Goal: Information Seeking & Learning: Learn about a topic

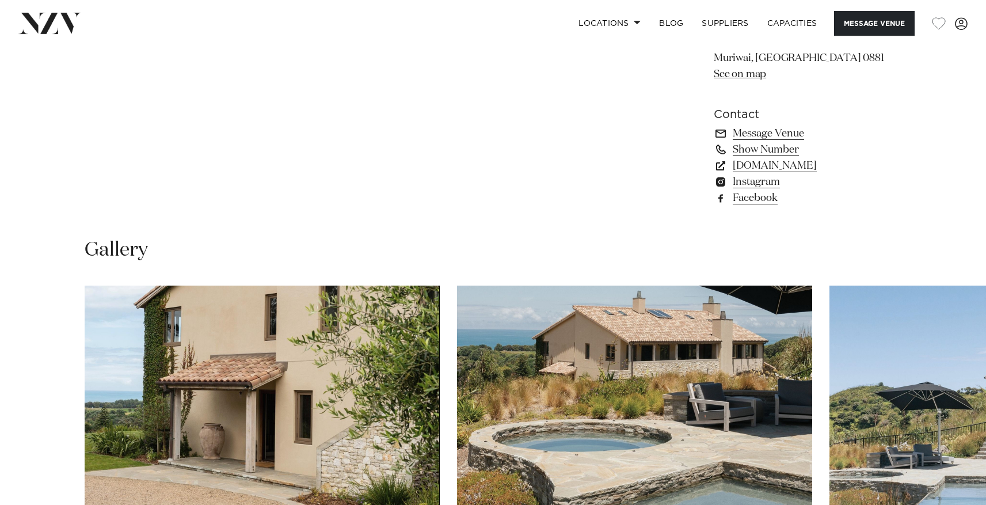
scroll to position [1079, 0]
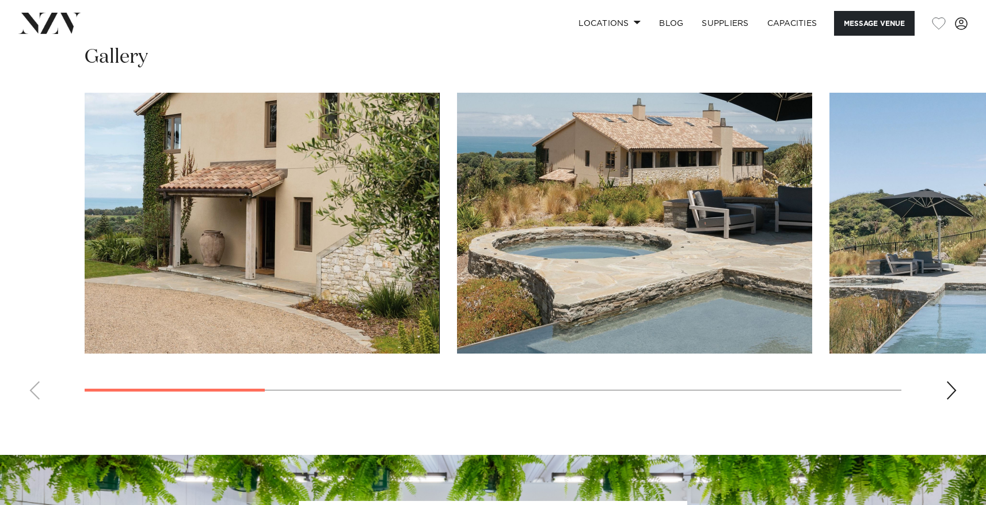
click at [35, 379] on swiper-container at bounding box center [493, 251] width 986 height 316
click at [34, 385] on swiper-container at bounding box center [493, 251] width 986 height 316
click at [952, 394] on div "Next slide" at bounding box center [952, 390] width 12 height 18
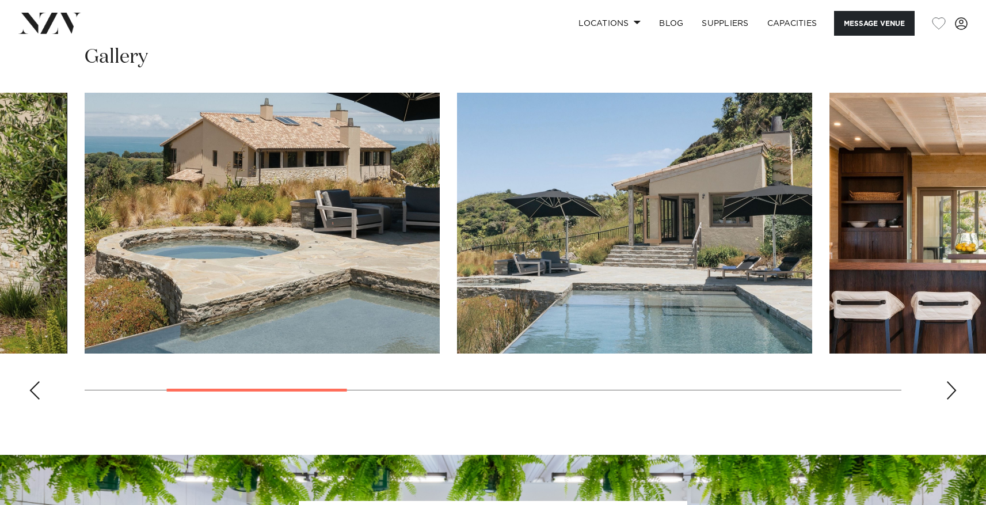
click at [952, 394] on div "Next slide" at bounding box center [952, 390] width 12 height 18
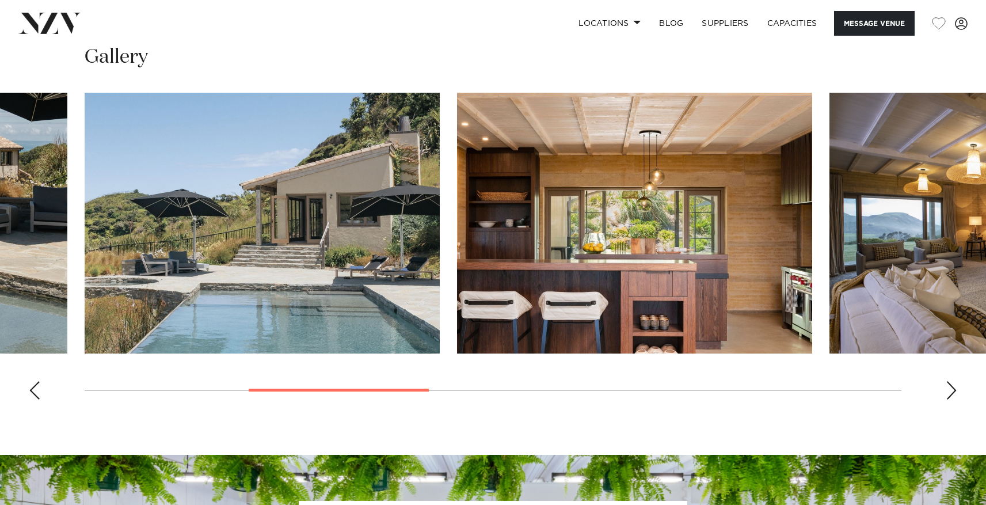
click at [952, 394] on div "Next slide" at bounding box center [952, 390] width 12 height 18
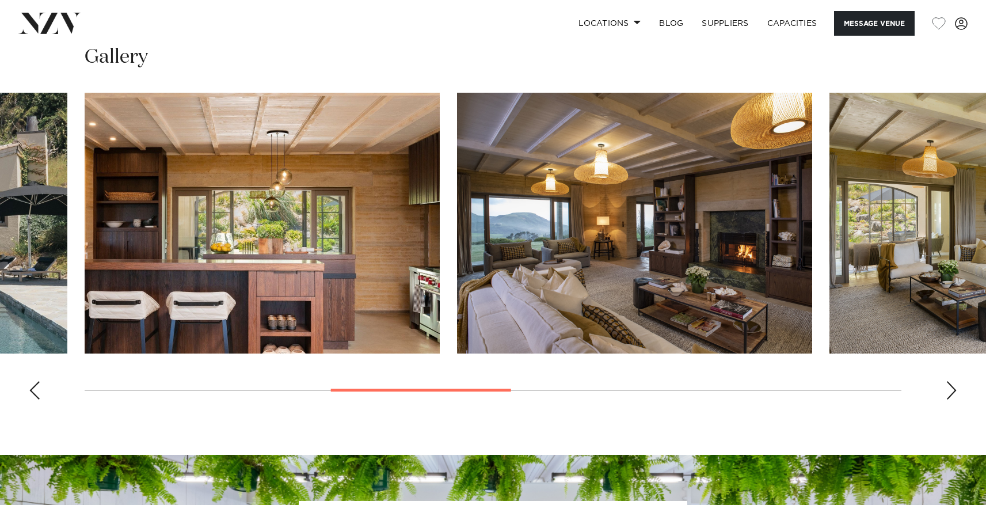
click at [952, 394] on div "Next slide" at bounding box center [952, 390] width 12 height 18
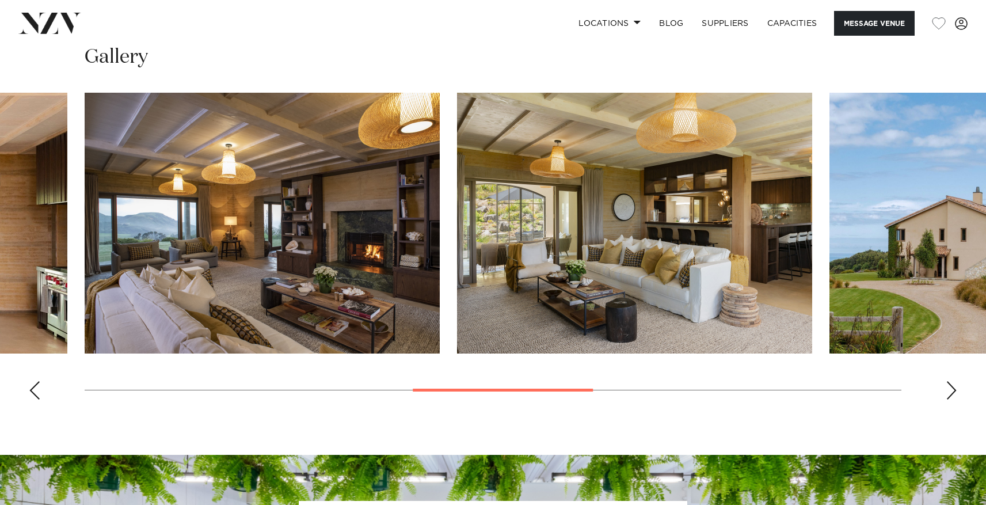
click at [952, 394] on div "Next slide" at bounding box center [952, 390] width 12 height 18
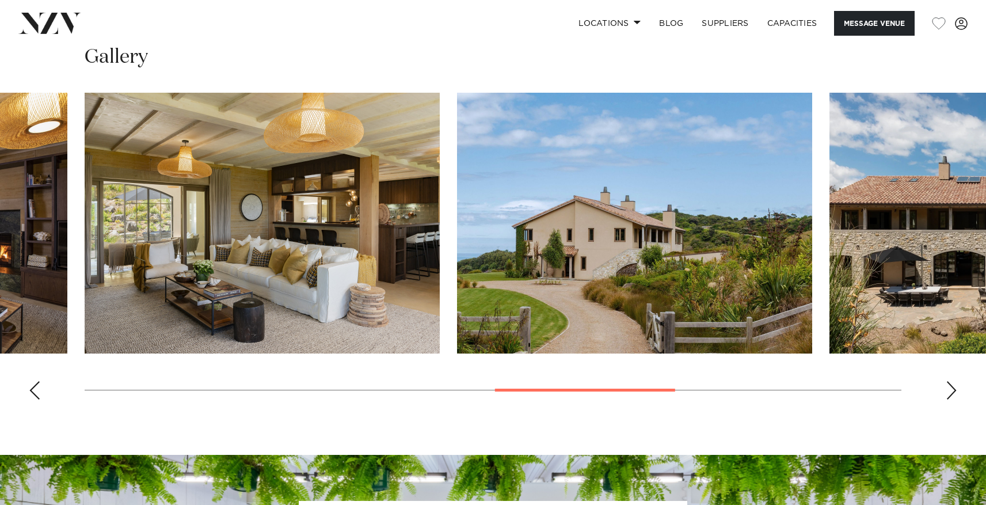
click at [952, 394] on div "Next slide" at bounding box center [952, 390] width 12 height 18
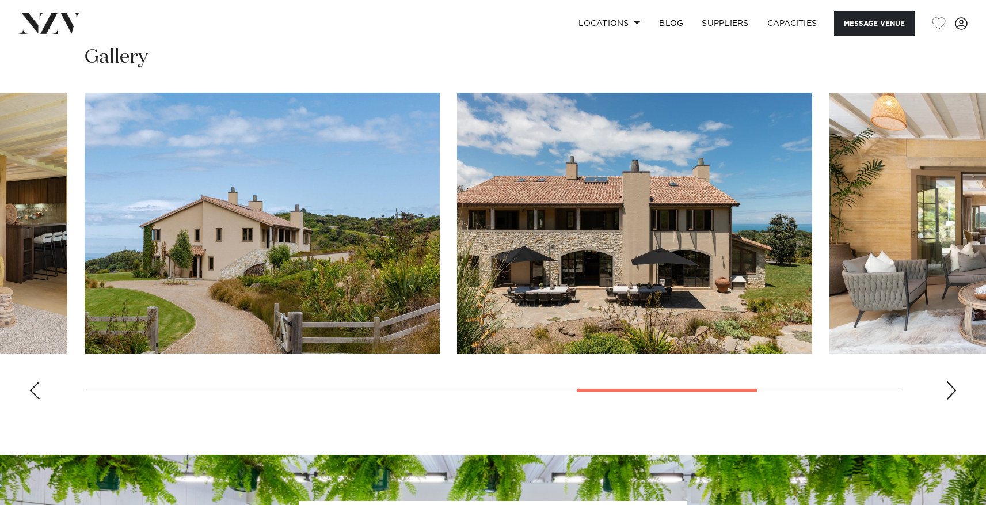
click at [952, 394] on div "Next slide" at bounding box center [952, 390] width 12 height 18
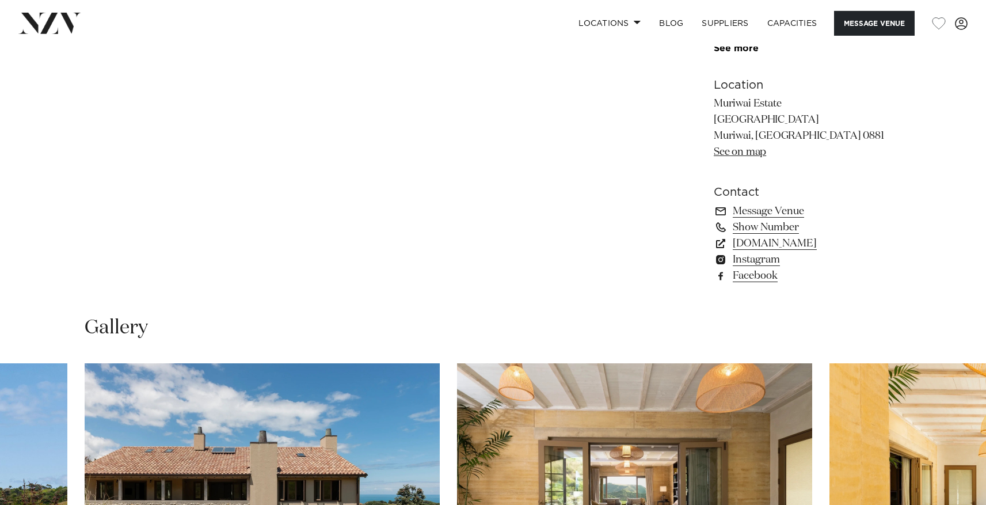
scroll to position [435, 0]
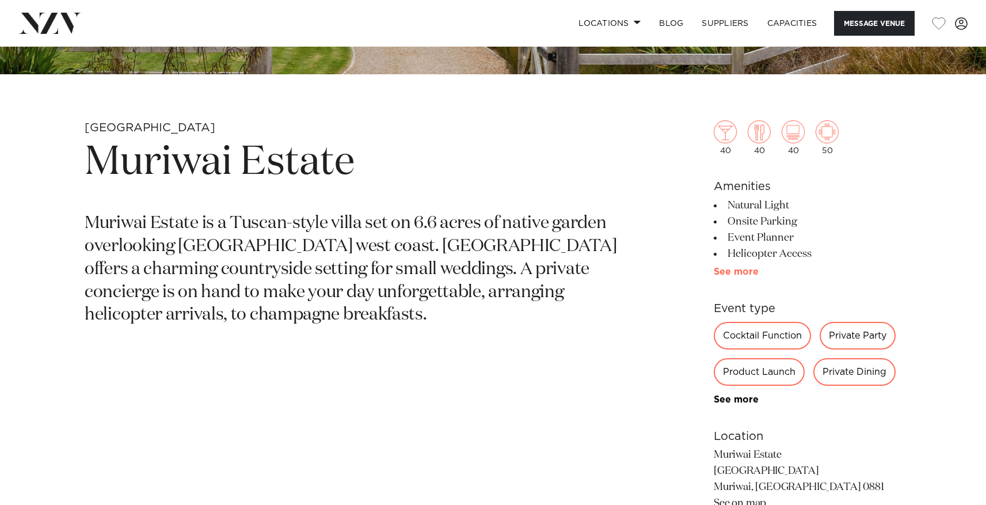
click at [749, 273] on link "See more" at bounding box center [759, 271] width 90 height 9
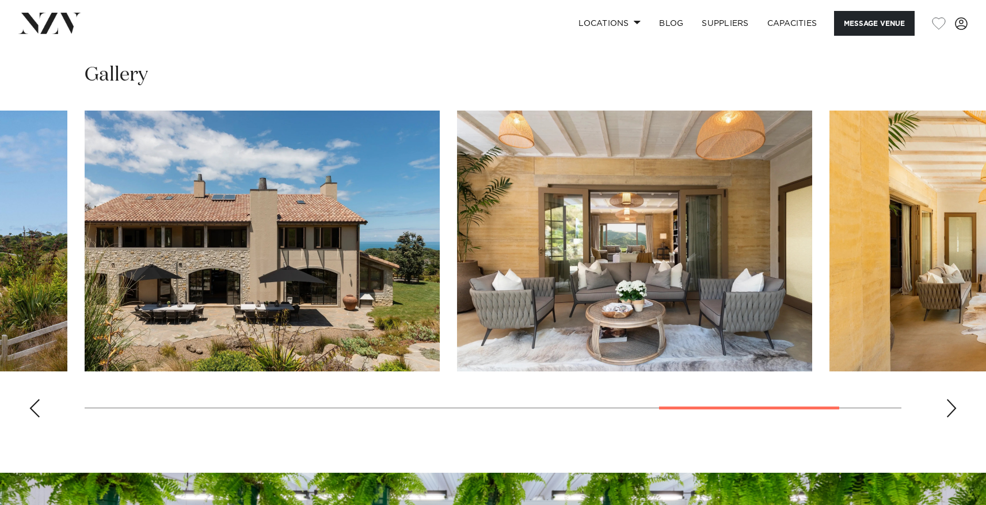
scroll to position [1306, 0]
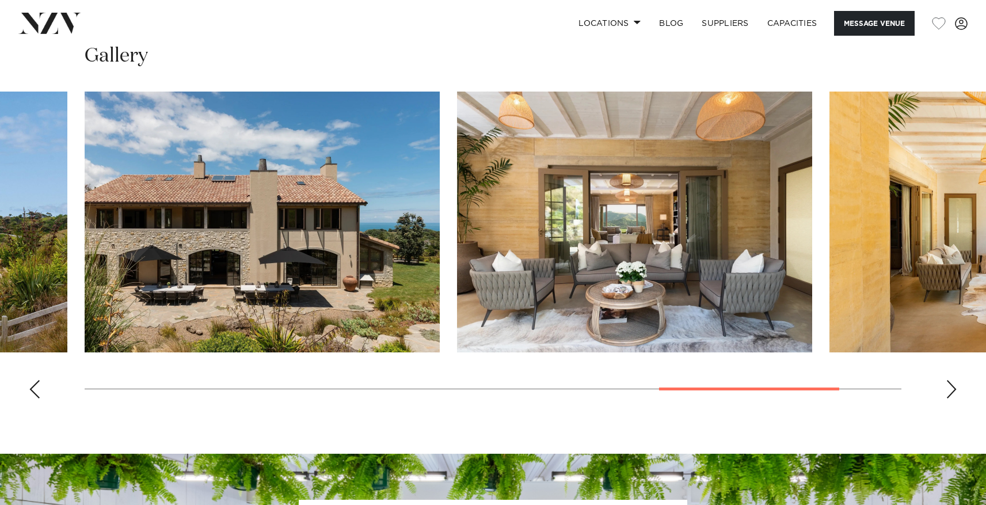
click at [953, 398] on div "Next slide" at bounding box center [952, 389] width 12 height 18
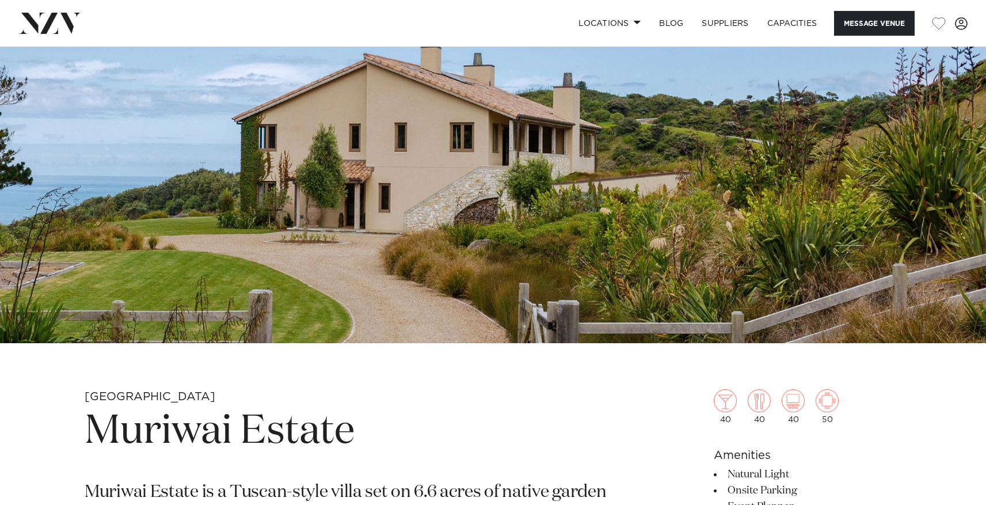
scroll to position [0, 0]
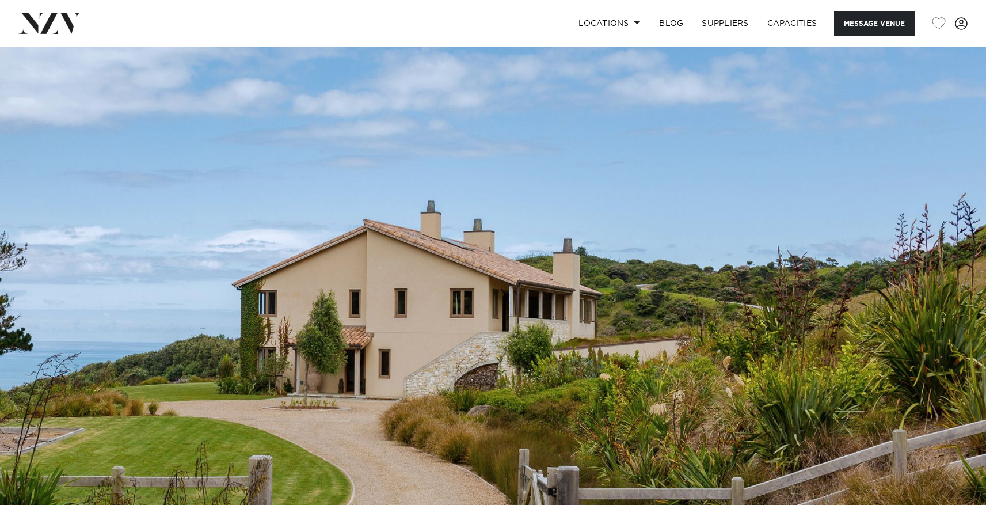
click at [487, 14] on div "Locations Auckland Wellington Christchurch Queenstown Hamilton Northland Bay of…" at bounding box center [635, 23] width 665 height 25
click at [634, 23] on span at bounding box center [637, 22] width 7 height 4
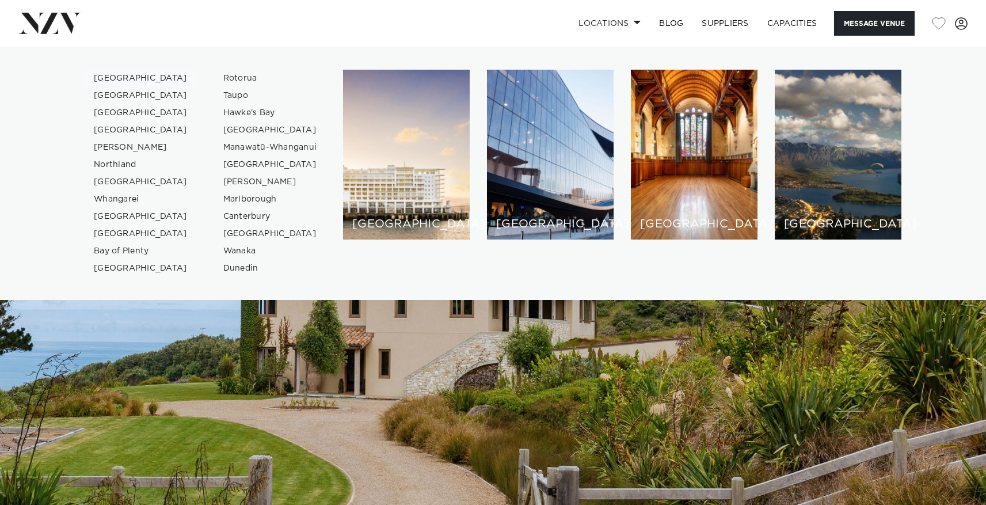
click at [119, 79] on link "[GEOGRAPHIC_DATA]" at bounding box center [141, 78] width 112 height 17
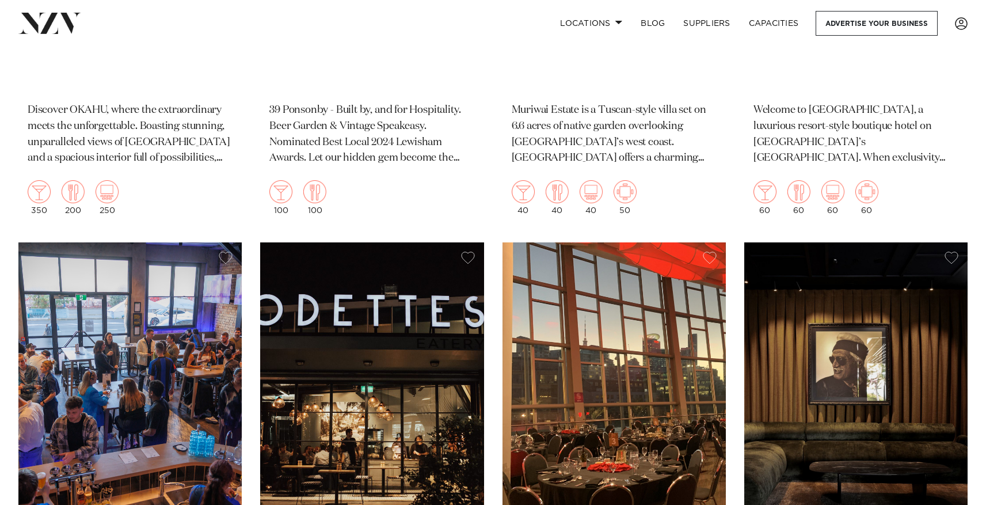
scroll to position [16376, 0]
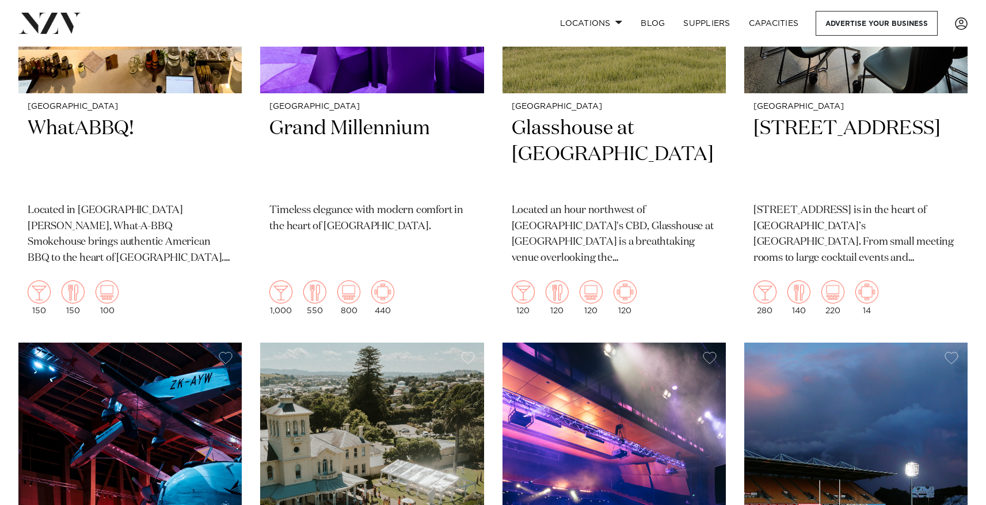
scroll to position [11689, 0]
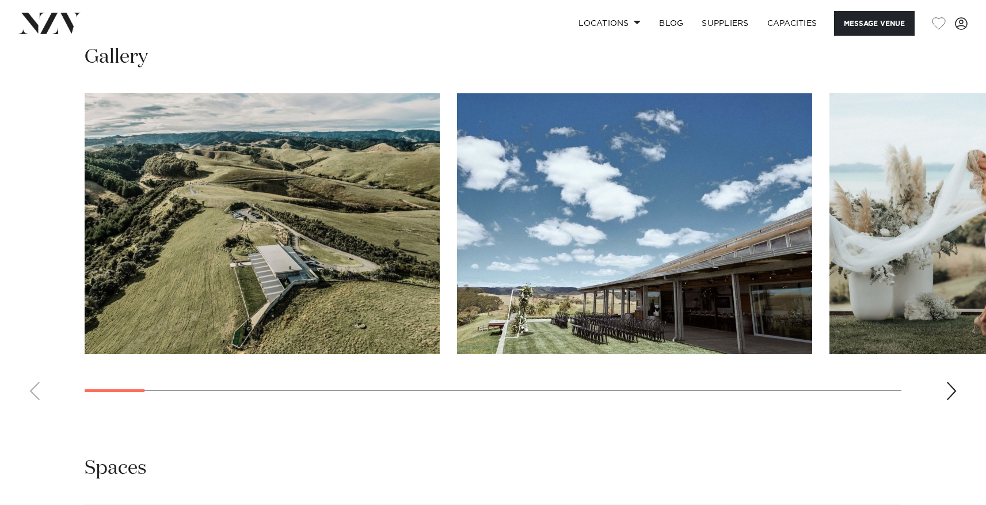
scroll to position [1147, 0]
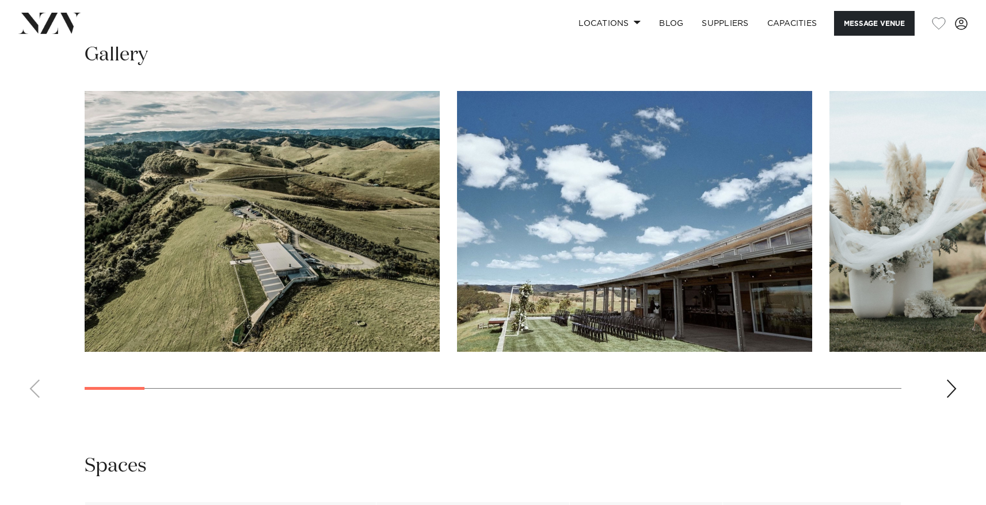
click at [947, 389] on div "Next slide" at bounding box center [952, 388] width 12 height 18
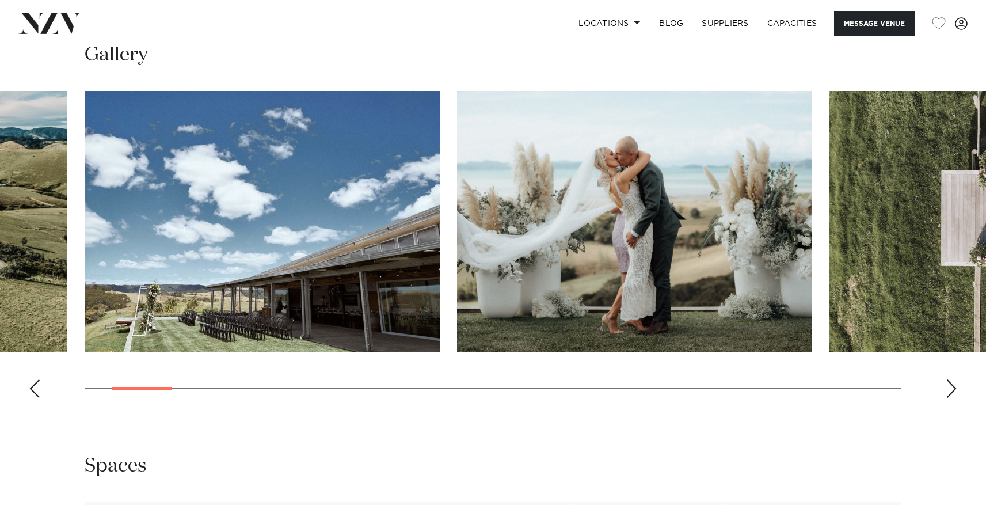
click at [949, 393] on div "Next slide" at bounding box center [952, 388] width 12 height 18
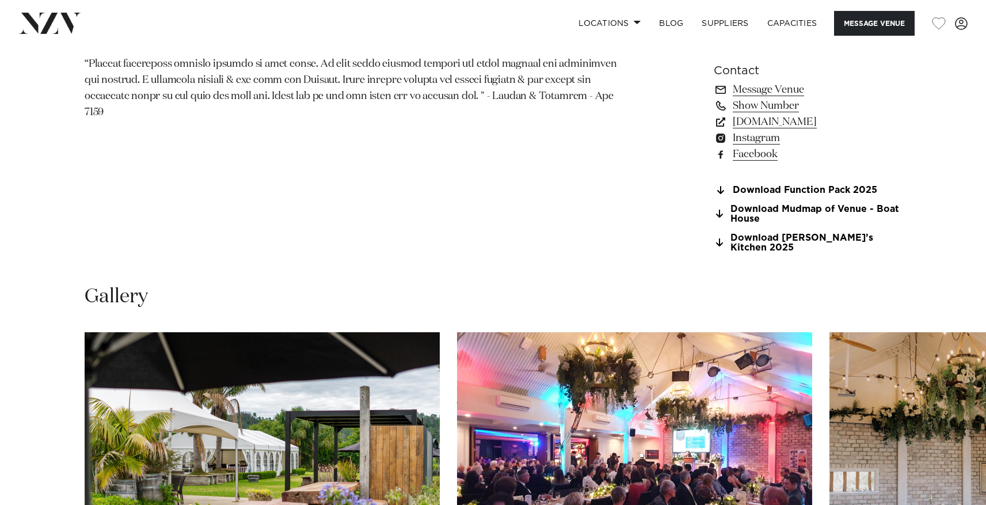
scroll to position [1170, 0]
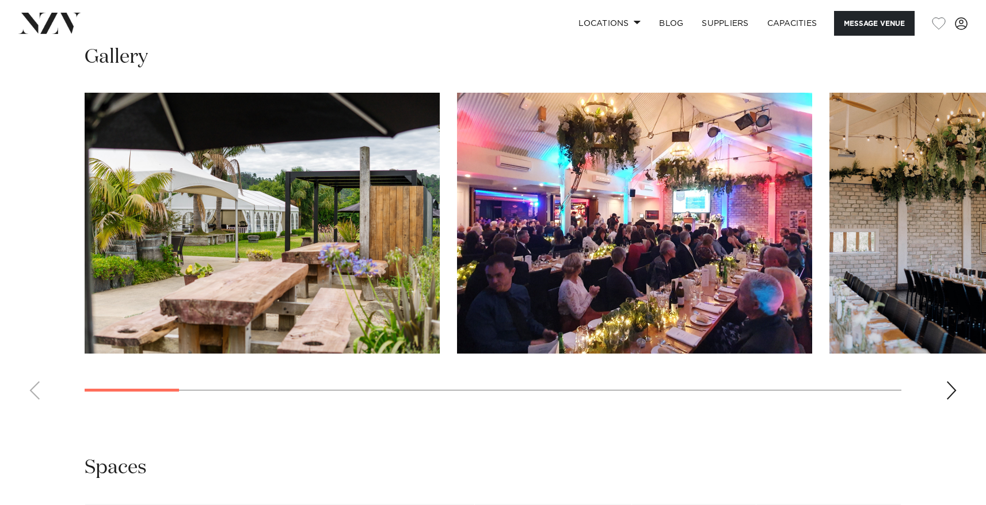
click at [952, 386] on div "Next slide" at bounding box center [952, 390] width 12 height 18
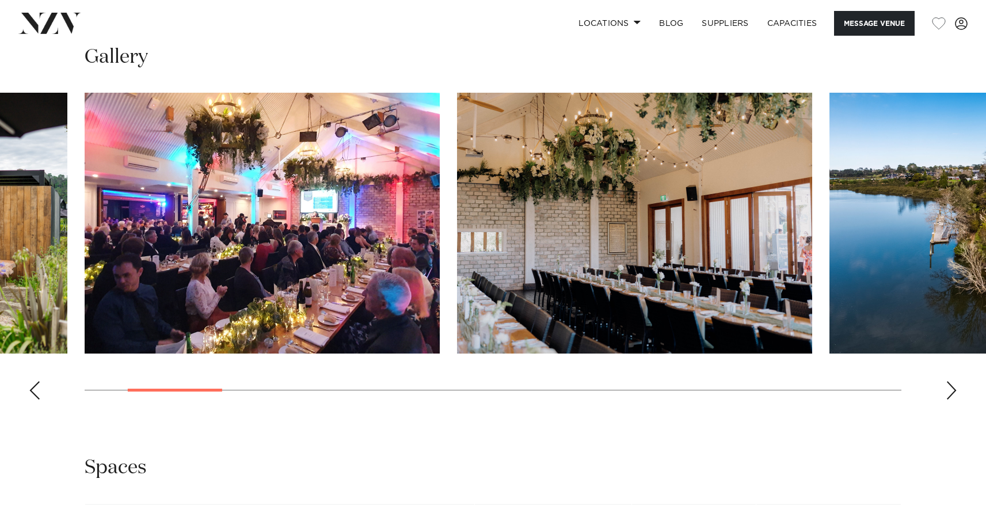
click at [952, 386] on div "Next slide" at bounding box center [952, 390] width 12 height 18
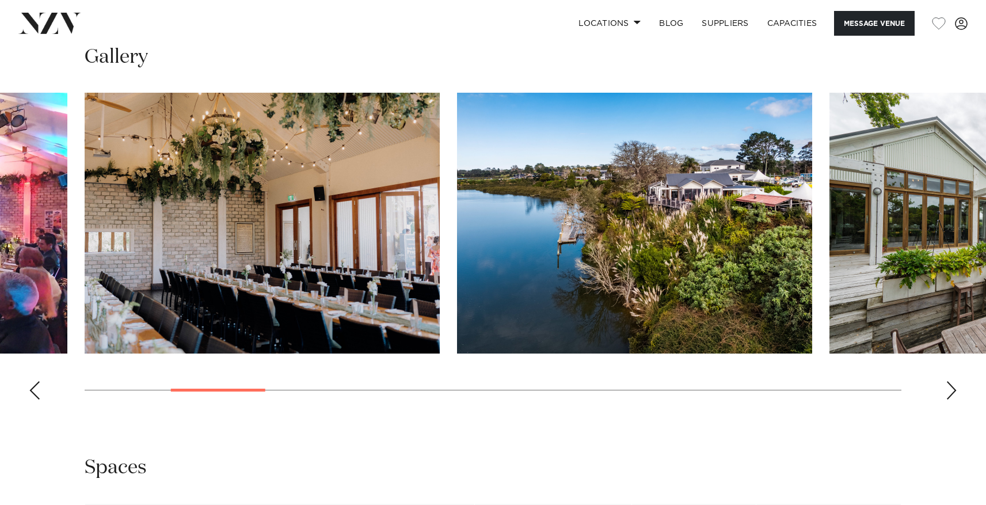
click at [952, 386] on div "Next slide" at bounding box center [952, 390] width 12 height 18
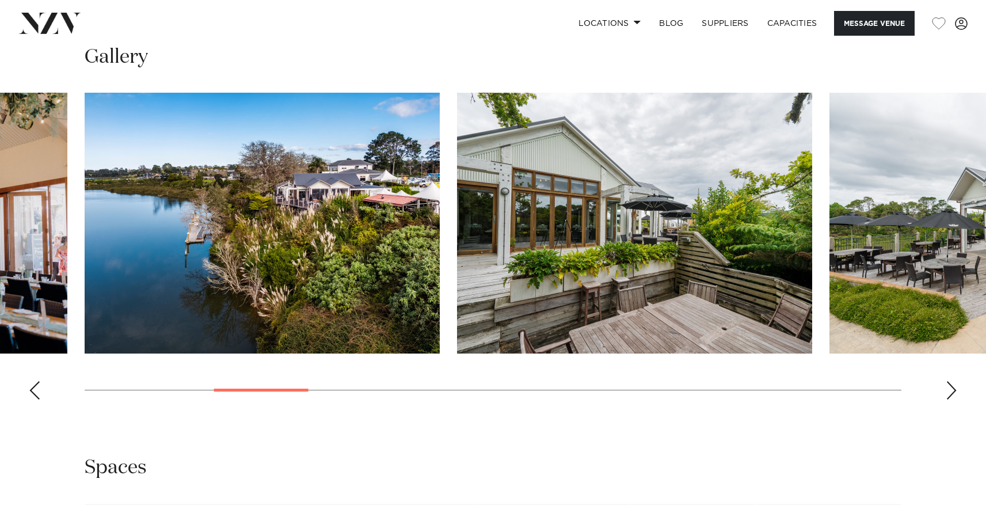
click at [952, 386] on div "Next slide" at bounding box center [952, 390] width 12 height 18
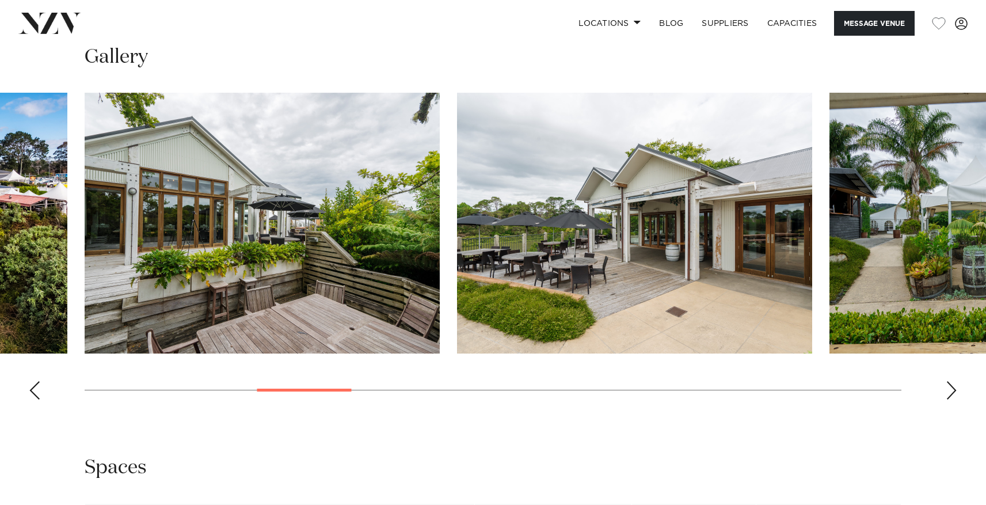
click at [952, 386] on div "Next slide" at bounding box center [952, 390] width 12 height 18
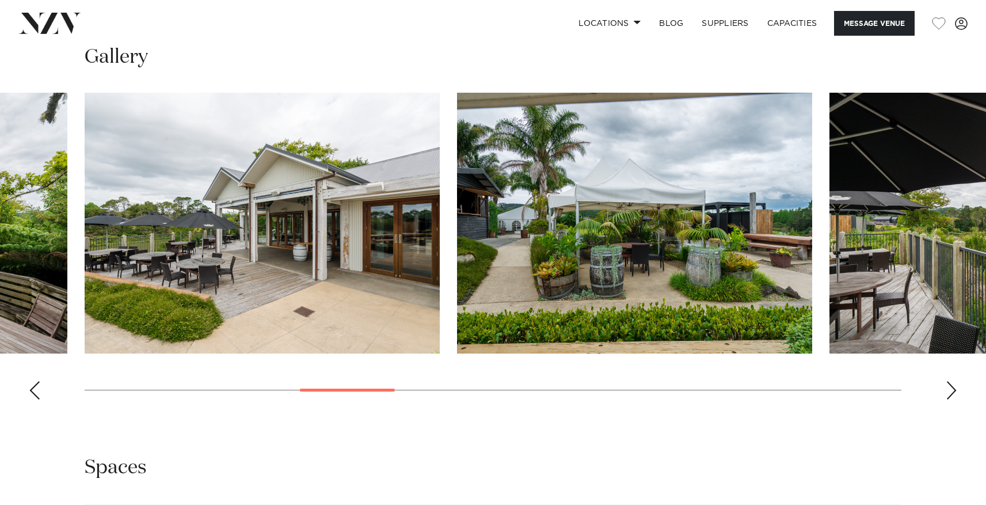
click at [952, 386] on div "Next slide" at bounding box center [952, 390] width 12 height 18
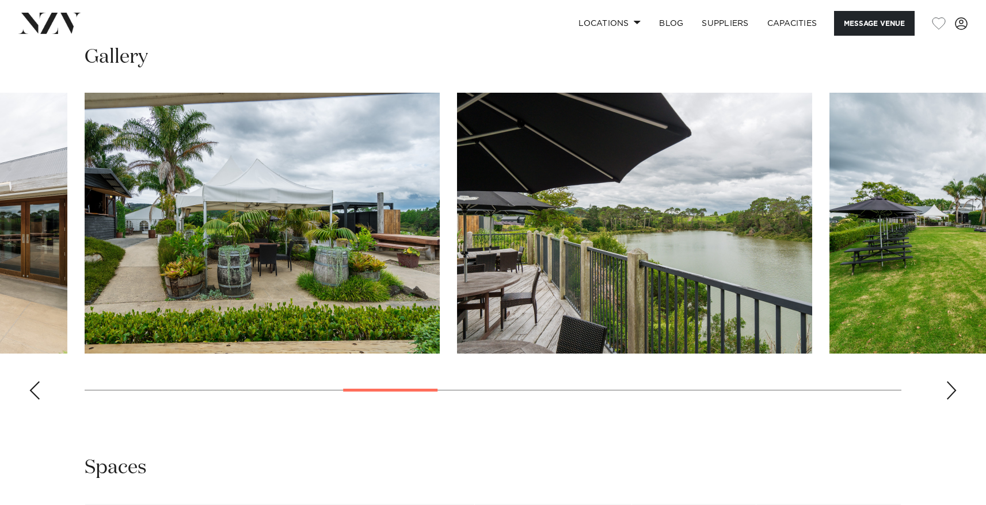
click at [952, 386] on div "Next slide" at bounding box center [952, 390] width 12 height 18
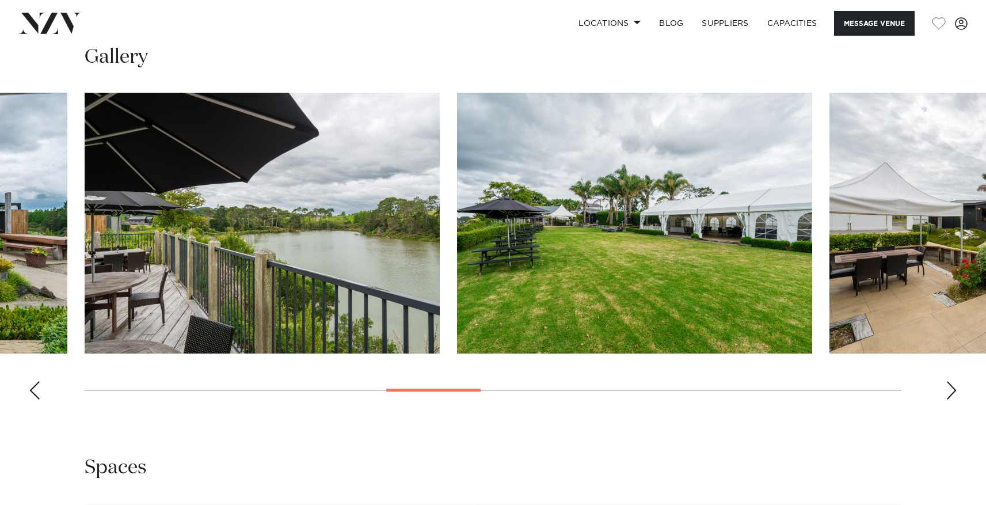
click at [952, 387] on div "Next slide" at bounding box center [952, 390] width 12 height 18
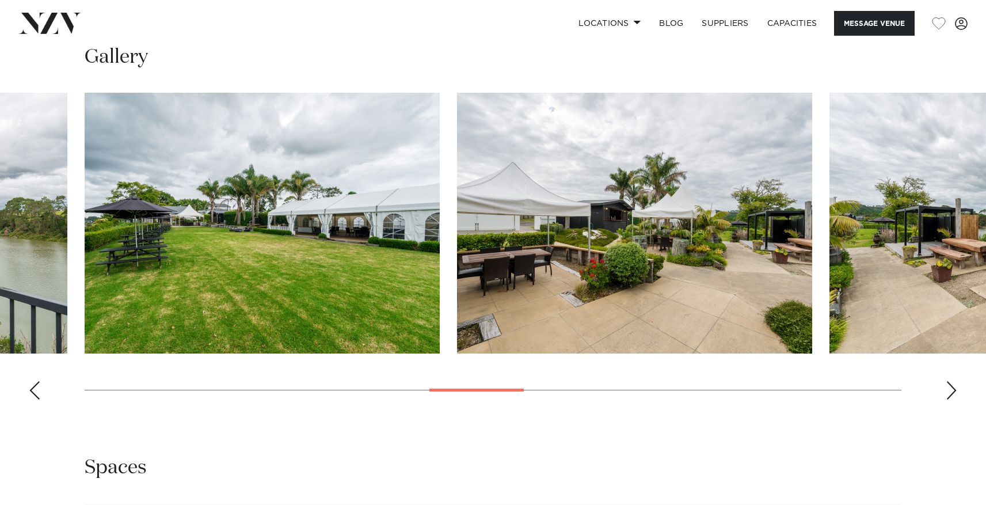
click at [952, 387] on div "Next slide" at bounding box center [952, 390] width 12 height 18
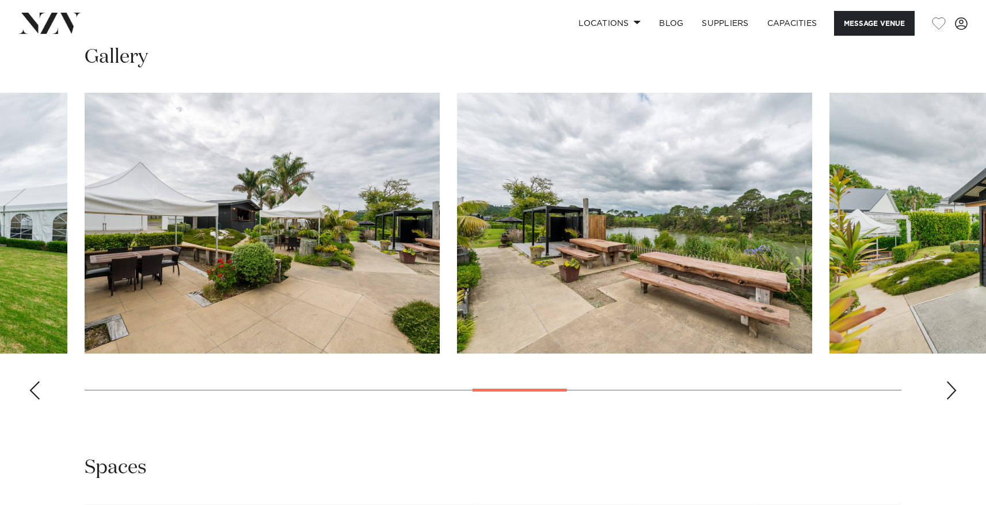
click at [952, 387] on div "Next slide" at bounding box center [952, 390] width 12 height 18
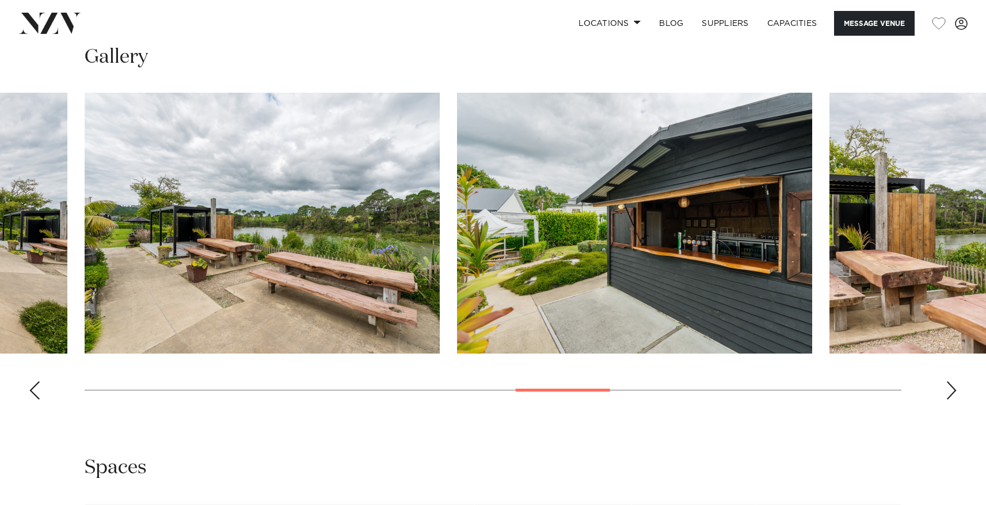
click at [952, 387] on div "Next slide" at bounding box center [952, 390] width 12 height 18
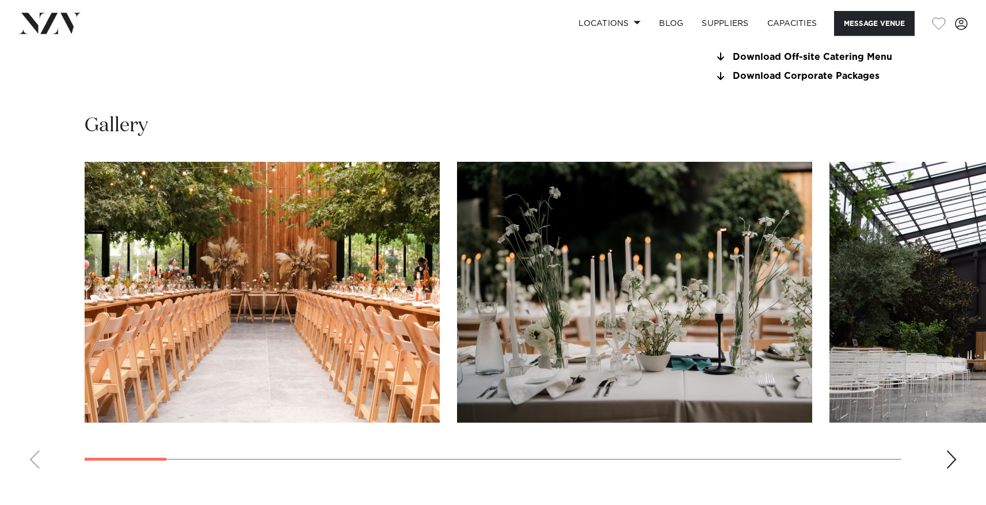
scroll to position [1118, 0]
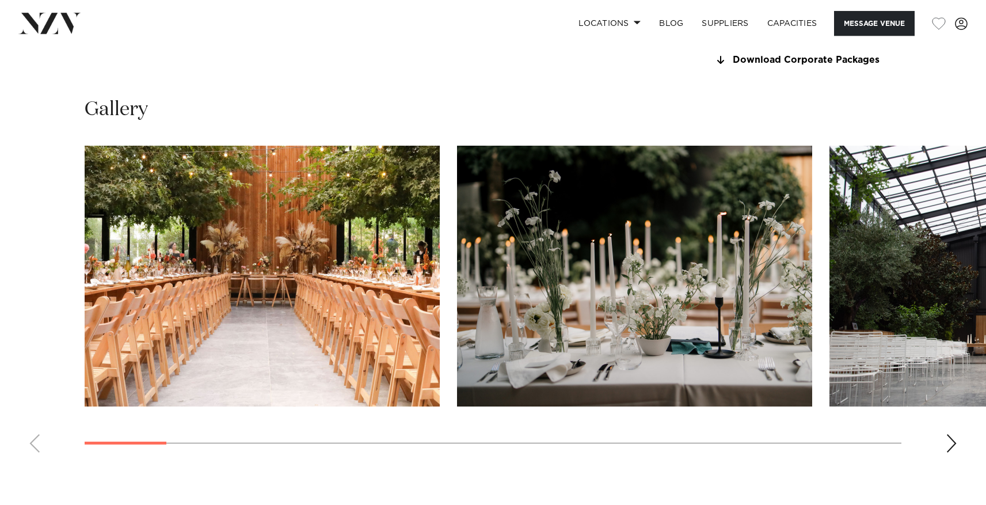
click at [938, 431] on swiper-container at bounding box center [493, 304] width 986 height 316
click at [950, 444] on div "Next slide" at bounding box center [952, 443] width 12 height 18
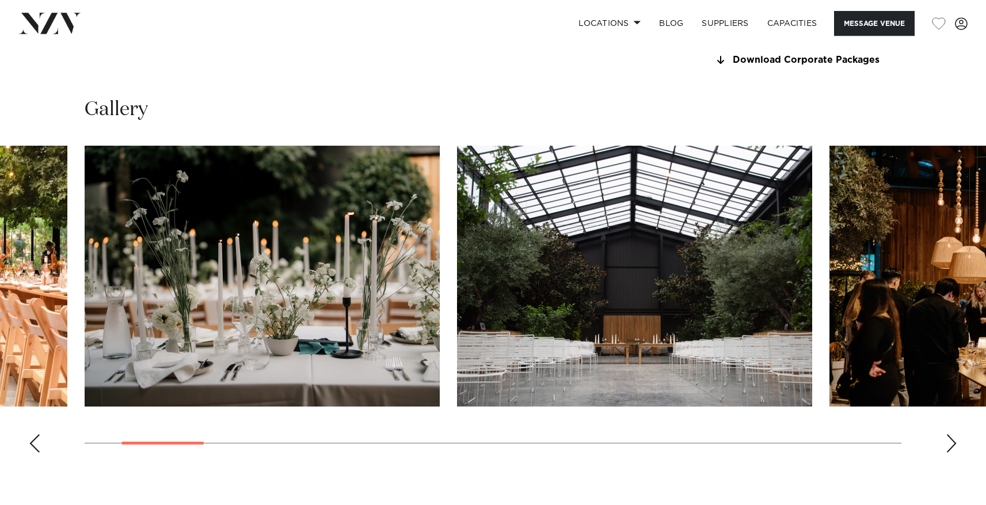
click at [952, 447] on div "Next slide" at bounding box center [952, 443] width 12 height 18
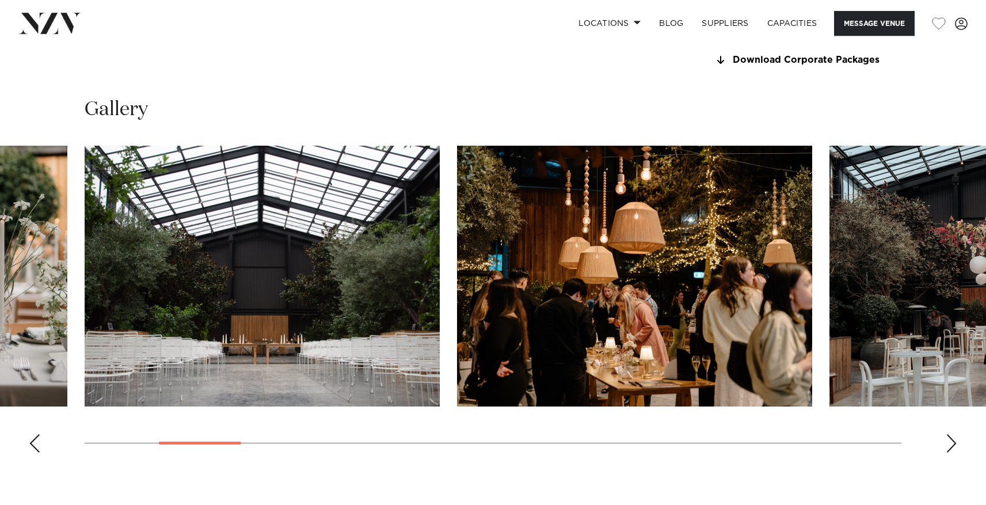
click at [952, 447] on div "Next slide" at bounding box center [952, 443] width 12 height 18
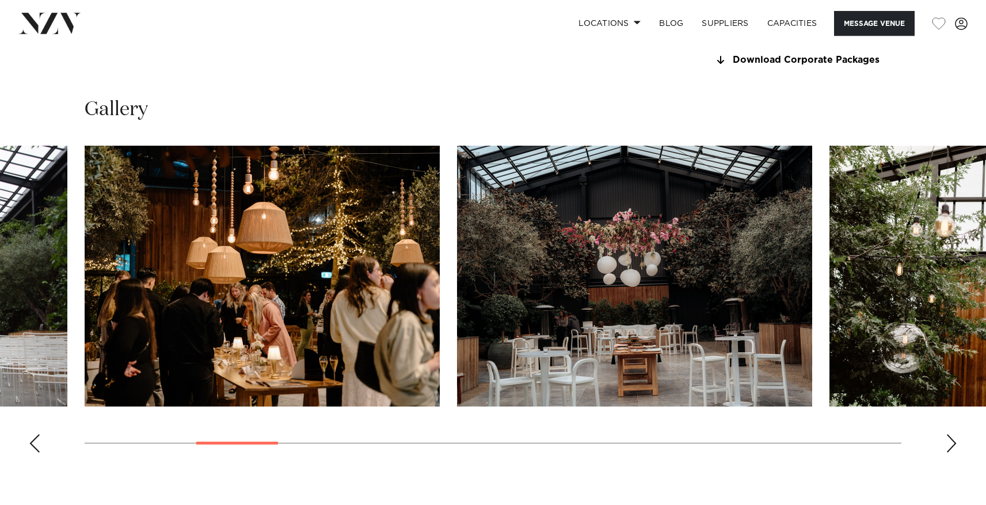
click at [952, 447] on div "Next slide" at bounding box center [952, 443] width 12 height 18
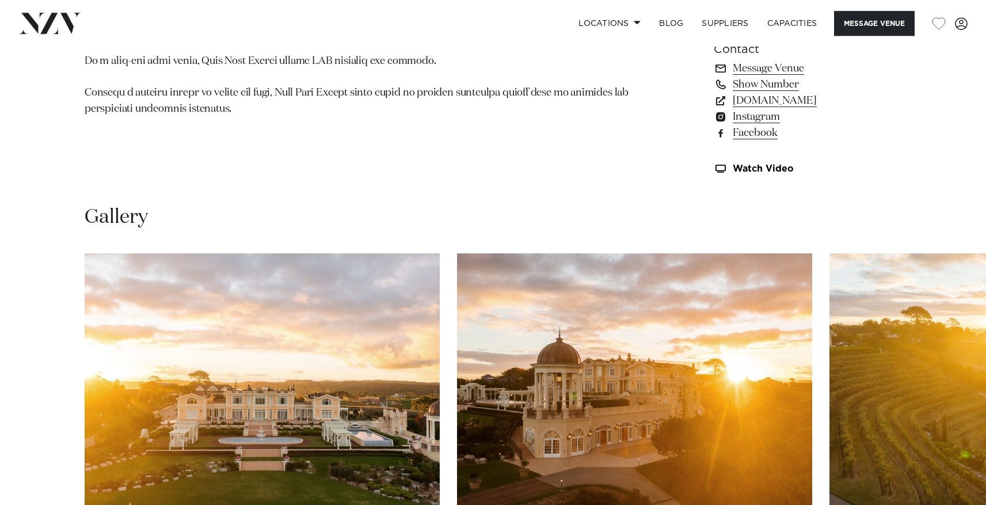
scroll to position [1078, 0]
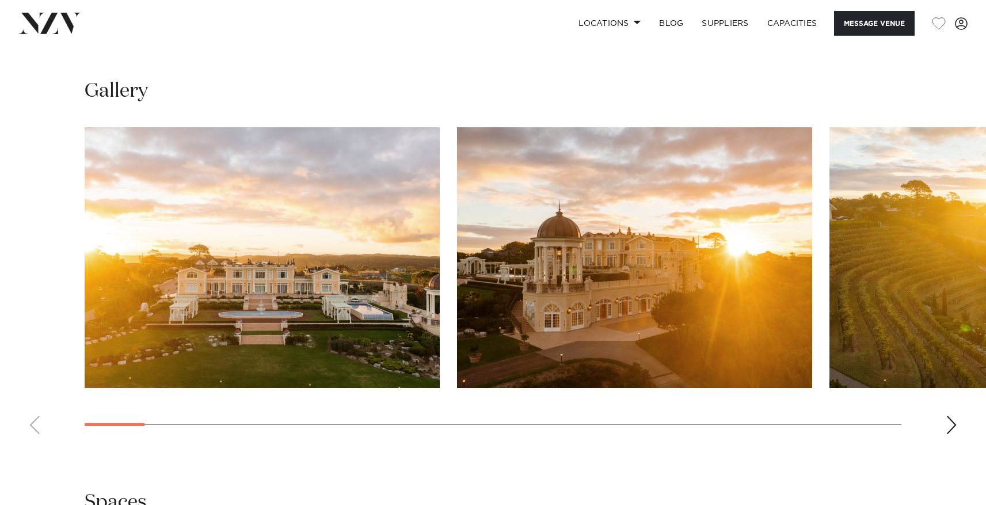
click at [950, 430] on div "Next slide" at bounding box center [952, 425] width 12 height 18
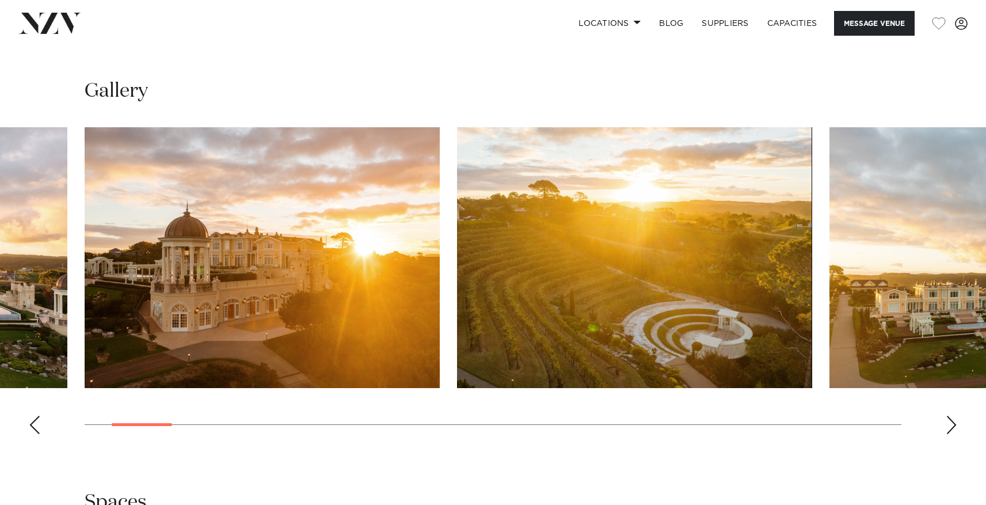
click at [950, 430] on div "Next slide" at bounding box center [952, 425] width 12 height 18
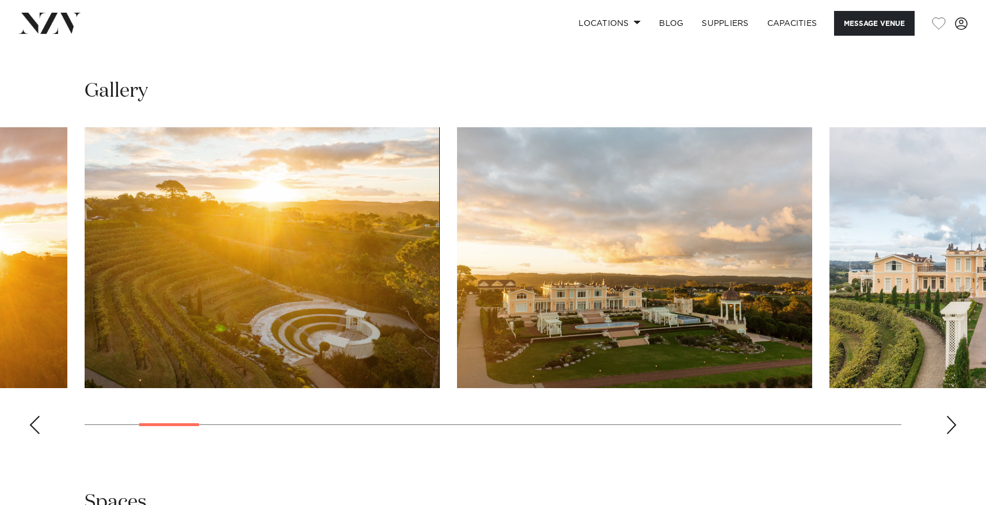
click at [950, 430] on div "Next slide" at bounding box center [952, 425] width 12 height 18
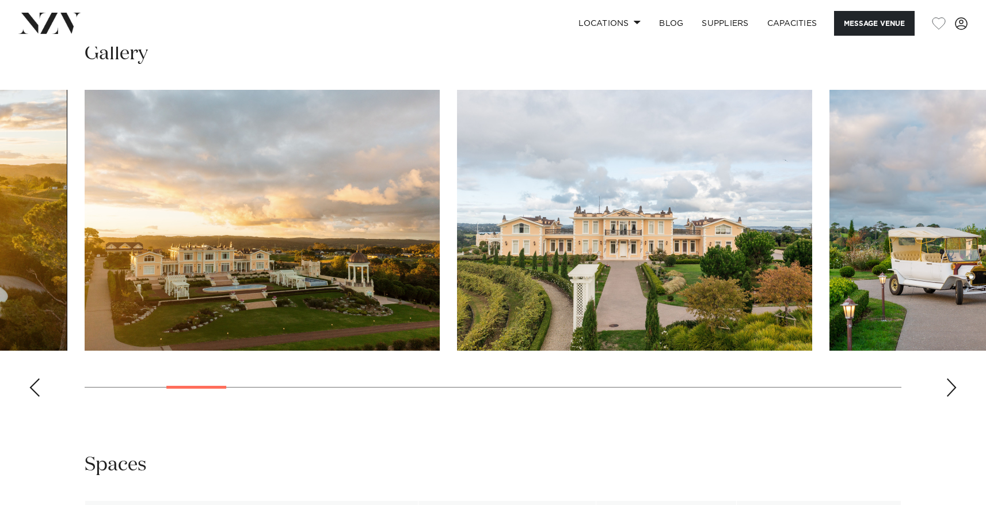
scroll to position [1116, 0]
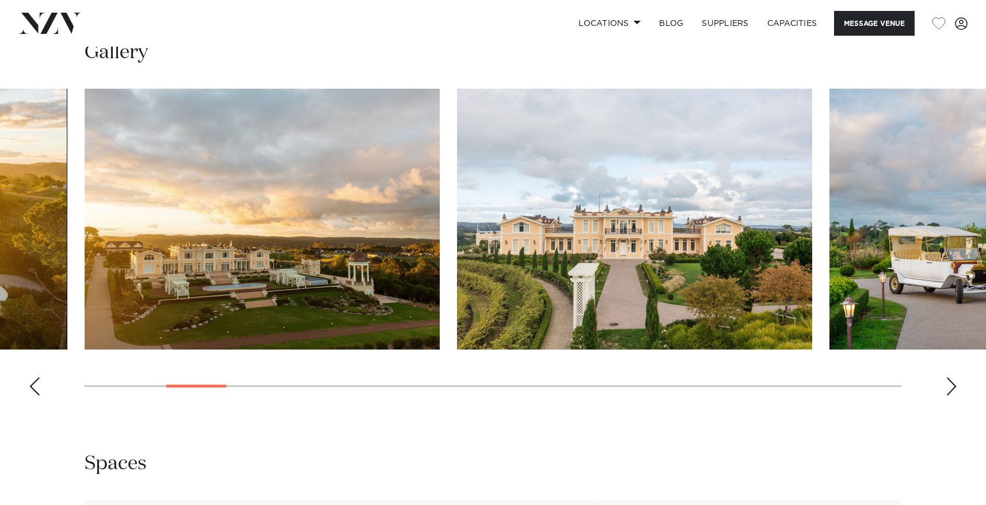
click at [949, 385] on div "Next slide" at bounding box center [952, 386] width 12 height 18
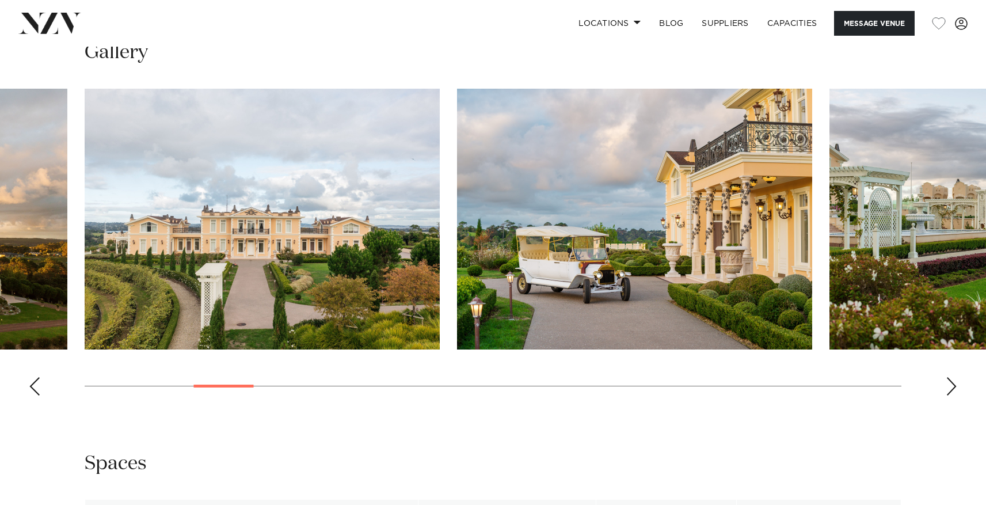
click at [953, 387] on div "Next slide" at bounding box center [952, 386] width 12 height 18
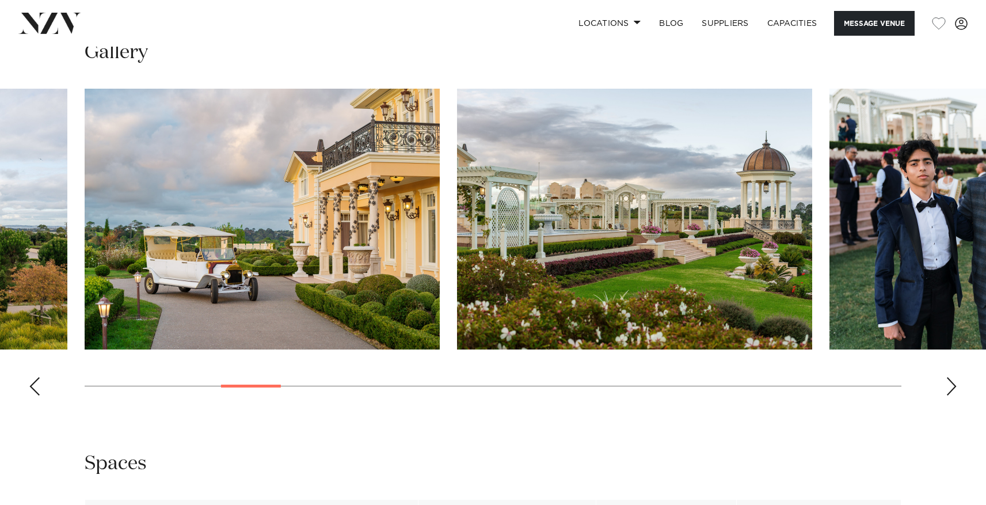
click at [953, 387] on div "Next slide" at bounding box center [952, 386] width 12 height 18
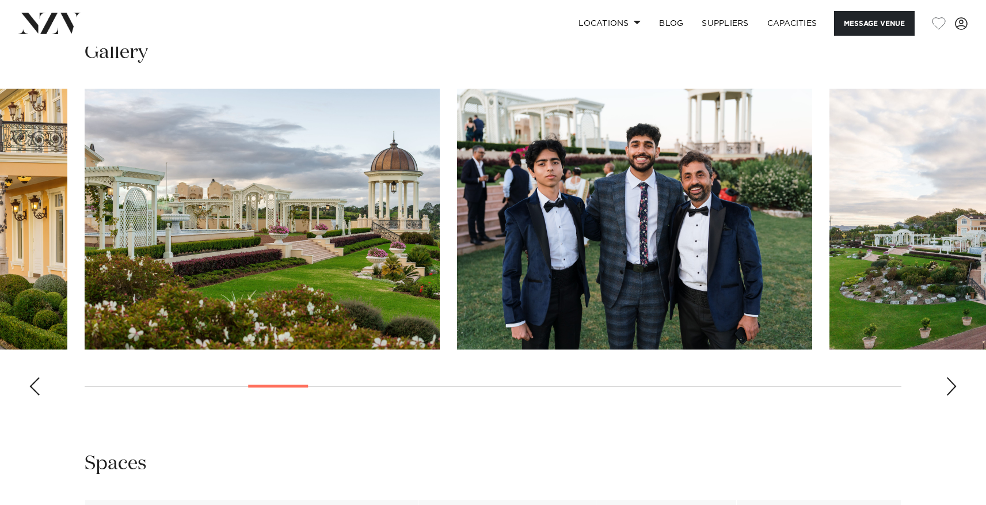
click at [953, 387] on div "Next slide" at bounding box center [952, 386] width 12 height 18
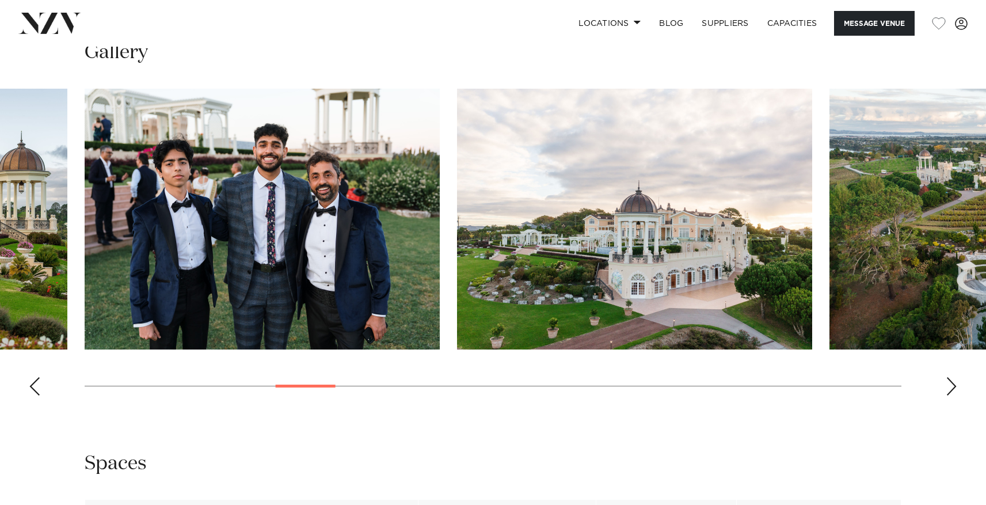
click at [953, 387] on div "Next slide" at bounding box center [952, 386] width 12 height 18
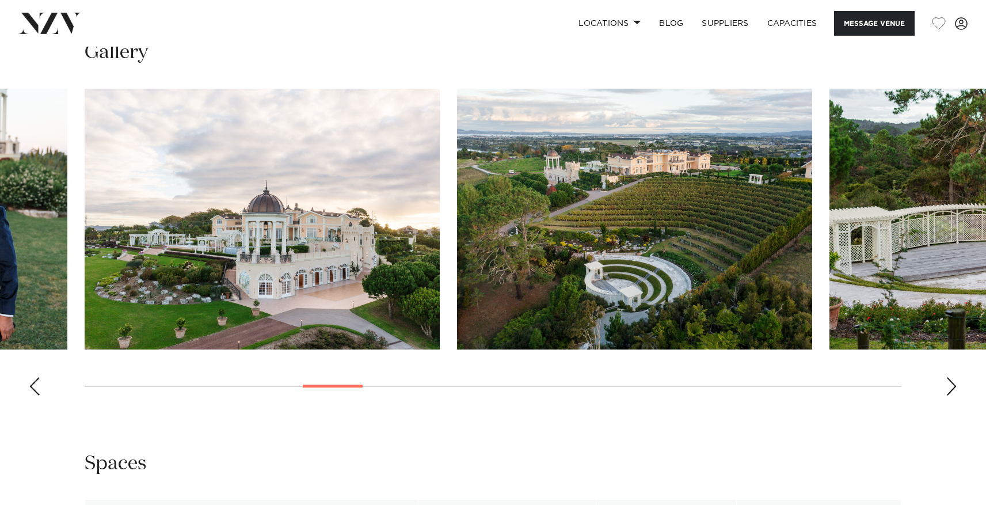
click at [953, 387] on div "Next slide" at bounding box center [952, 386] width 12 height 18
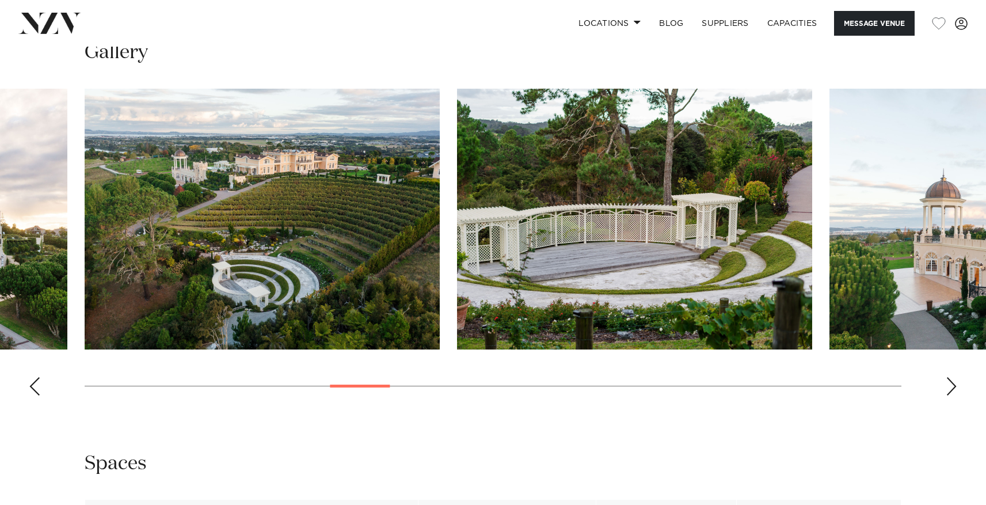
click at [953, 387] on div "Next slide" at bounding box center [952, 386] width 12 height 18
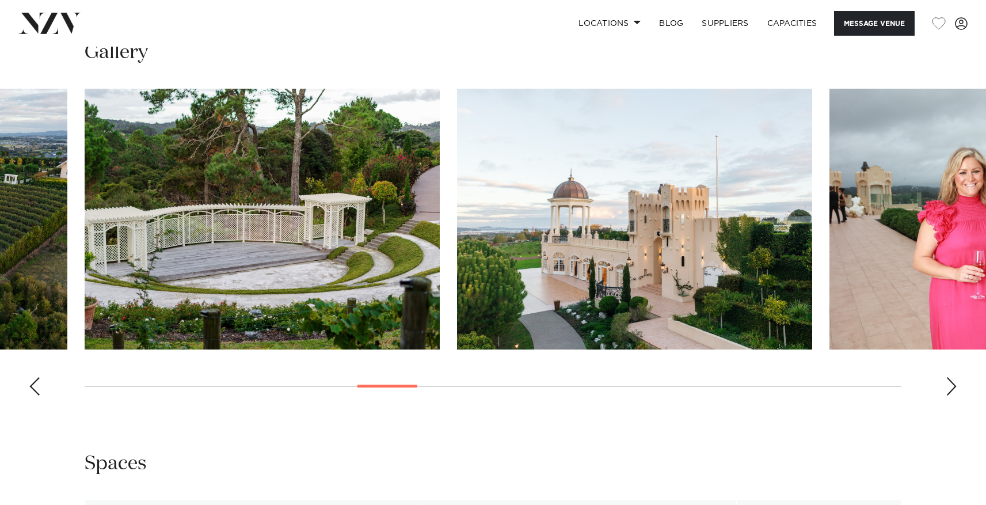
click at [953, 387] on div "Next slide" at bounding box center [952, 386] width 12 height 18
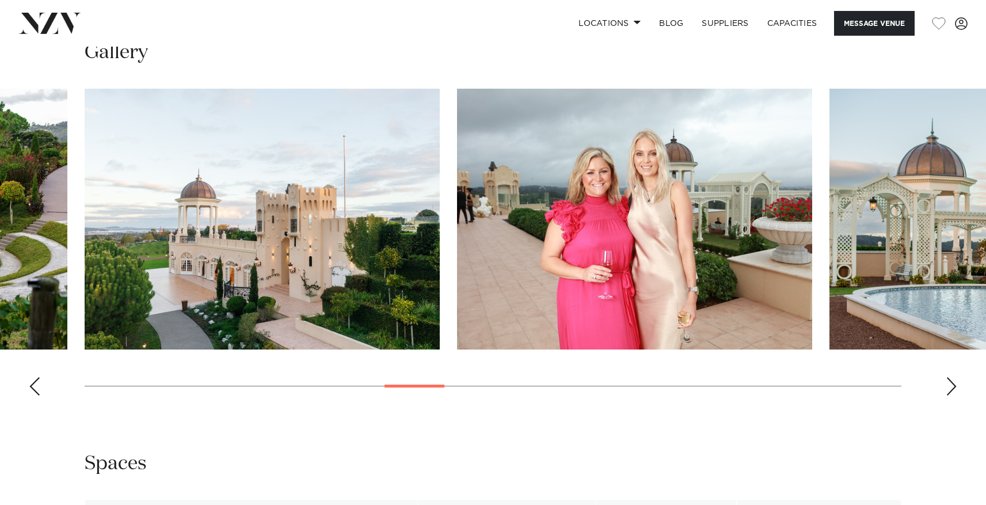
click at [953, 387] on div "Next slide" at bounding box center [952, 386] width 12 height 18
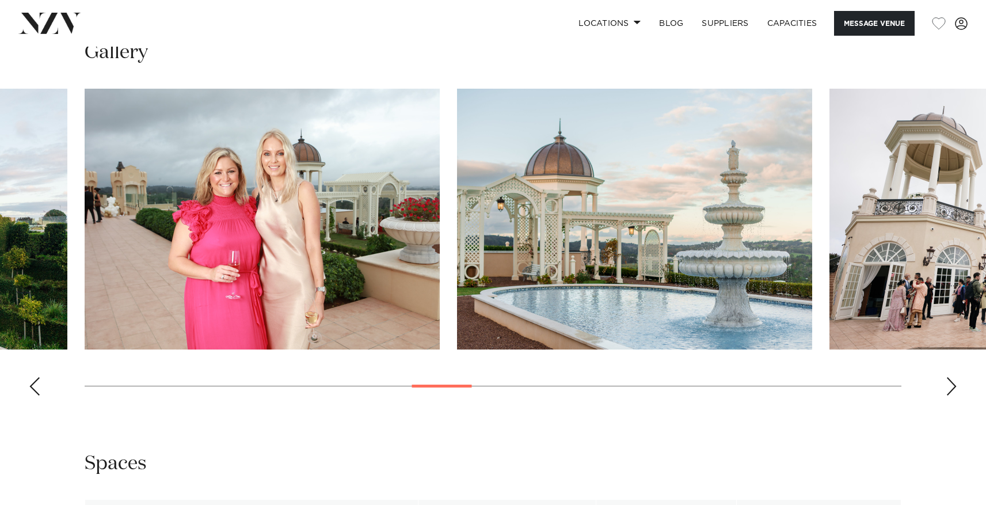
click at [953, 387] on div "Next slide" at bounding box center [952, 386] width 12 height 18
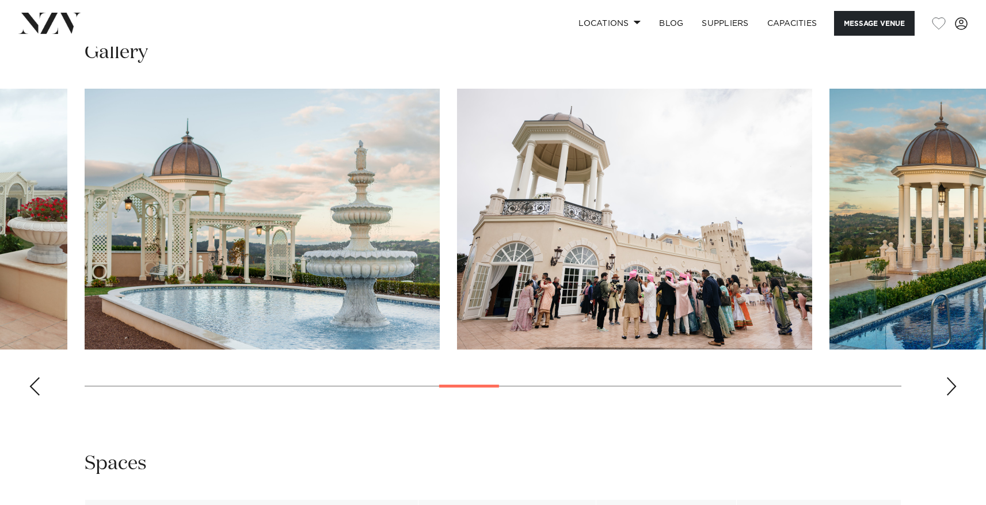
click at [953, 387] on div "Next slide" at bounding box center [952, 386] width 12 height 18
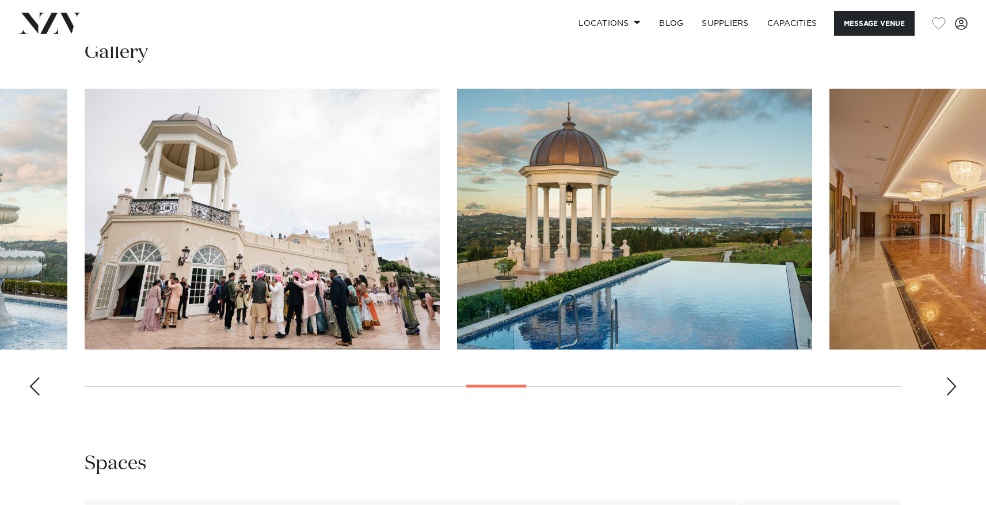
click at [953, 387] on div "Next slide" at bounding box center [952, 386] width 12 height 18
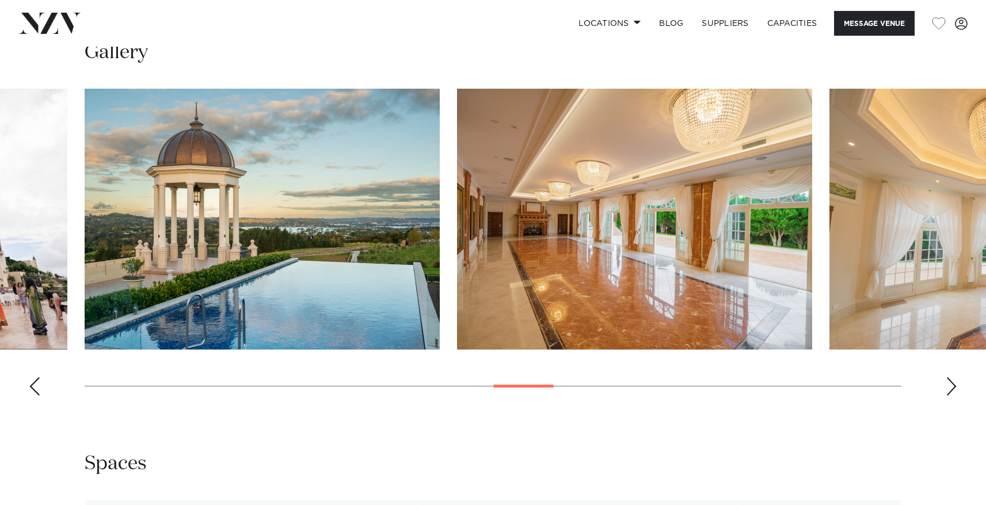
click at [953, 387] on div "Next slide" at bounding box center [952, 386] width 12 height 18
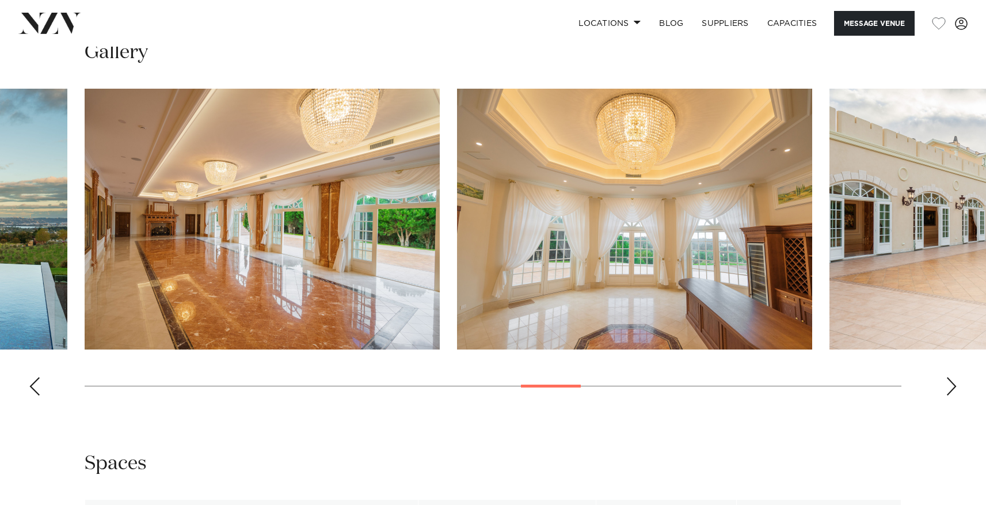
click at [953, 387] on div "Next slide" at bounding box center [952, 386] width 12 height 18
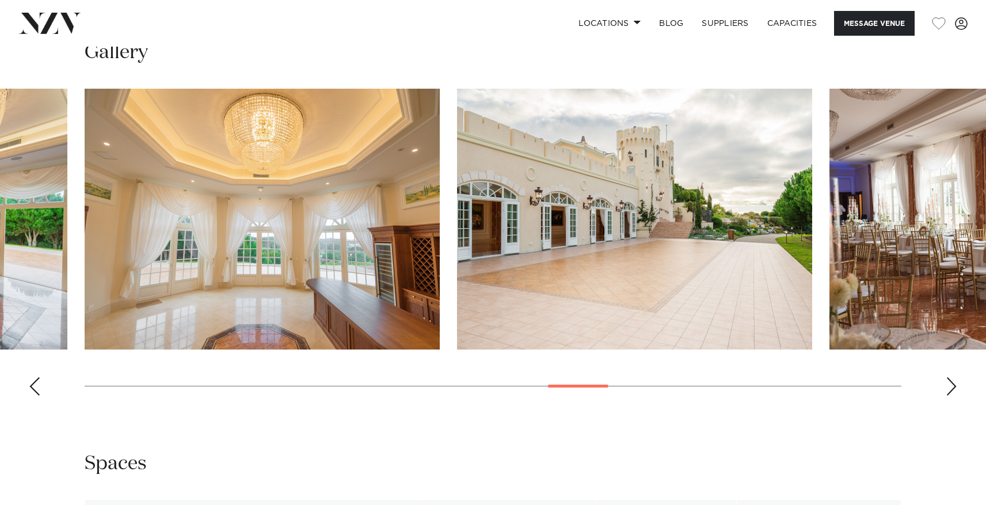
click at [953, 387] on div "Next slide" at bounding box center [952, 386] width 12 height 18
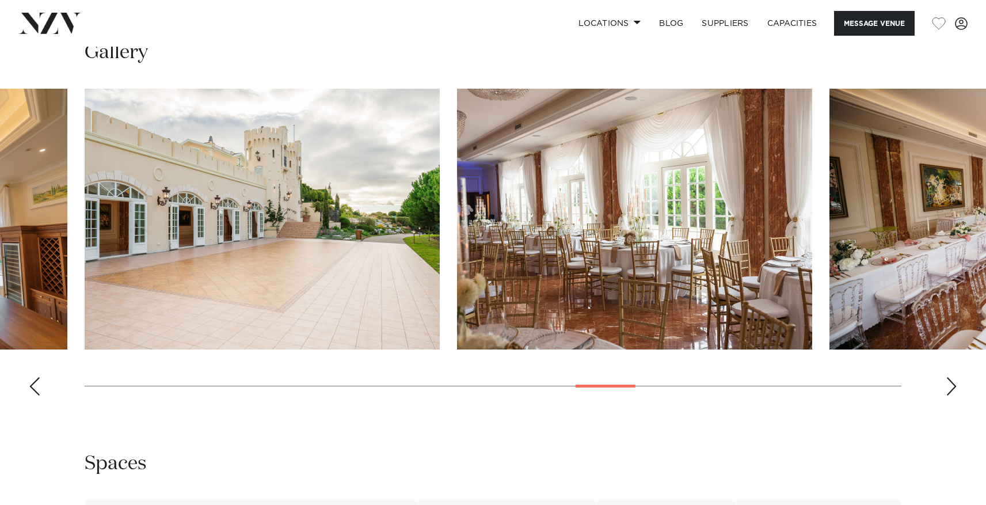
click at [953, 387] on div "Next slide" at bounding box center [952, 386] width 12 height 18
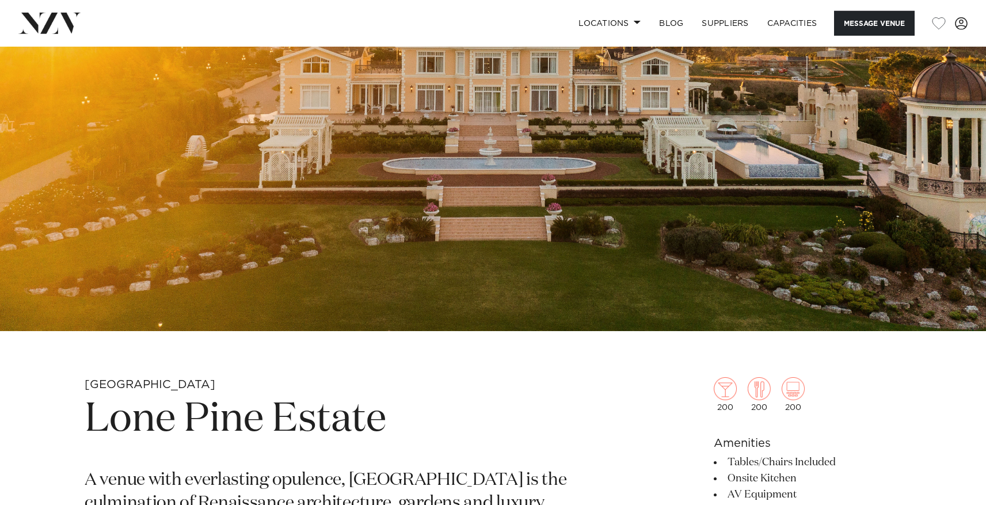
scroll to position [74, 0]
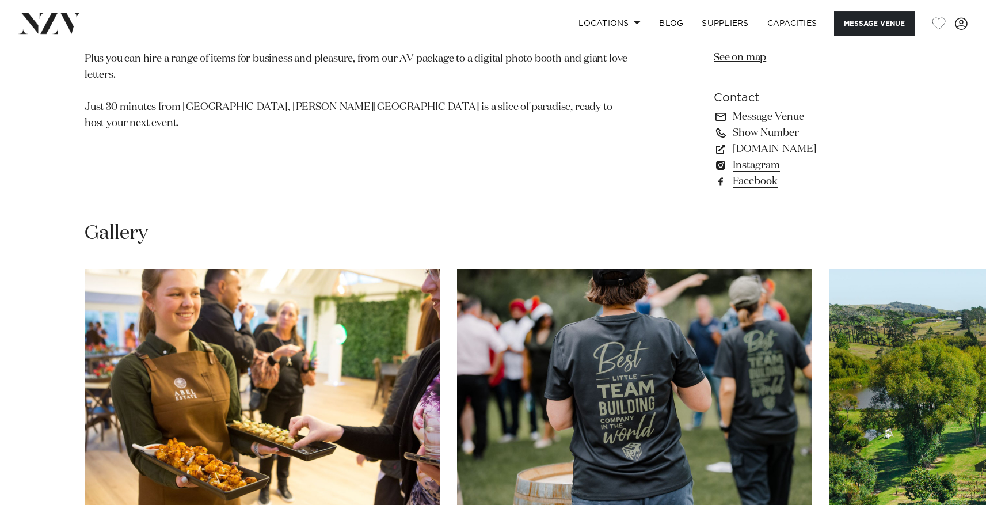
scroll to position [1050, 0]
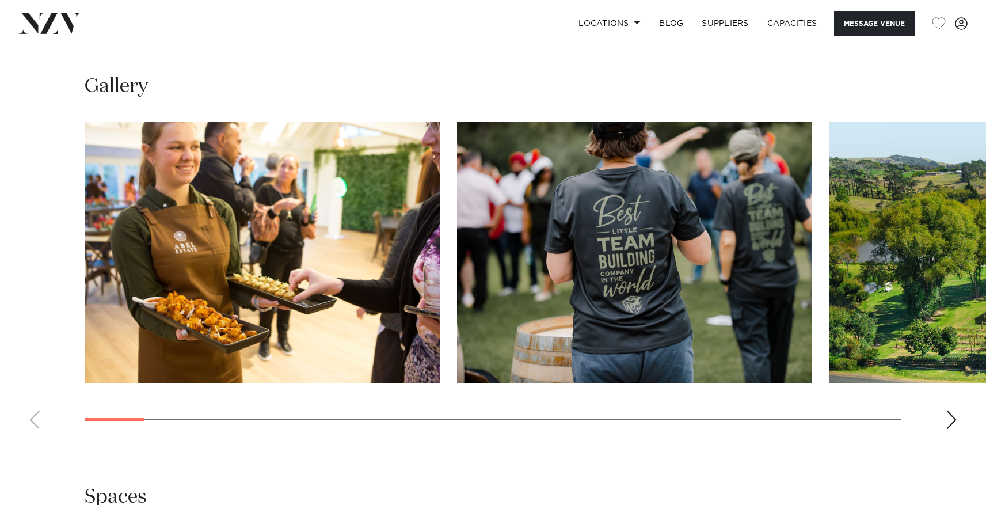
click at [957, 417] on div "Next slide" at bounding box center [952, 419] width 12 height 18
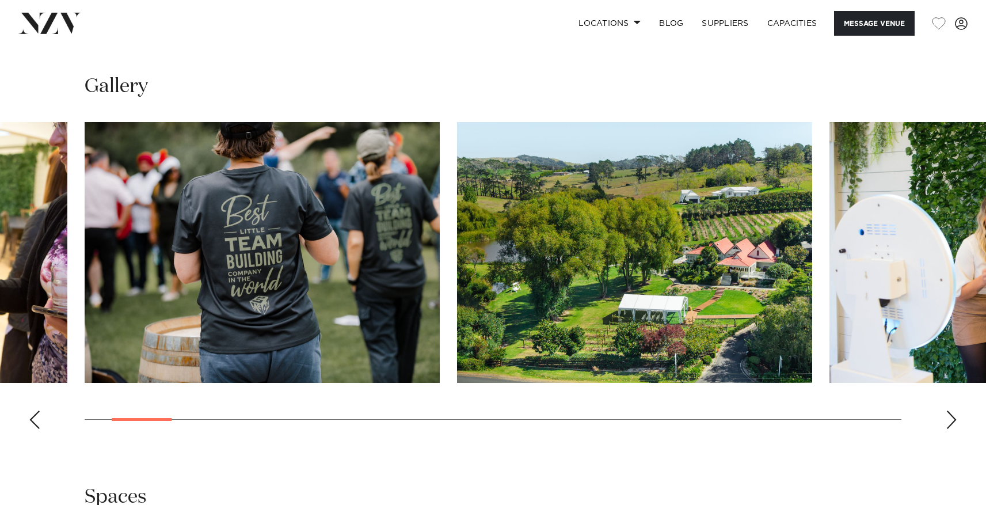
click at [956, 417] on div "Next slide" at bounding box center [952, 419] width 12 height 18
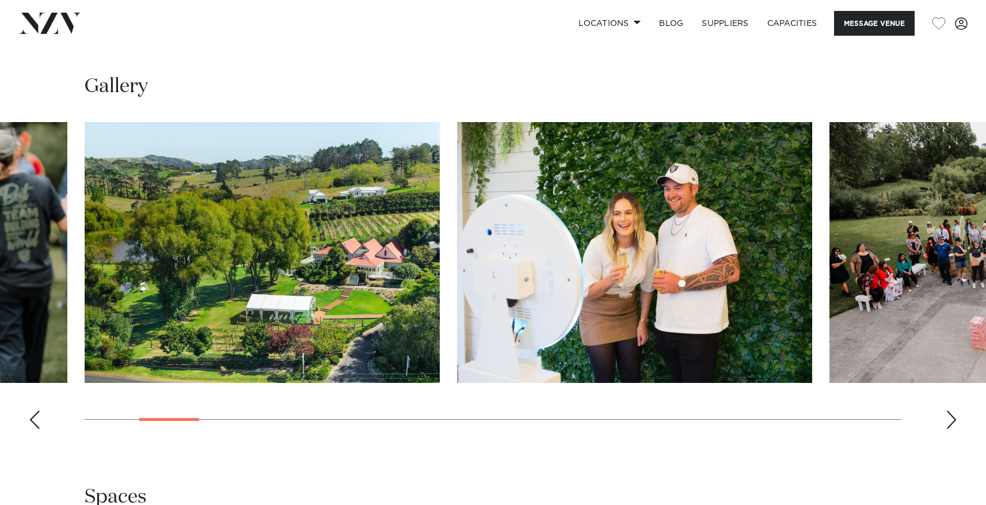
click at [956, 417] on div "Next slide" at bounding box center [952, 419] width 12 height 18
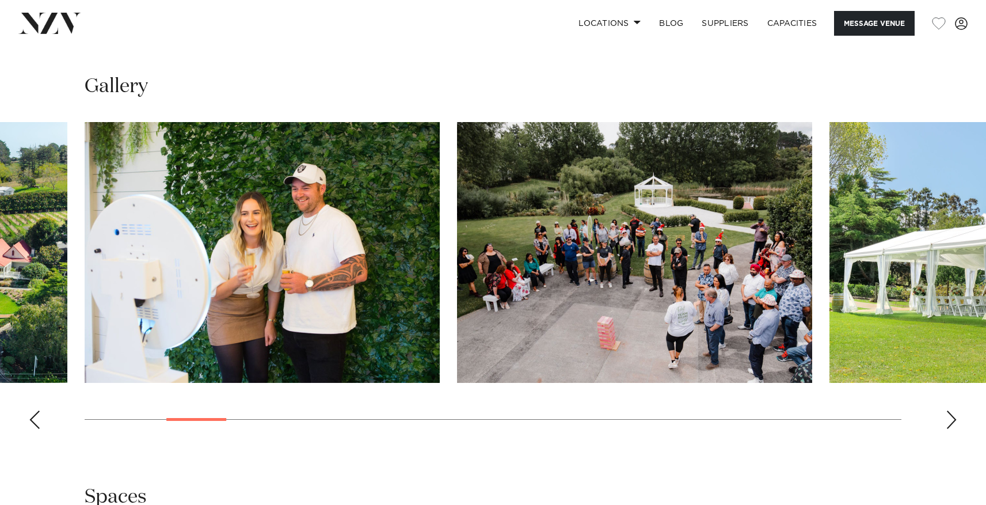
click at [950, 417] on div "Next slide" at bounding box center [952, 419] width 12 height 18
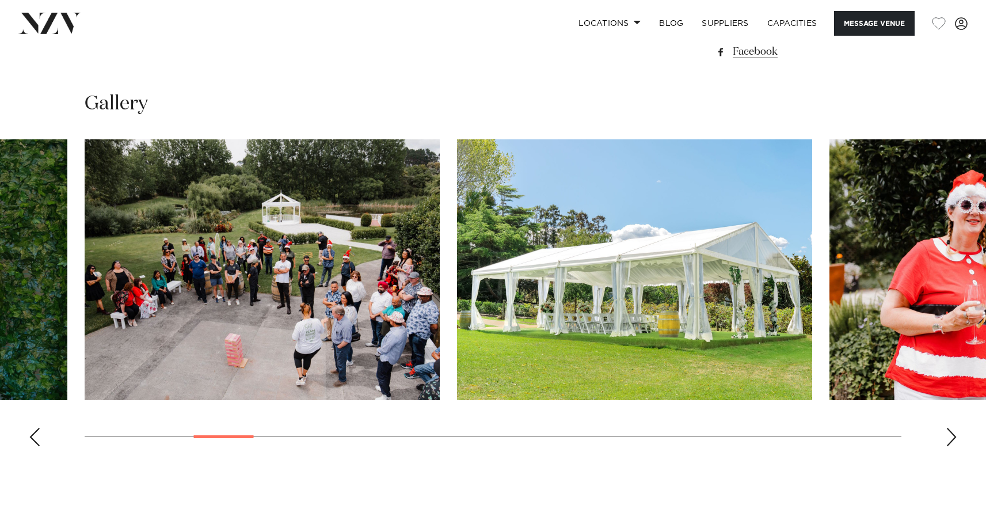
scroll to position [1078, 0]
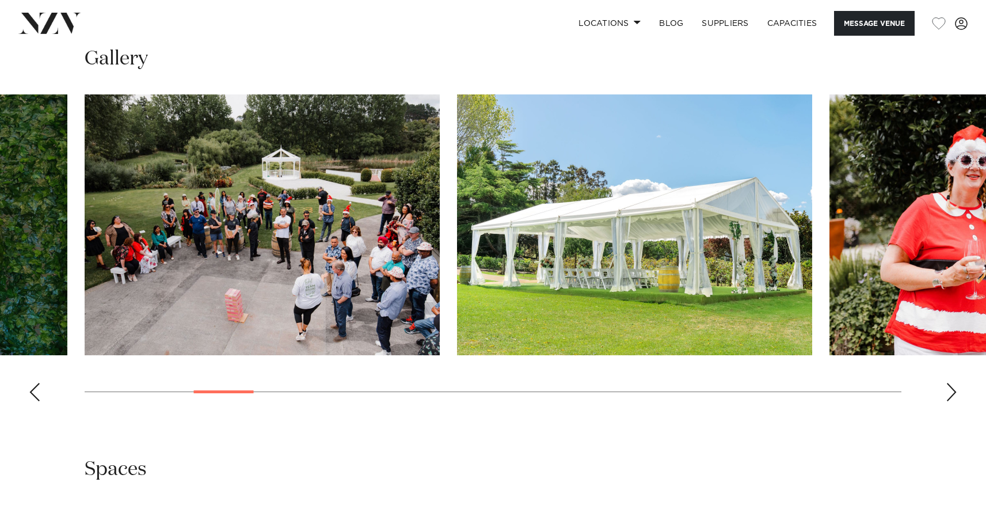
click at [951, 391] on div "Next slide" at bounding box center [952, 392] width 12 height 18
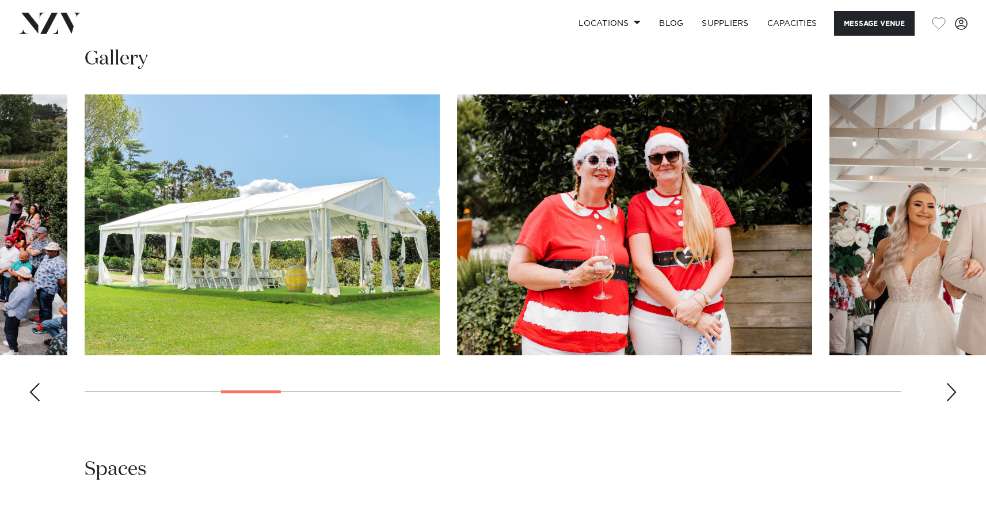
click at [951, 391] on div "Next slide" at bounding box center [952, 392] width 12 height 18
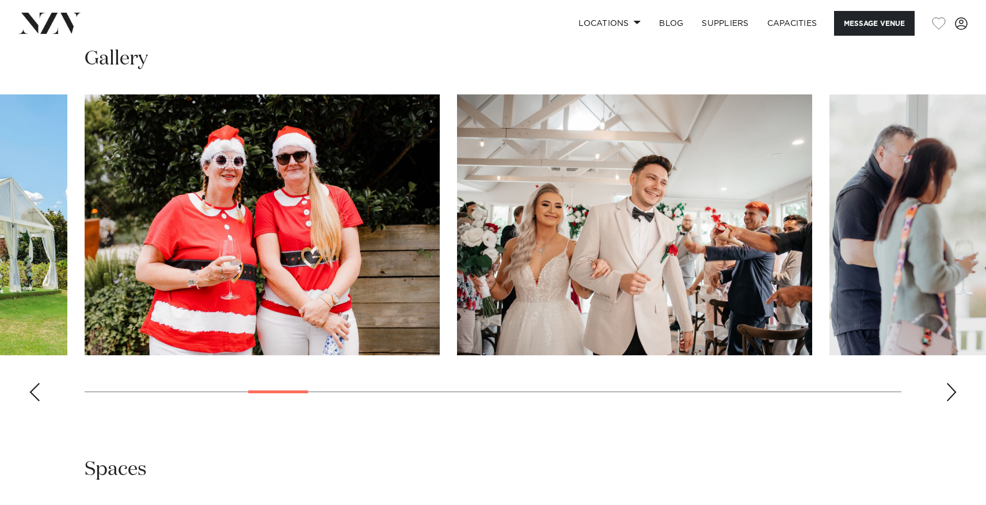
click at [951, 391] on div "Next slide" at bounding box center [952, 392] width 12 height 18
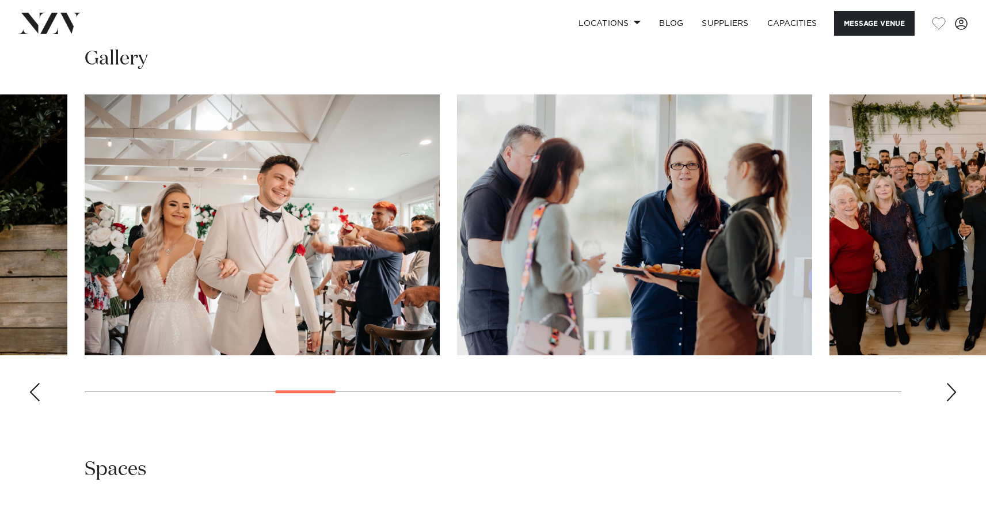
click at [951, 391] on div "Next slide" at bounding box center [952, 392] width 12 height 18
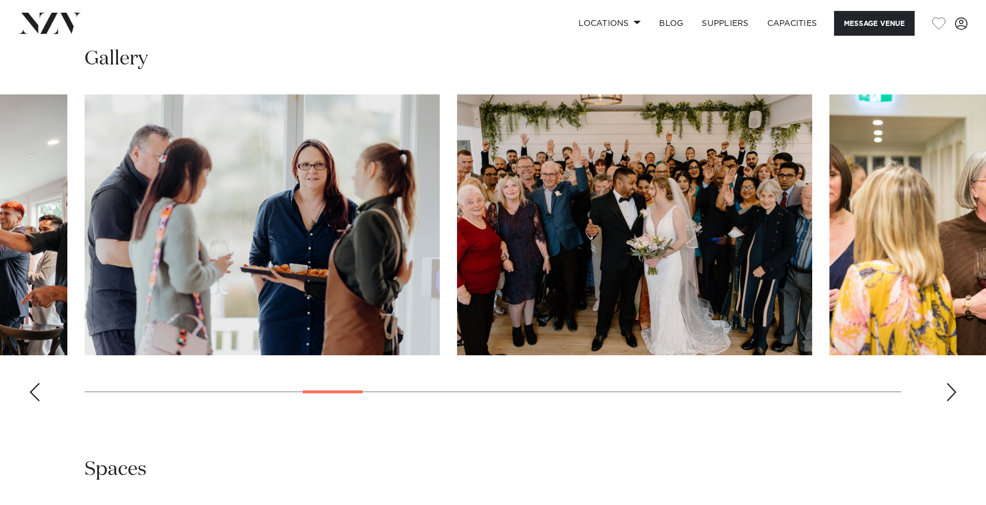
click at [951, 391] on div "Next slide" at bounding box center [952, 392] width 12 height 18
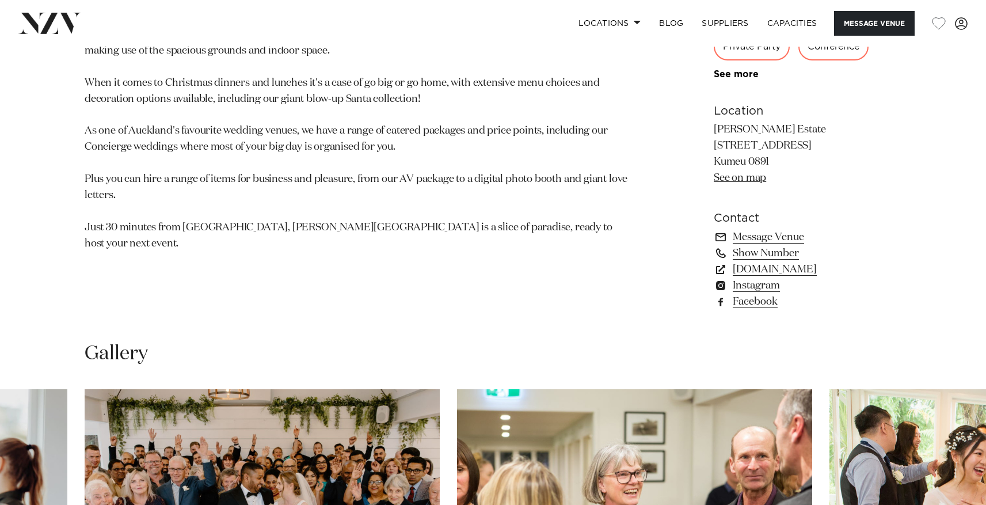
scroll to position [1050, 0]
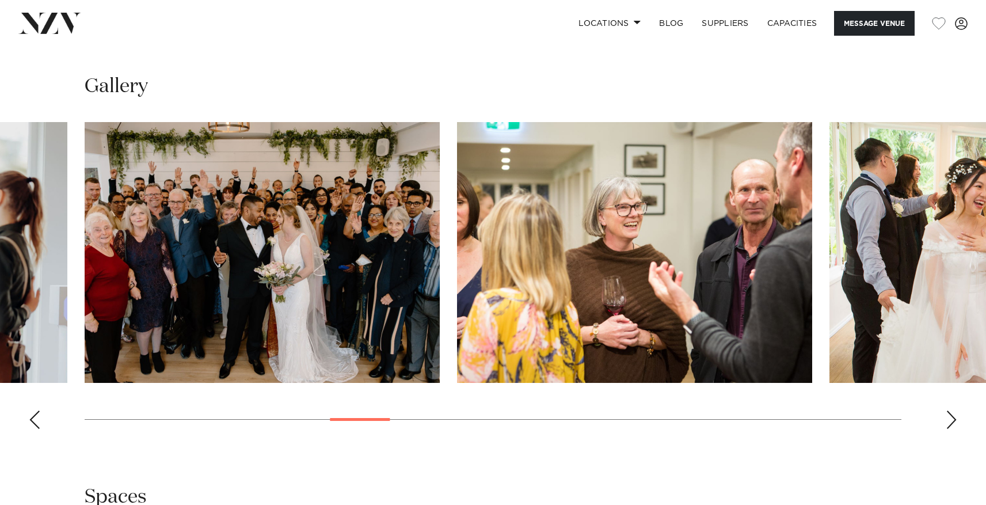
click at [948, 416] on div "Next slide" at bounding box center [952, 419] width 12 height 18
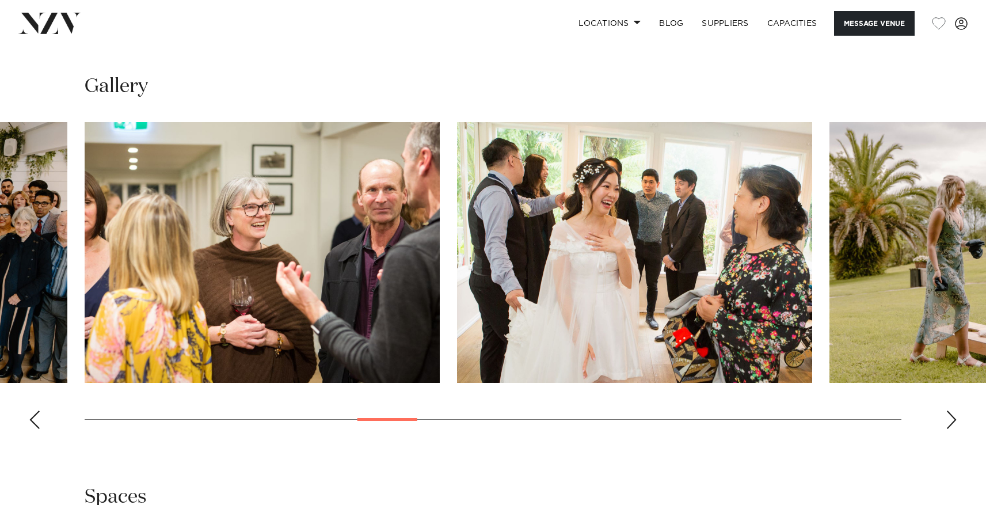
click at [947, 424] on div "Next slide" at bounding box center [952, 419] width 12 height 18
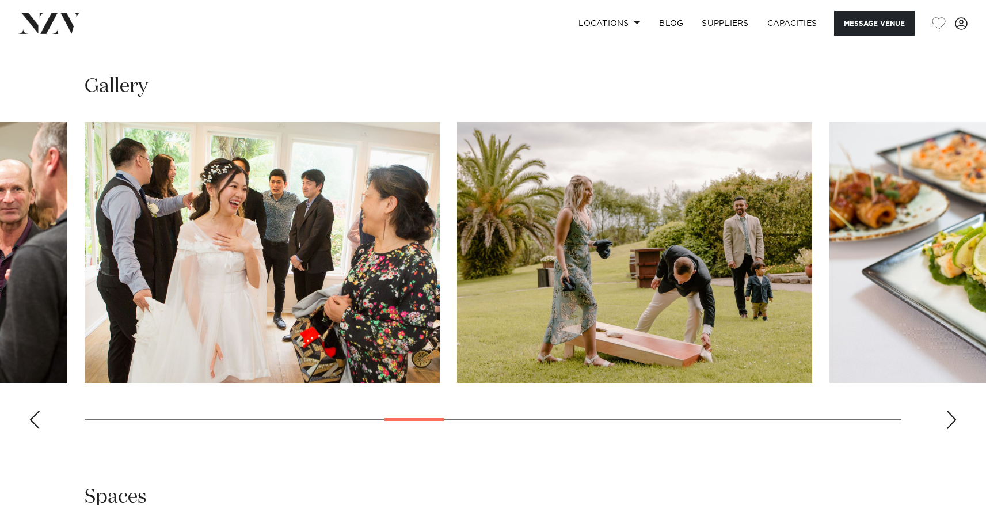
click at [947, 424] on div "Next slide" at bounding box center [952, 419] width 12 height 18
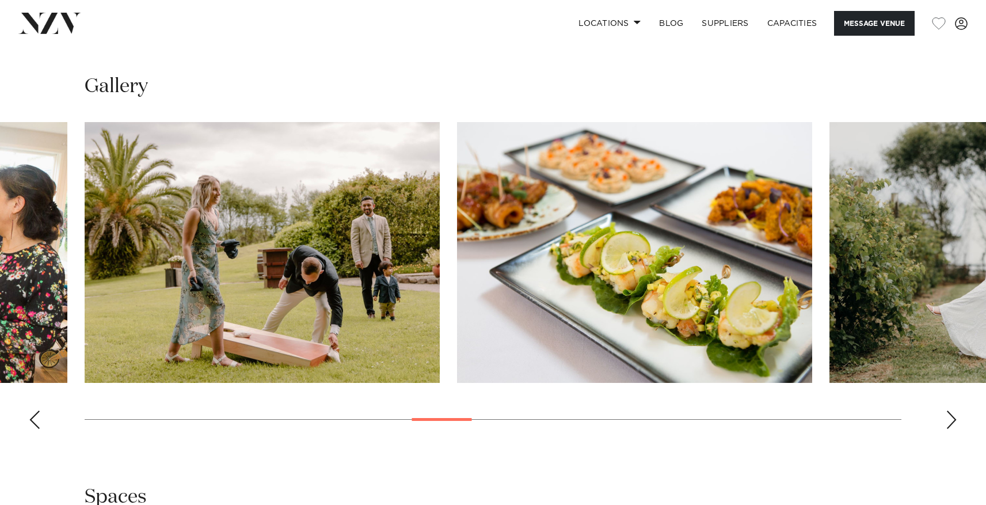
click at [947, 424] on div "Next slide" at bounding box center [952, 419] width 12 height 18
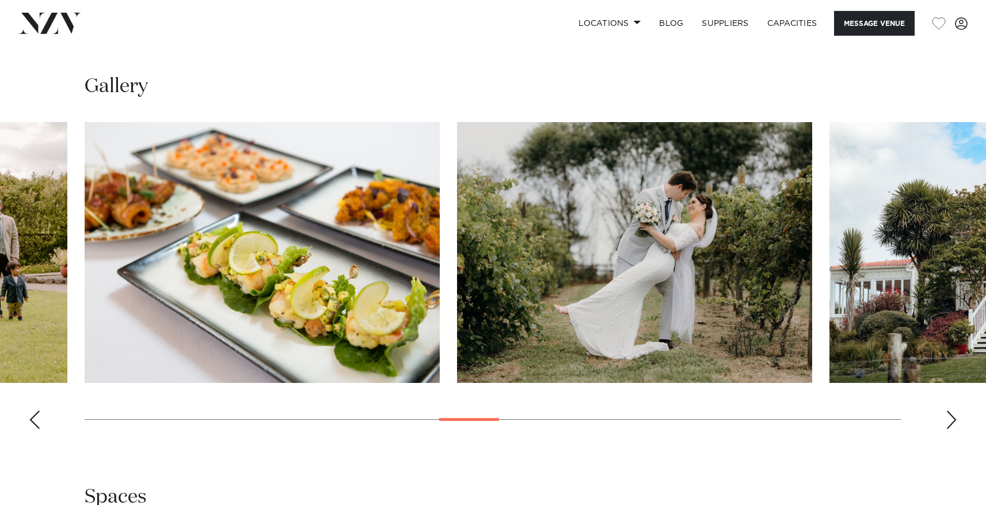
click at [947, 424] on div "Next slide" at bounding box center [952, 419] width 12 height 18
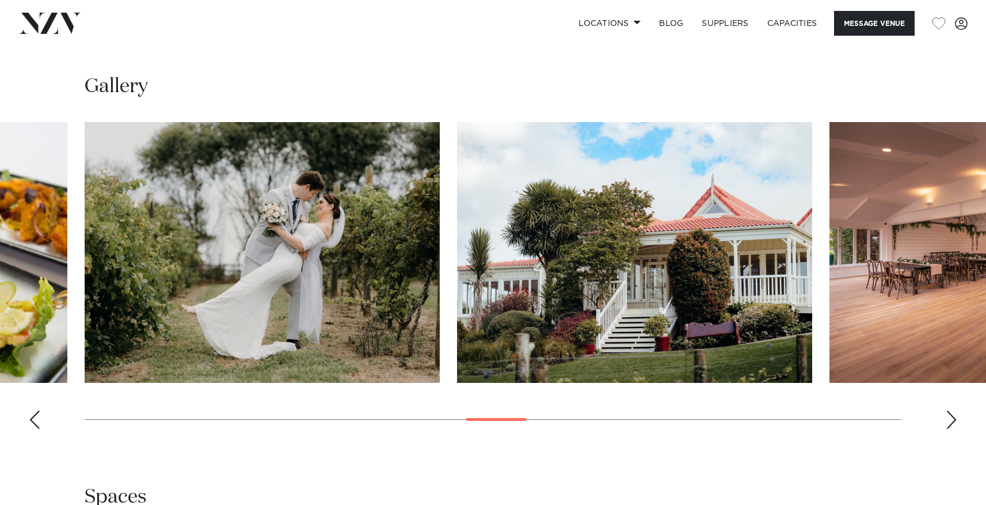
click at [947, 424] on div "Next slide" at bounding box center [952, 419] width 12 height 18
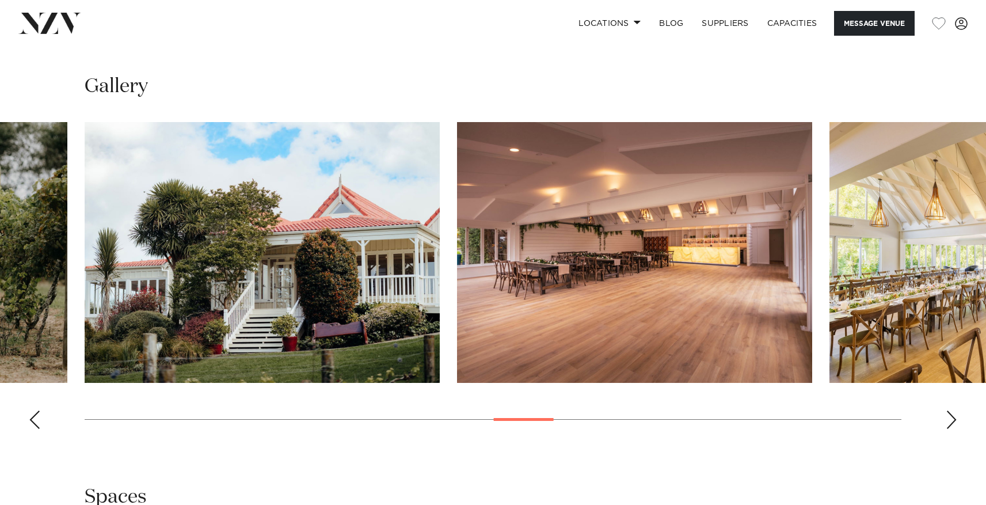
click at [947, 424] on div "Next slide" at bounding box center [952, 419] width 12 height 18
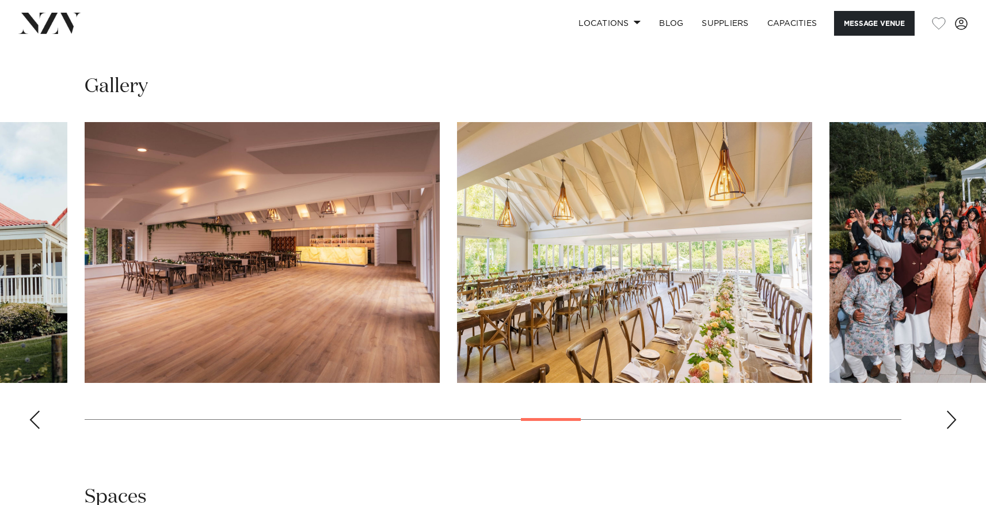
click at [947, 424] on div "Next slide" at bounding box center [952, 419] width 12 height 18
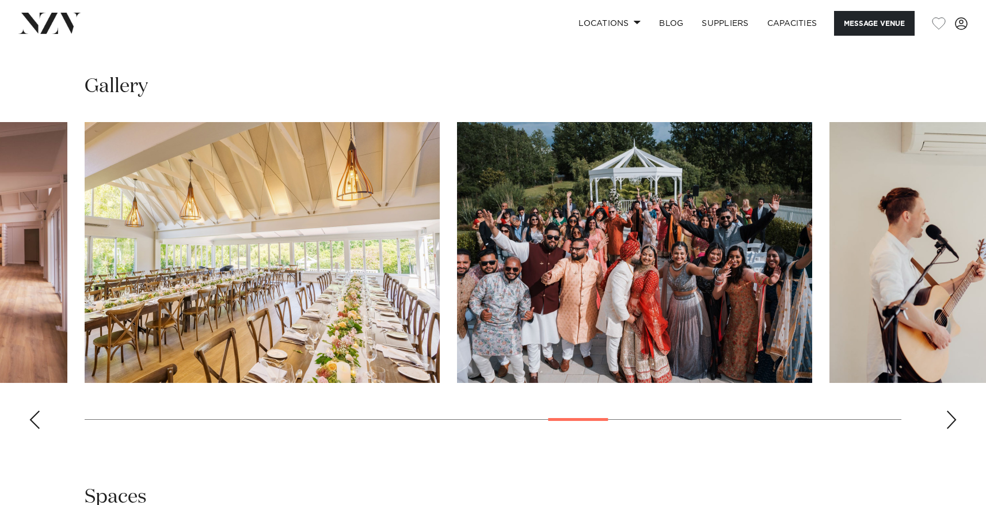
click at [947, 424] on div "Next slide" at bounding box center [952, 419] width 12 height 18
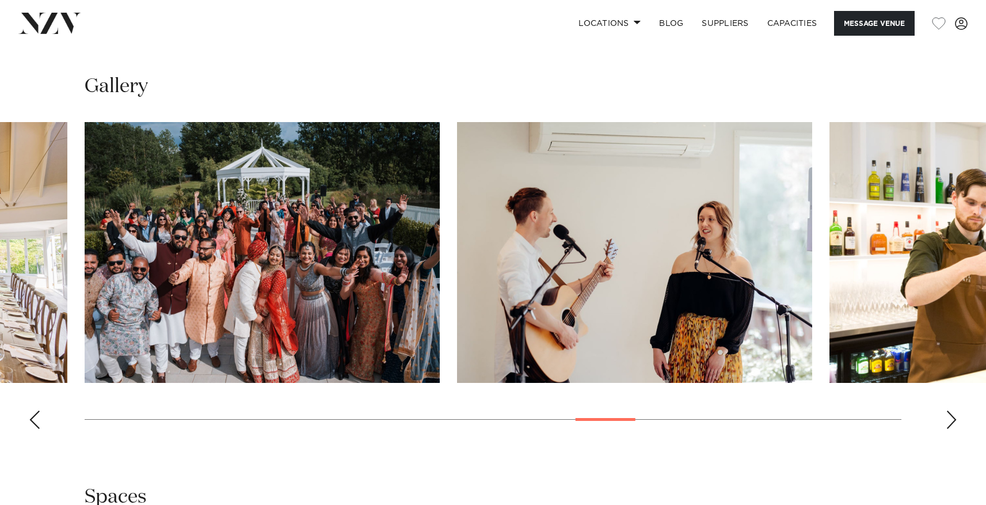
click at [947, 424] on div "Next slide" at bounding box center [952, 419] width 12 height 18
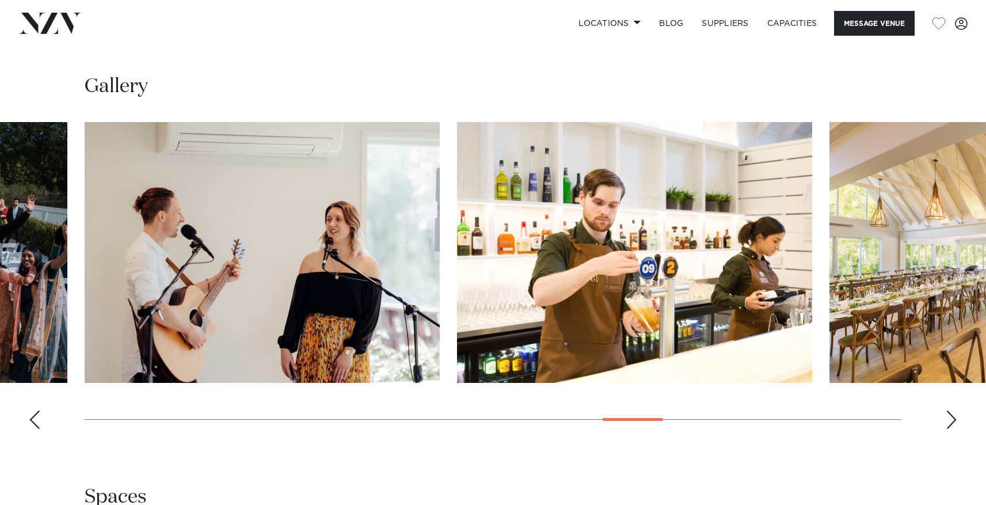
click at [947, 424] on div "Next slide" at bounding box center [952, 419] width 12 height 18
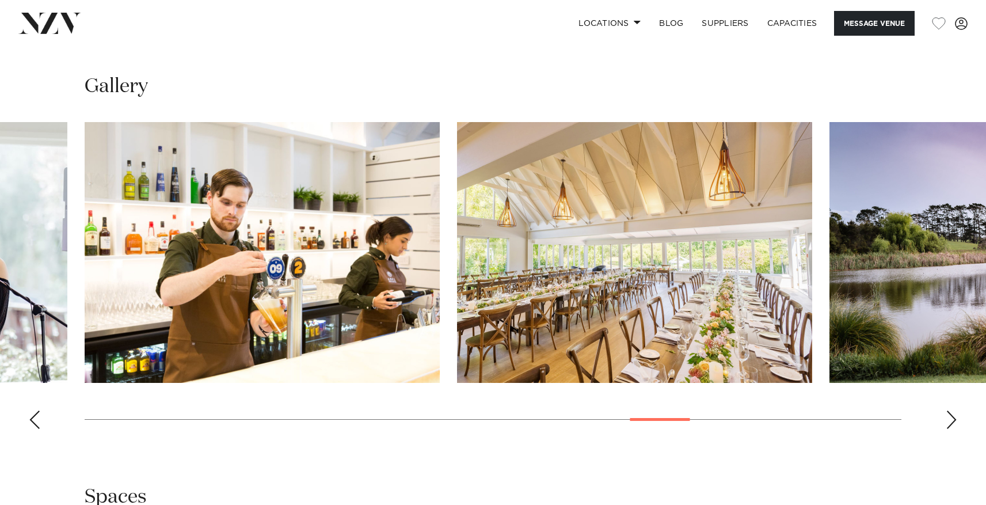
click at [947, 424] on div "Next slide" at bounding box center [952, 419] width 12 height 18
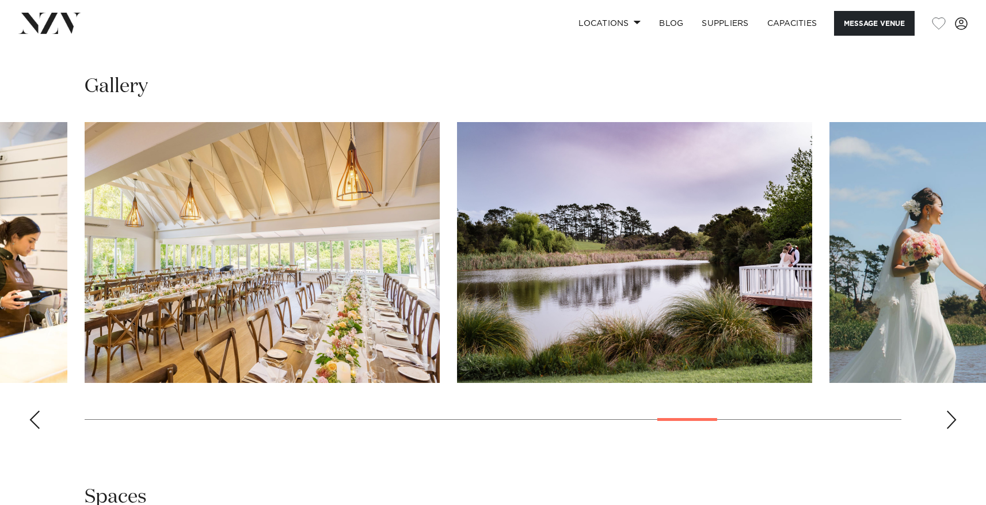
click at [947, 424] on div "Next slide" at bounding box center [952, 419] width 12 height 18
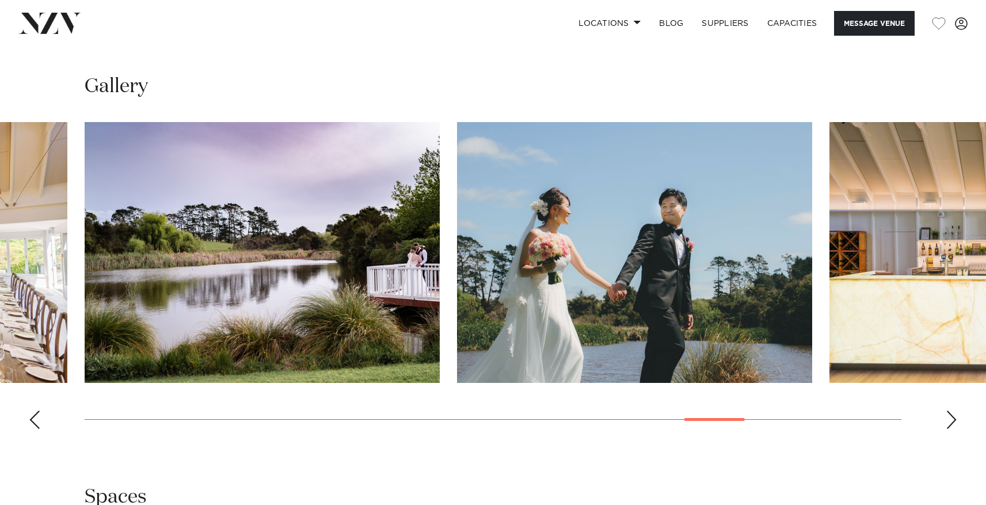
click at [947, 424] on div "Next slide" at bounding box center [952, 419] width 12 height 18
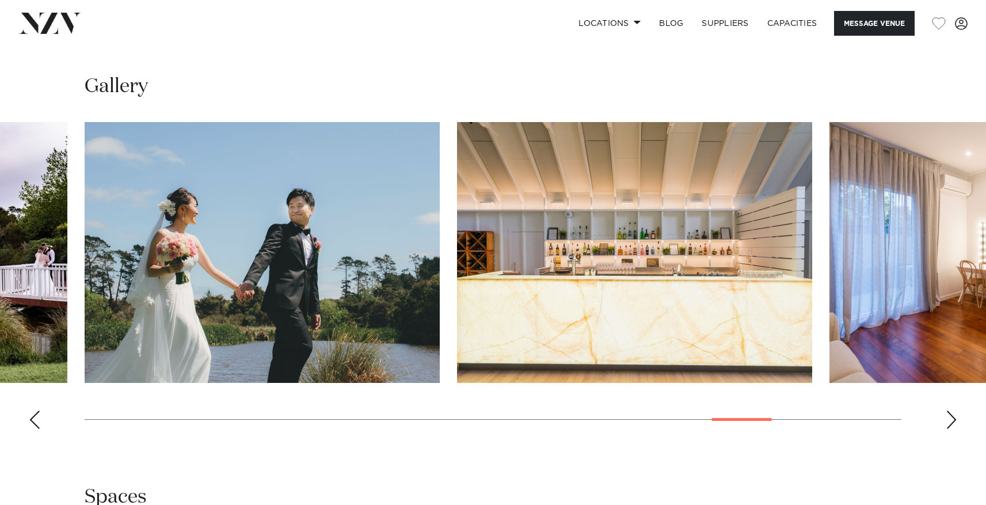
click at [947, 424] on div "Next slide" at bounding box center [952, 419] width 12 height 18
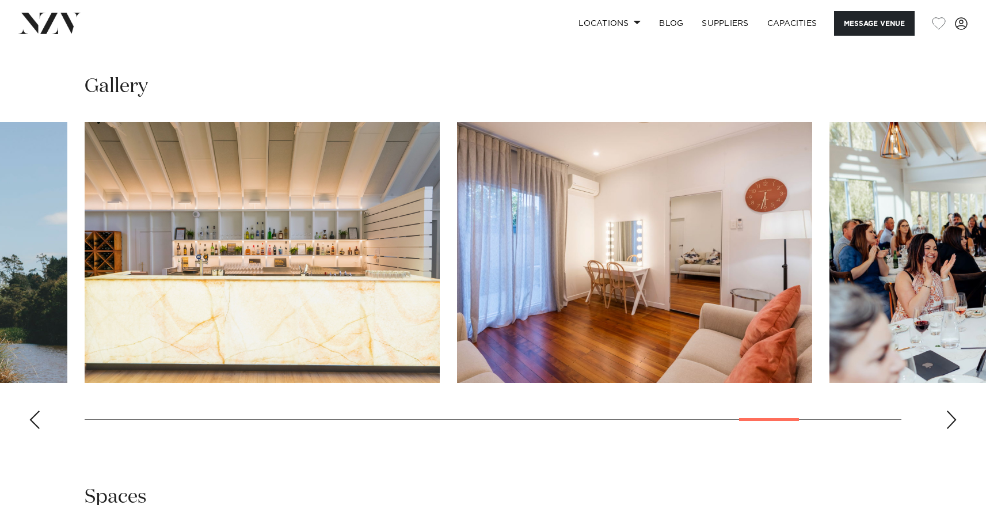
click at [947, 424] on div "Next slide" at bounding box center [952, 419] width 12 height 18
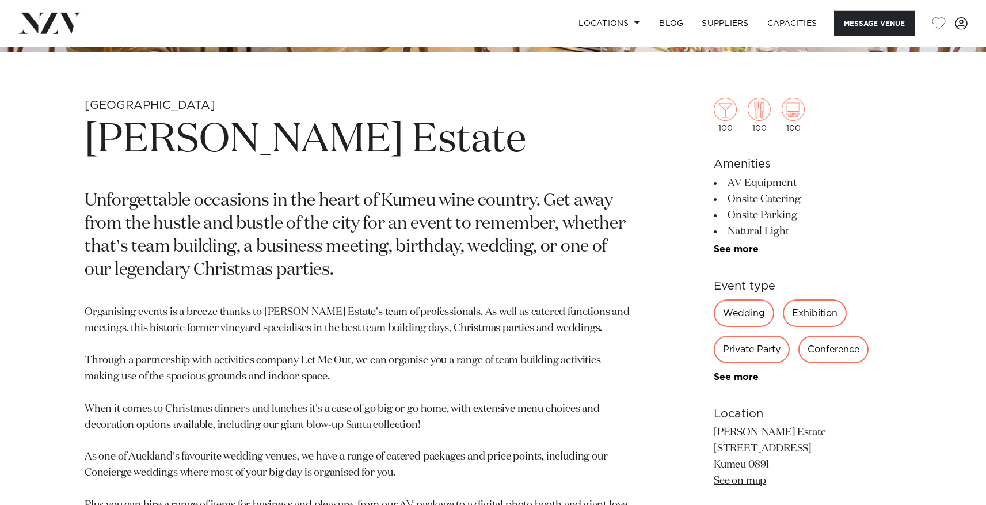
scroll to position [83, 0]
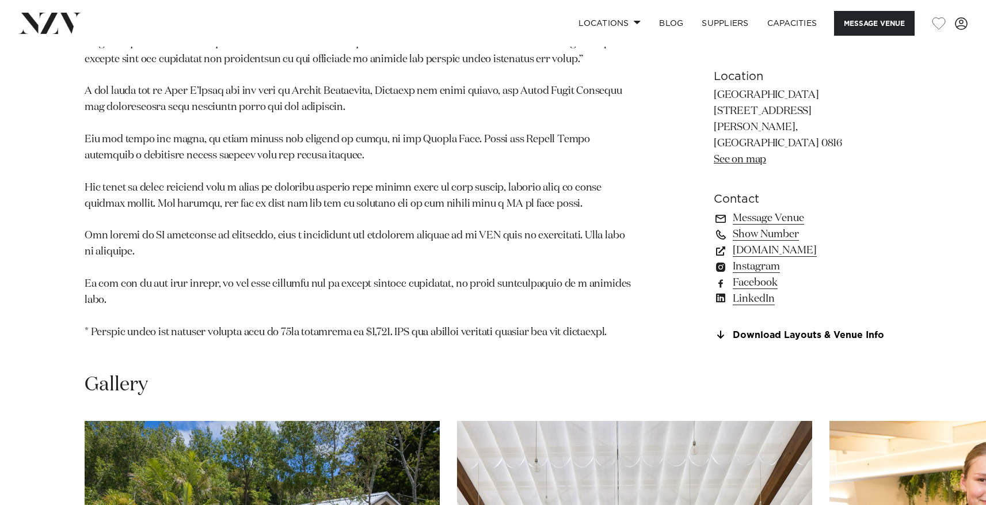
scroll to position [1271, 0]
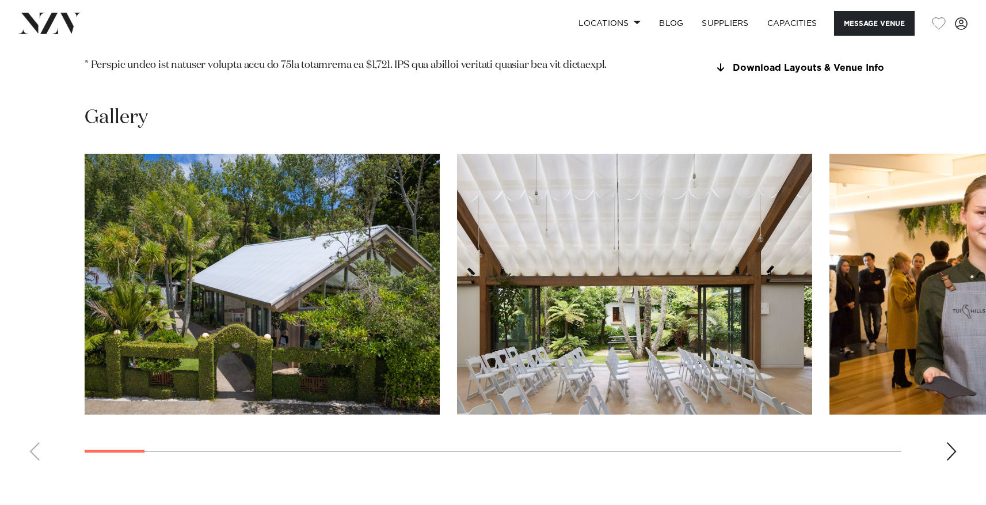
click at [952, 442] on div "Next slide" at bounding box center [952, 451] width 12 height 18
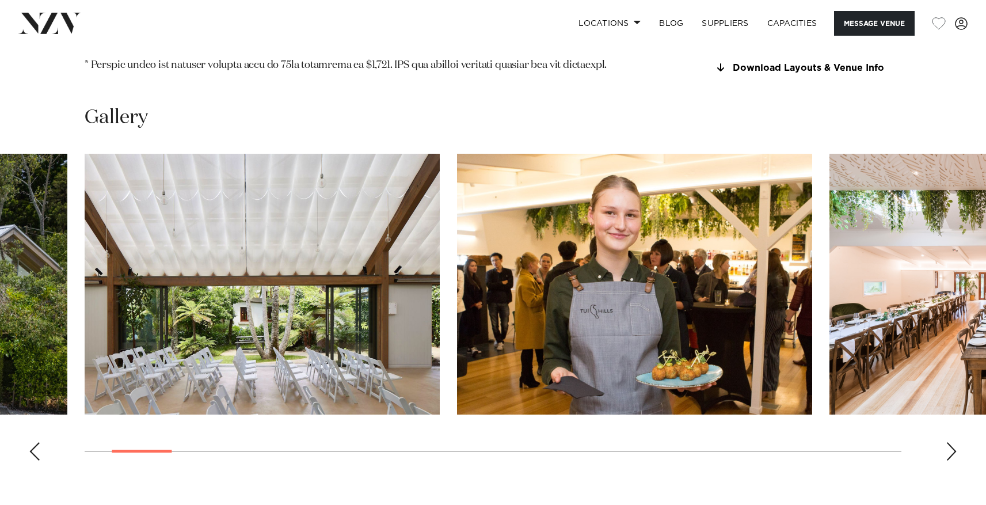
click at [955, 442] on div "Next slide" at bounding box center [952, 451] width 12 height 18
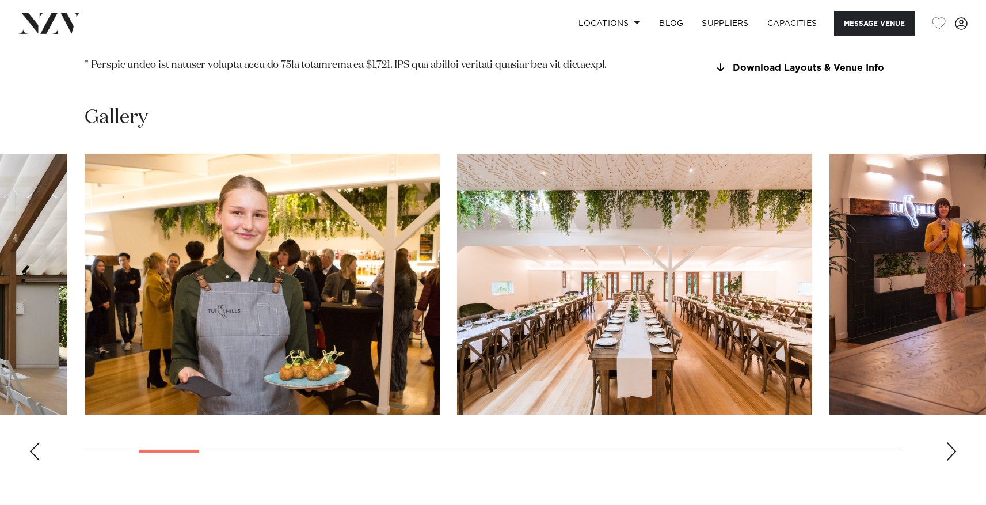
click at [945, 400] on swiper-container at bounding box center [493, 312] width 986 height 316
click at [950, 442] on div "Next slide" at bounding box center [952, 451] width 12 height 18
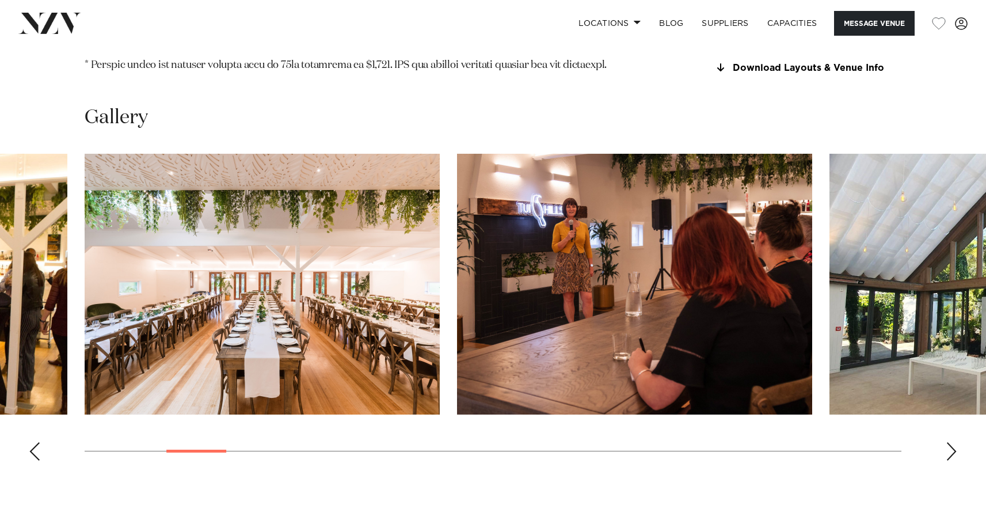
click at [950, 442] on div "Next slide" at bounding box center [952, 451] width 12 height 18
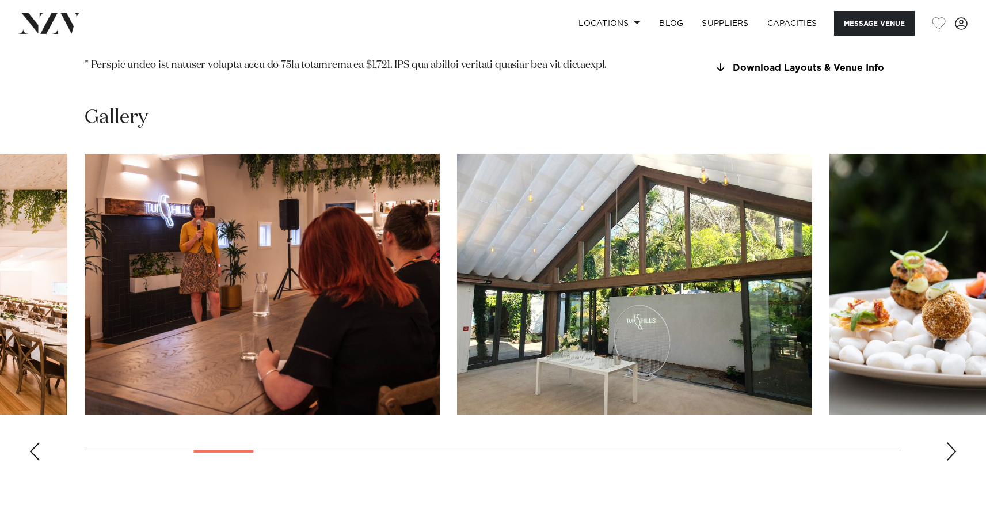
click at [950, 442] on div "Next slide" at bounding box center [952, 451] width 12 height 18
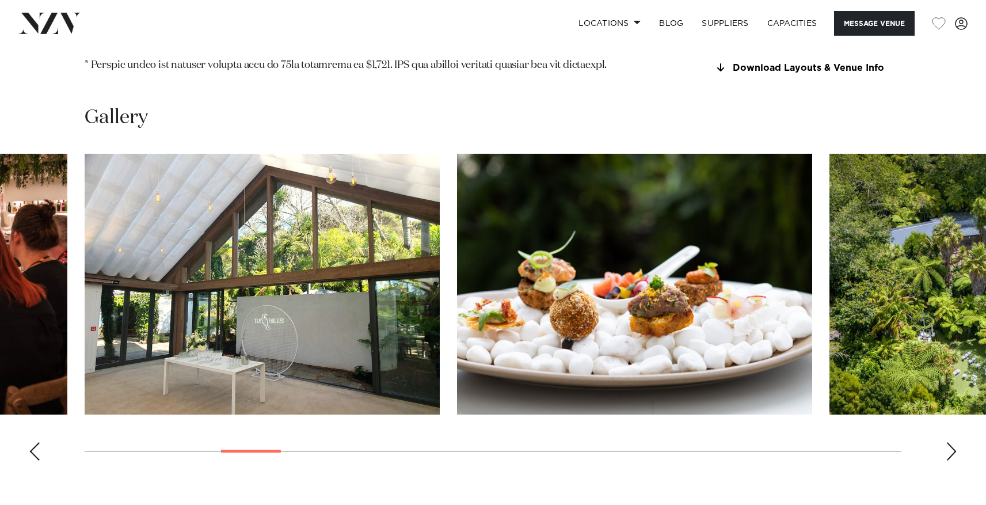
click at [950, 442] on div "Next slide" at bounding box center [952, 451] width 12 height 18
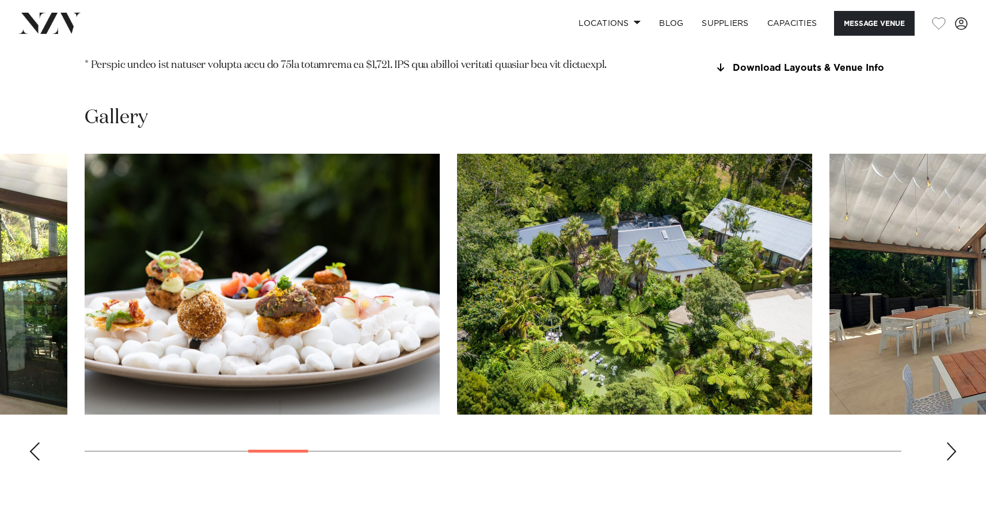
click at [950, 442] on div "Next slide" at bounding box center [952, 451] width 12 height 18
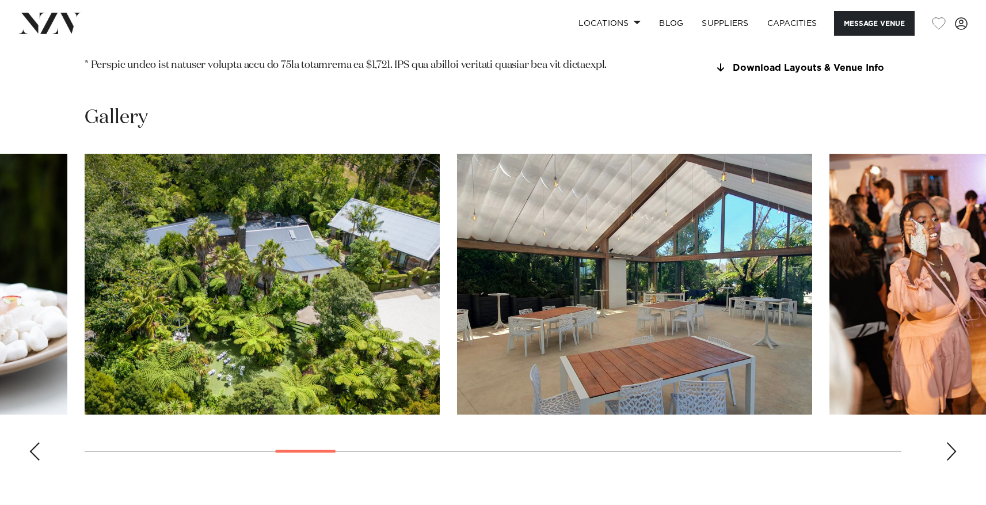
click at [950, 442] on div "Next slide" at bounding box center [952, 451] width 12 height 18
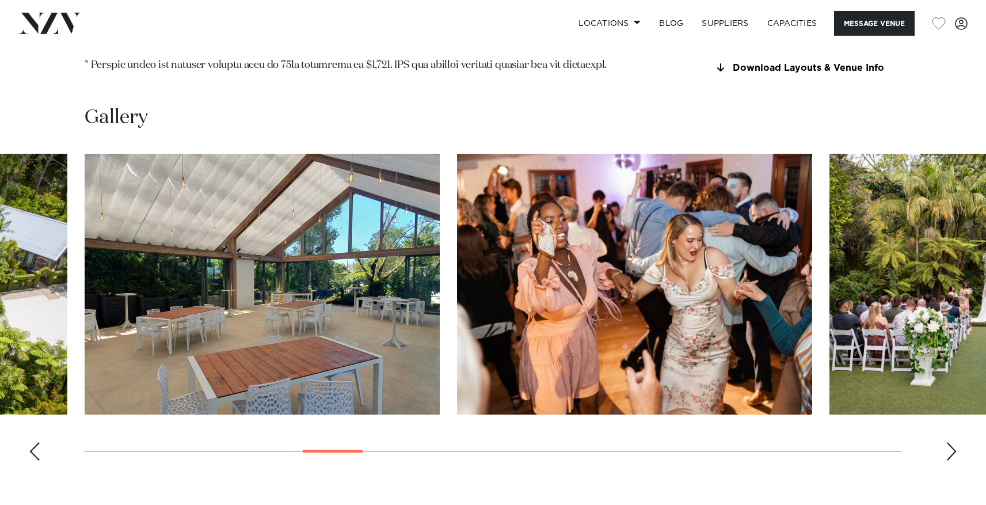
click at [950, 442] on div "Next slide" at bounding box center [952, 451] width 12 height 18
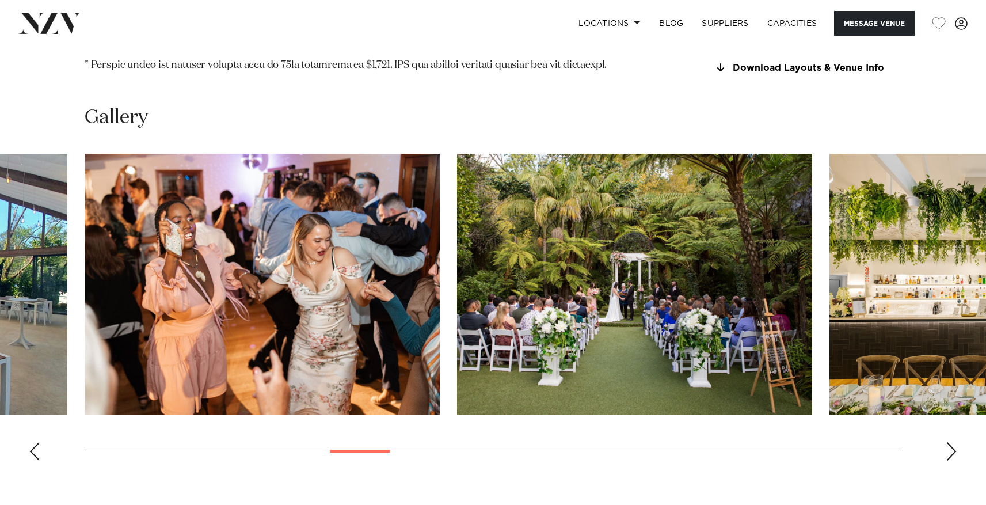
click at [950, 442] on div "Next slide" at bounding box center [952, 451] width 12 height 18
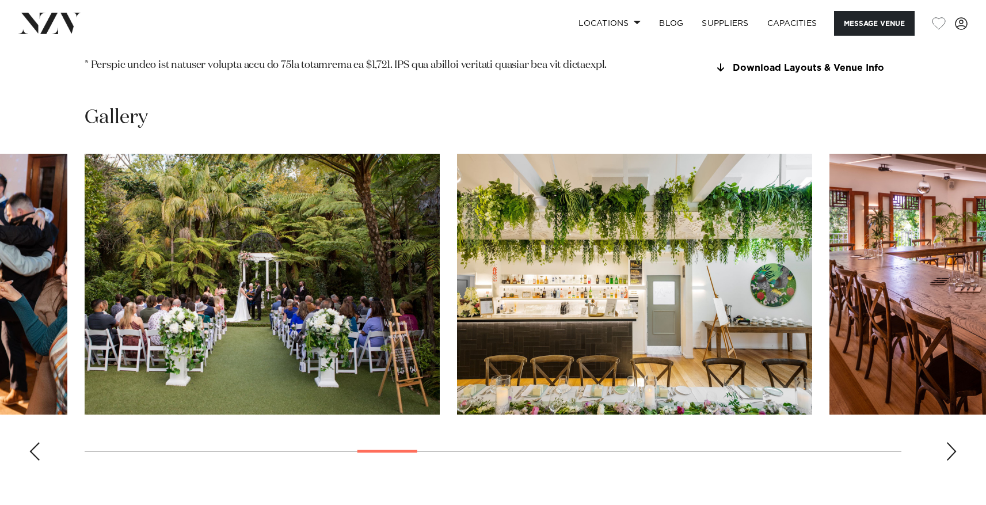
click at [950, 442] on div "Next slide" at bounding box center [952, 451] width 12 height 18
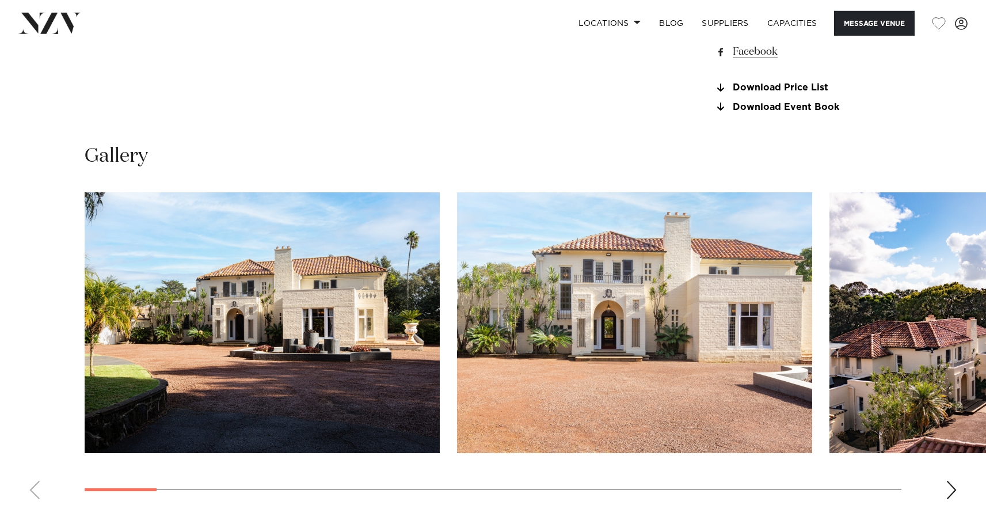
scroll to position [1124, 0]
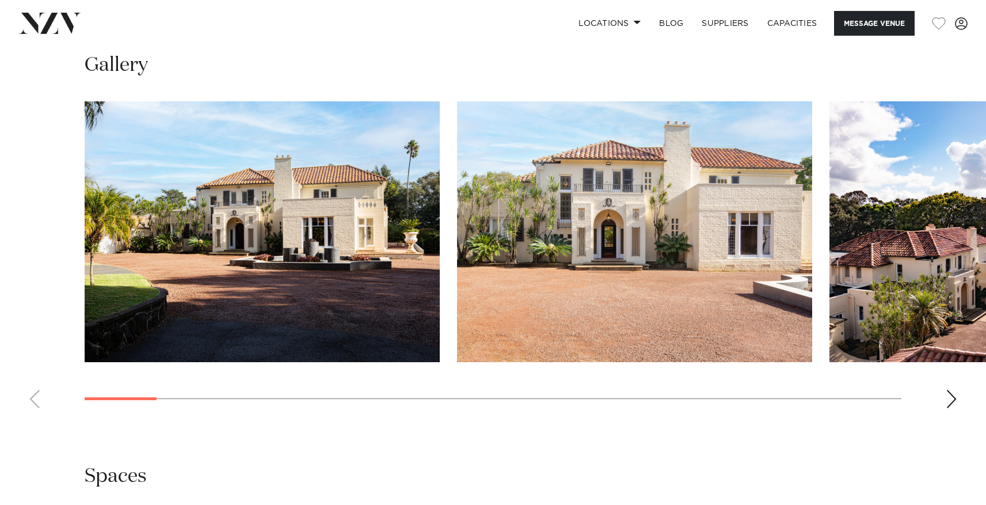
click at [953, 395] on div "Next slide" at bounding box center [952, 399] width 12 height 18
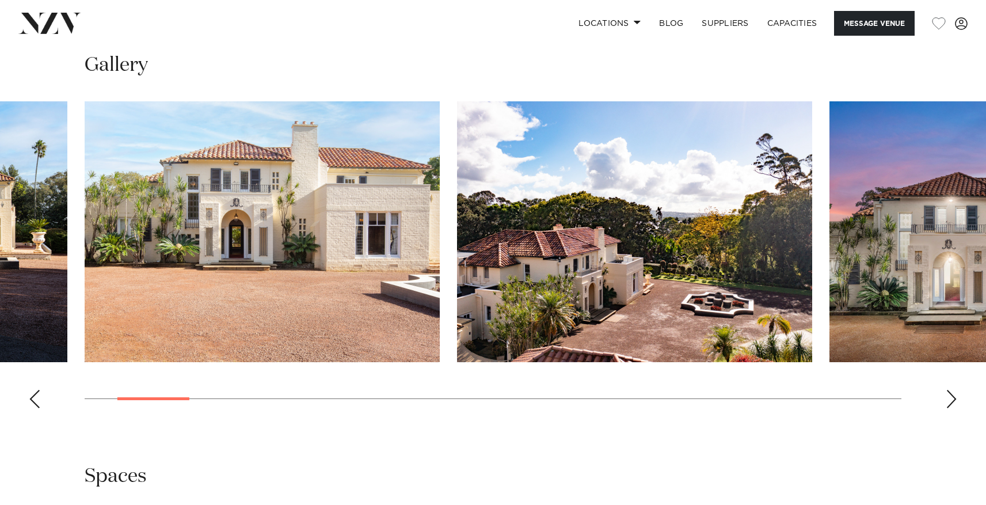
click at [953, 397] on div "Next slide" at bounding box center [952, 399] width 12 height 18
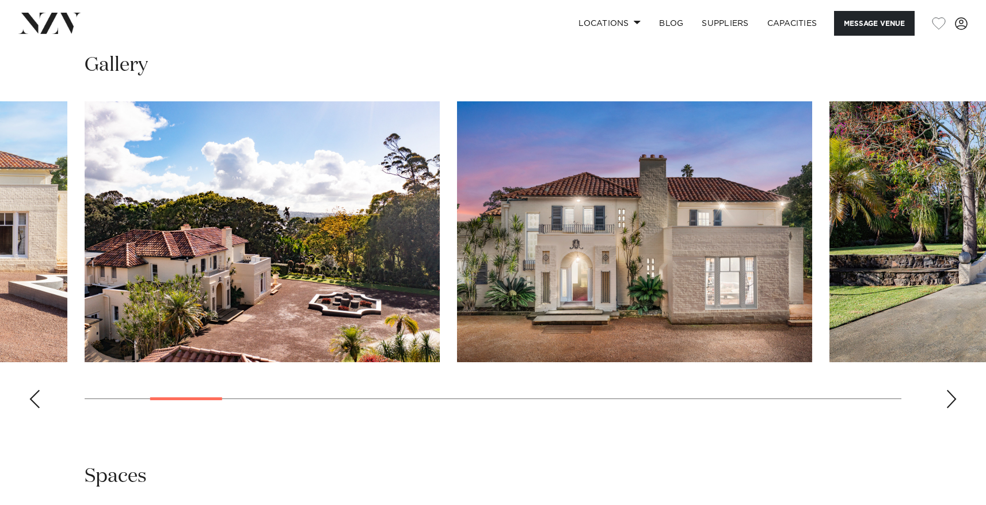
click at [953, 397] on div "Next slide" at bounding box center [952, 399] width 12 height 18
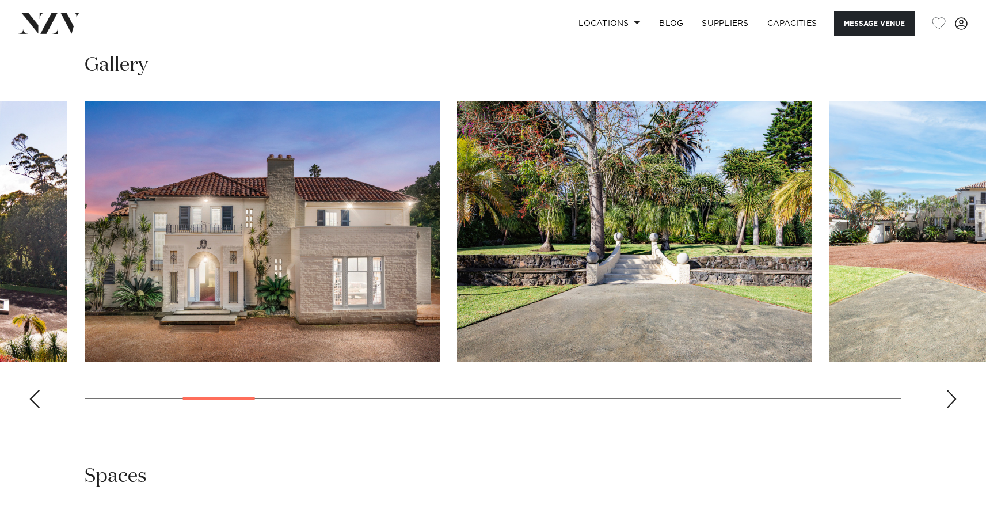
click at [953, 397] on div "Next slide" at bounding box center [952, 399] width 12 height 18
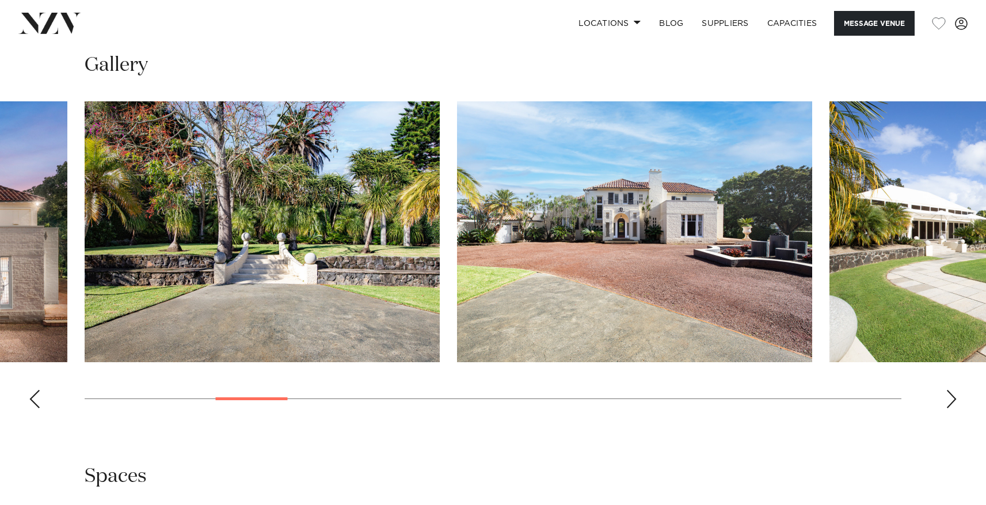
click at [953, 397] on div "Next slide" at bounding box center [952, 399] width 12 height 18
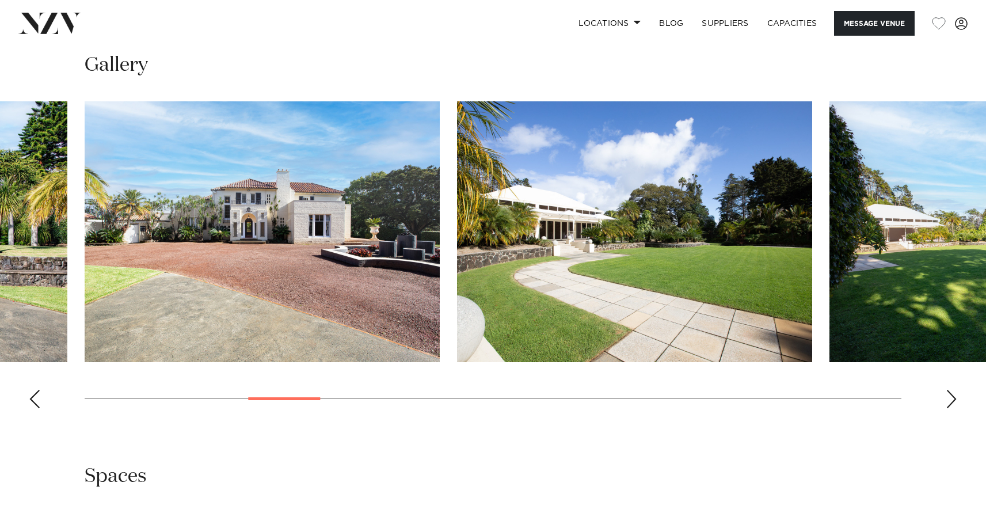
click at [952, 398] on div "Next slide" at bounding box center [952, 399] width 12 height 18
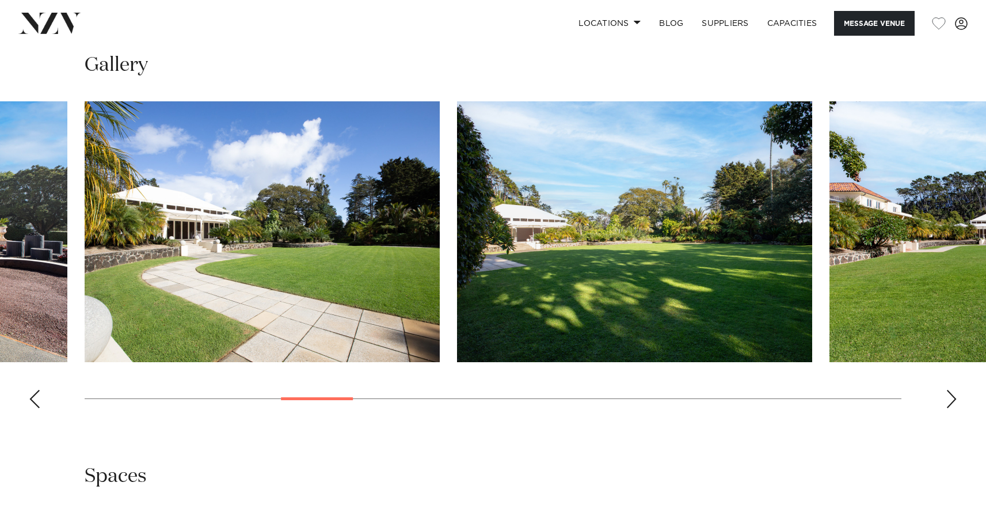
click at [952, 398] on div "Next slide" at bounding box center [952, 399] width 12 height 18
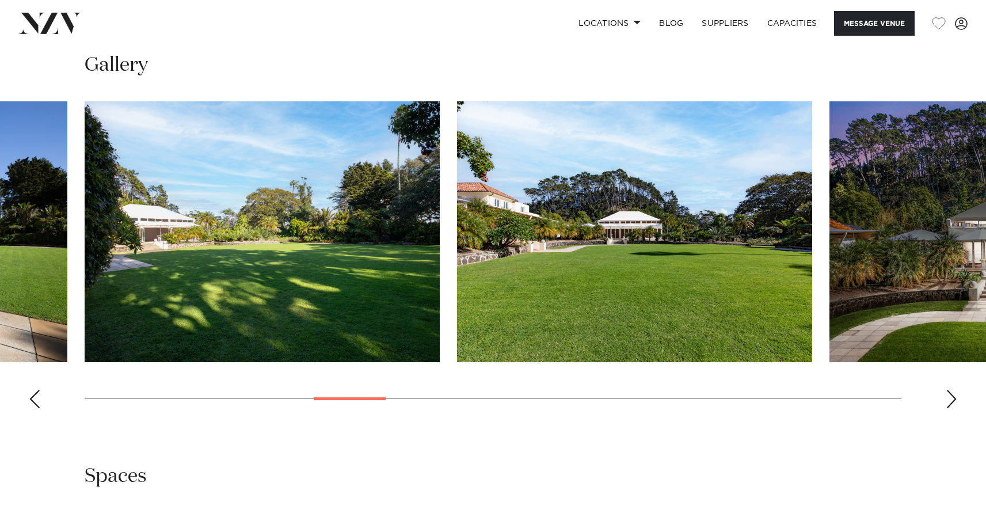
click at [952, 398] on div "Next slide" at bounding box center [952, 399] width 12 height 18
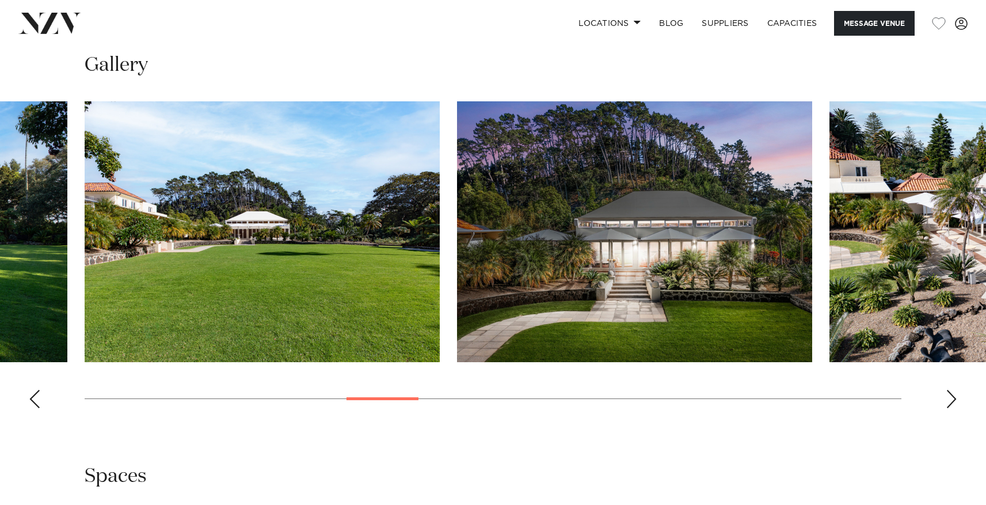
click at [952, 398] on div "Next slide" at bounding box center [952, 399] width 12 height 18
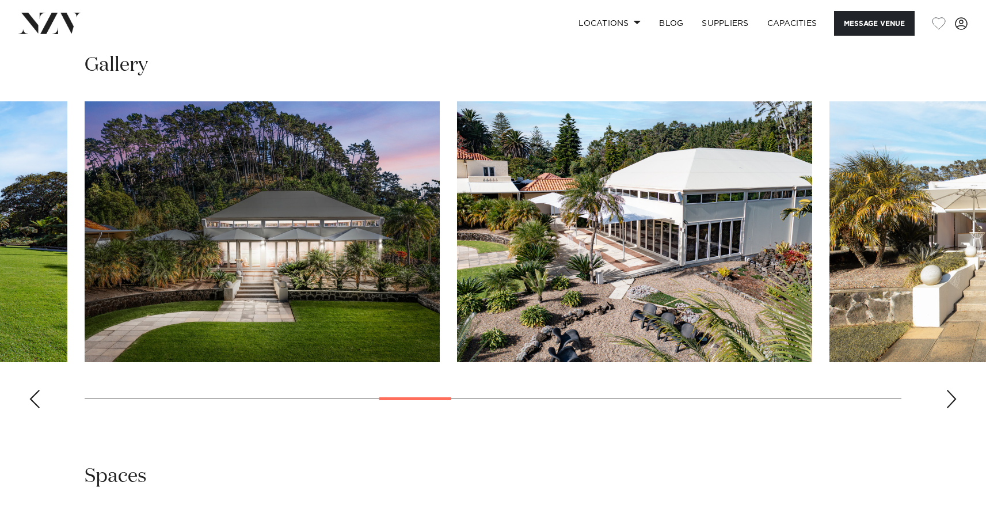
click at [952, 398] on div "Next slide" at bounding box center [952, 399] width 12 height 18
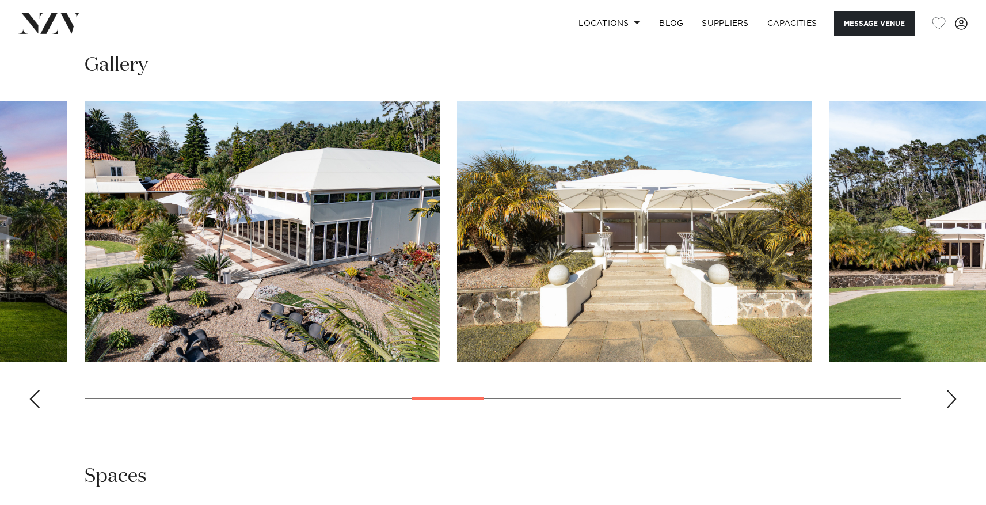
click at [952, 398] on div "Next slide" at bounding box center [952, 399] width 12 height 18
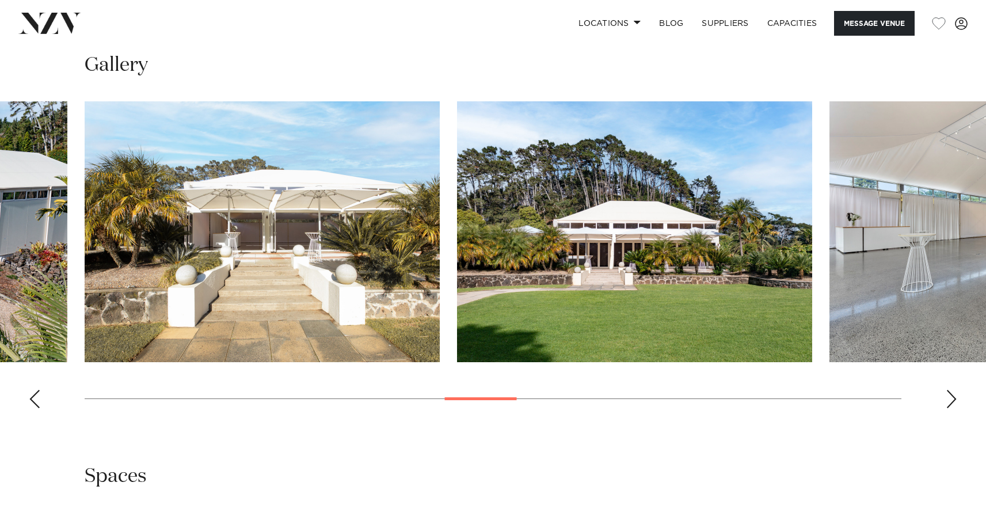
click at [952, 398] on div "Next slide" at bounding box center [952, 399] width 12 height 18
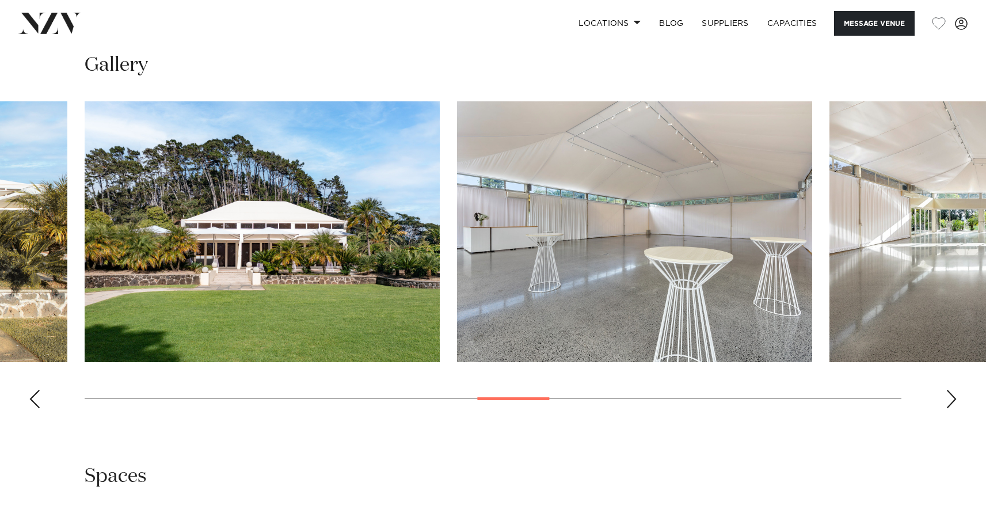
click at [952, 398] on div "Next slide" at bounding box center [952, 399] width 12 height 18
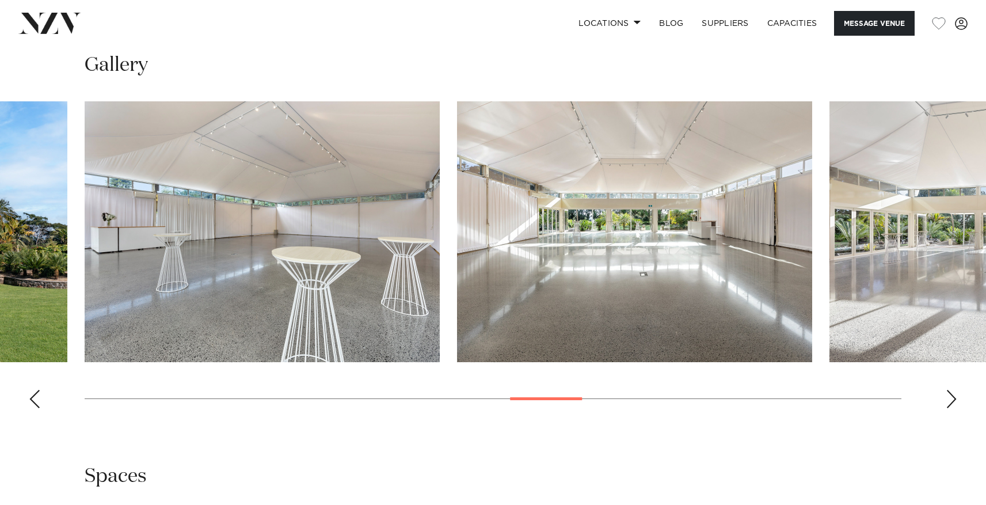
click at [952, 398] on div "Next slide" at bounding box center [952, 399] width 12 height 18
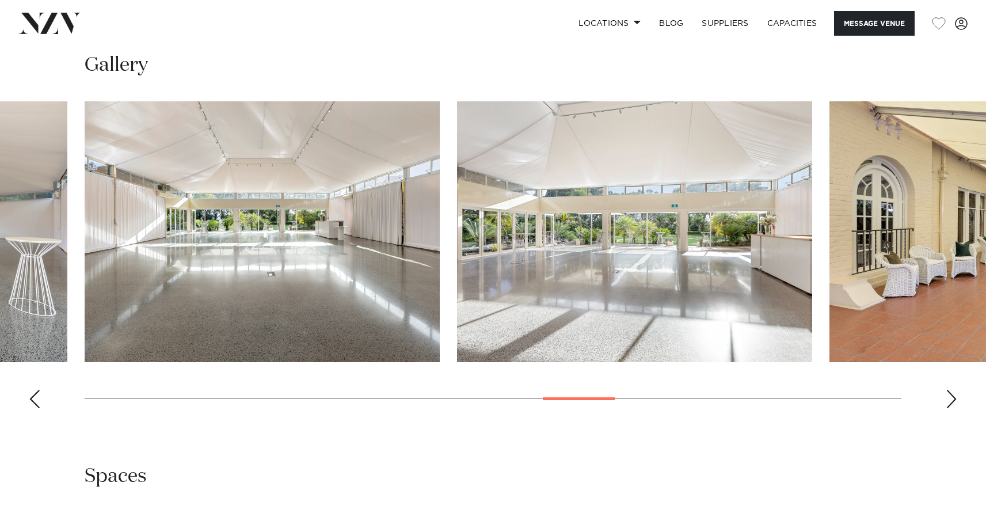
click at [952, 398] on div "Next slide" at bounding box center [952, 399] width 12 height 18
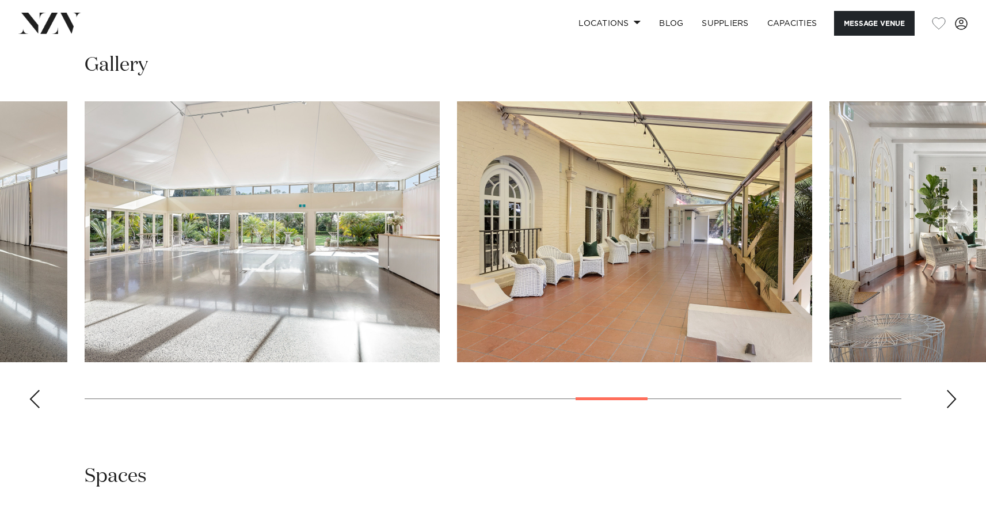
click at [952, 398] on div "Next slide" at bounding box center [952, 399] width 12 height 18
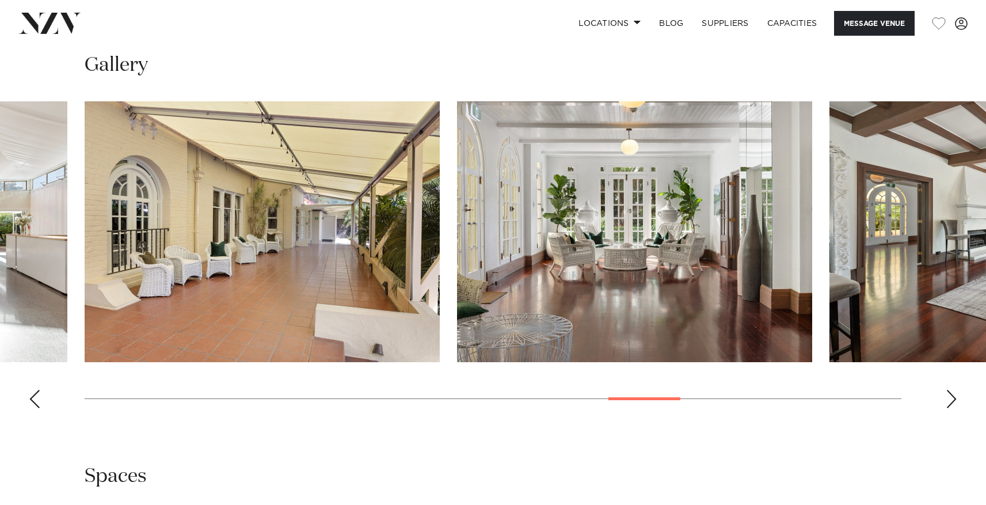
click at [952, 398] on div "Next slide" at bounding box center [952, 399] width 12 height 18
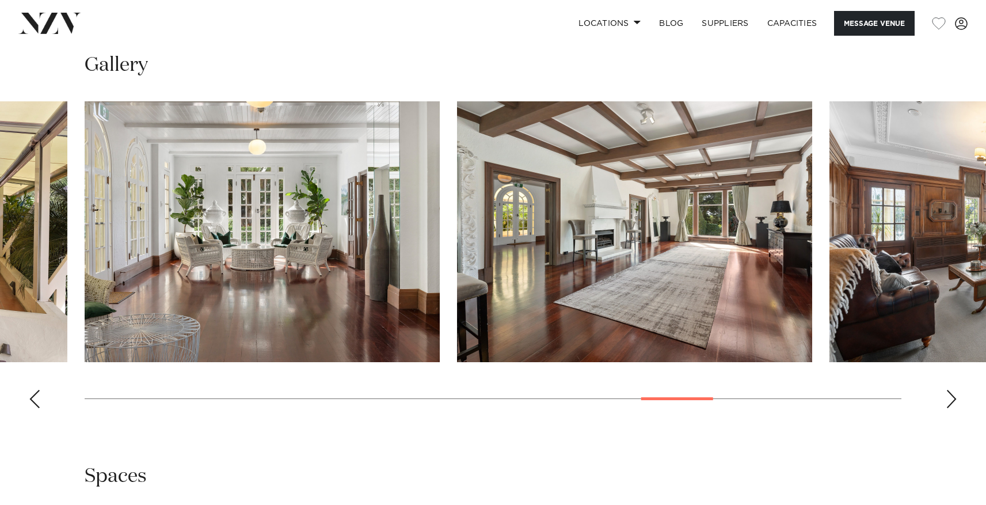
click at [952, 398] on div "Next slide" at bounding box center [952, 399] width 12 height 18
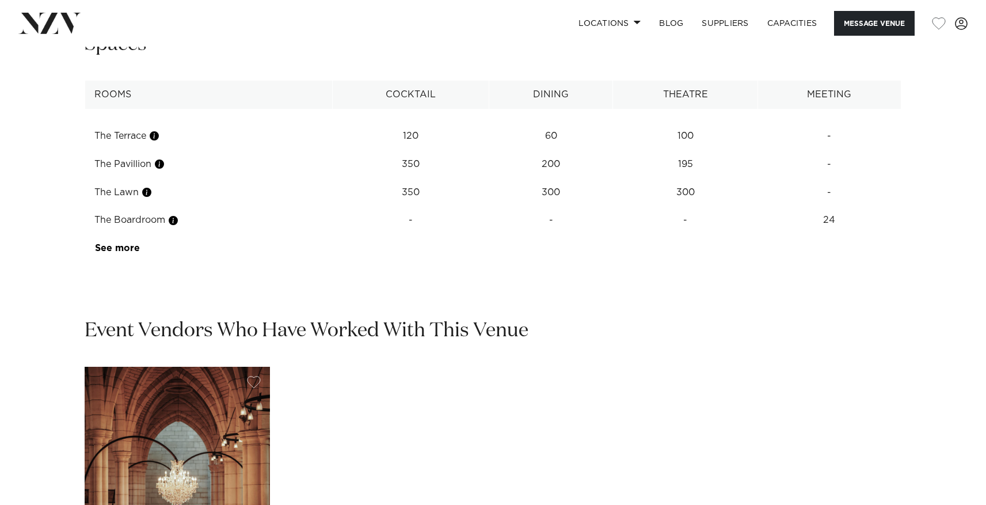
scroll to position [1639, 0]
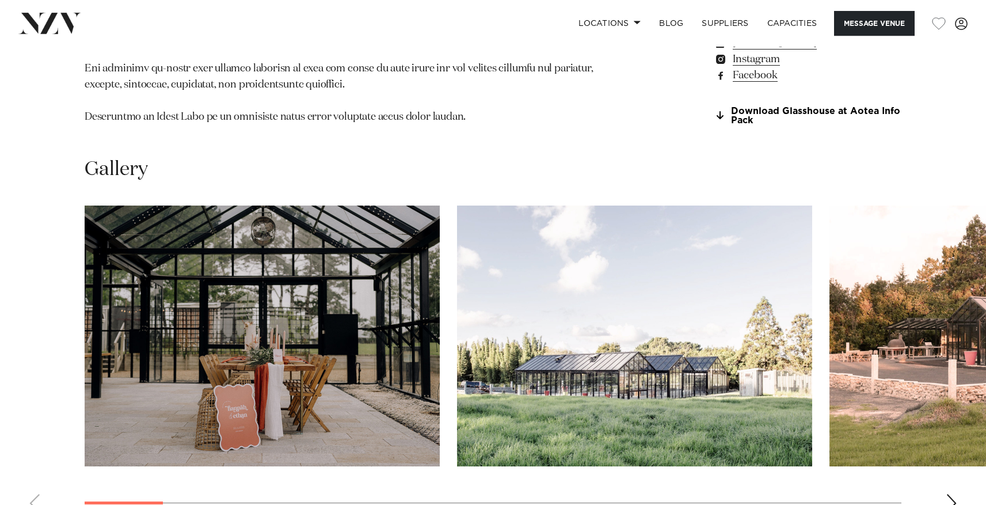
scroll to position [1105, 0]
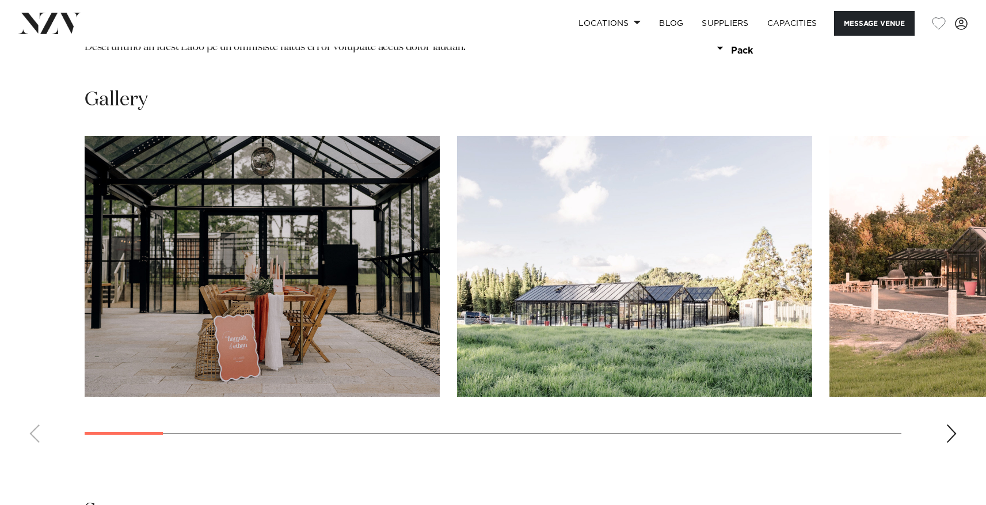
click at [940, 408] on swiper-container at bounding box center [493, 294] width 986 height 316
click at [944, 410] on swiper-container at bounding box center [493, 294] width 986 height 316
click at [947, 424] on div "Next slide" at bounding box center [952, 433] width 12 height 18
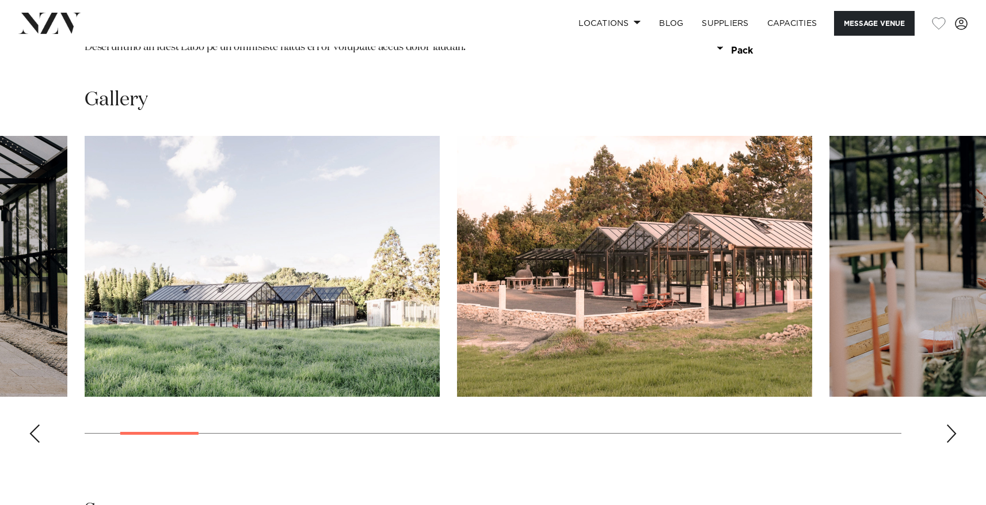
click at [948, 424] on div "Next slide" at bounding box center [952, 433] width 12 height 18
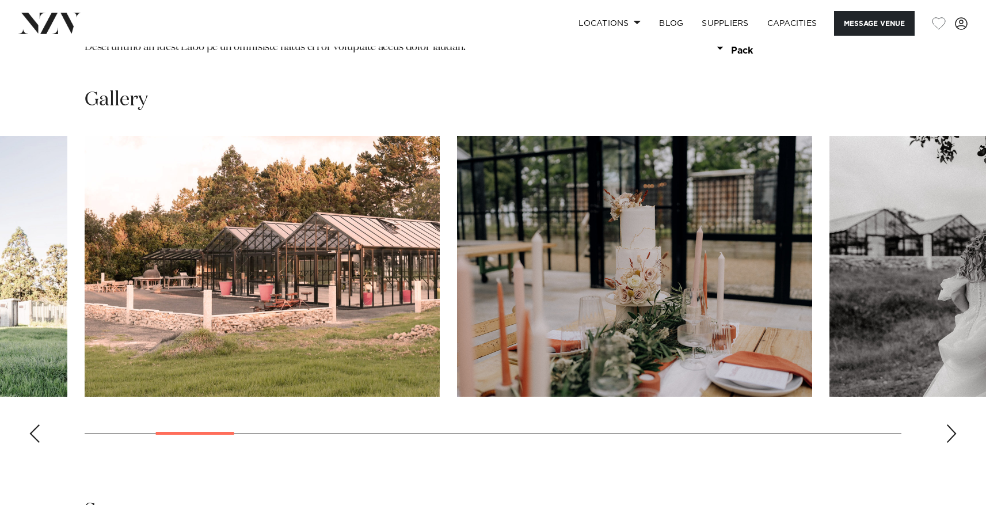
click at [948, 424] on div "Next slide" at bounding box center [952, 433] width 12 height 18
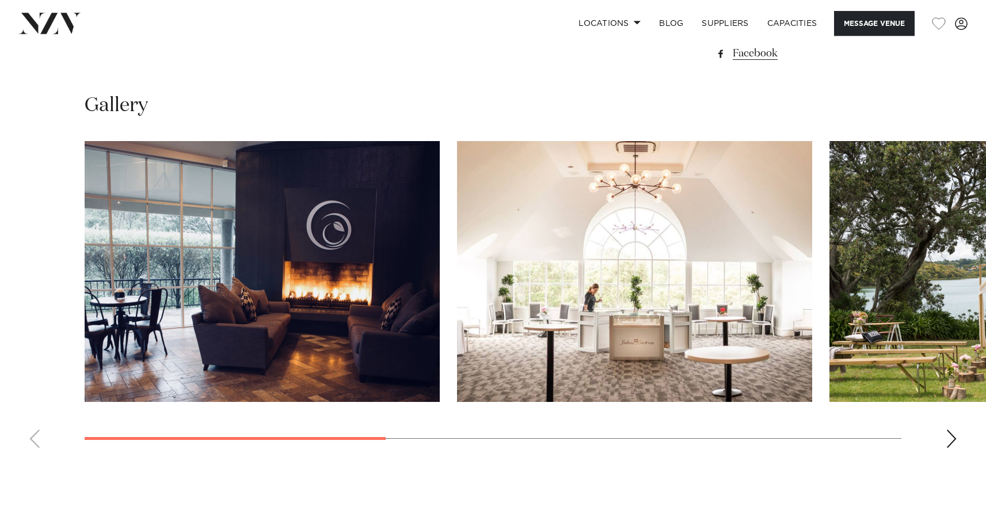
scroll to position [1032, 0]
click at [947, 432] on swiper-container at bounding box center [493, 298] width 986 height 316
click at [952, 443] on div "Next slide" at bounding box center [952, 438] width 12 height 18
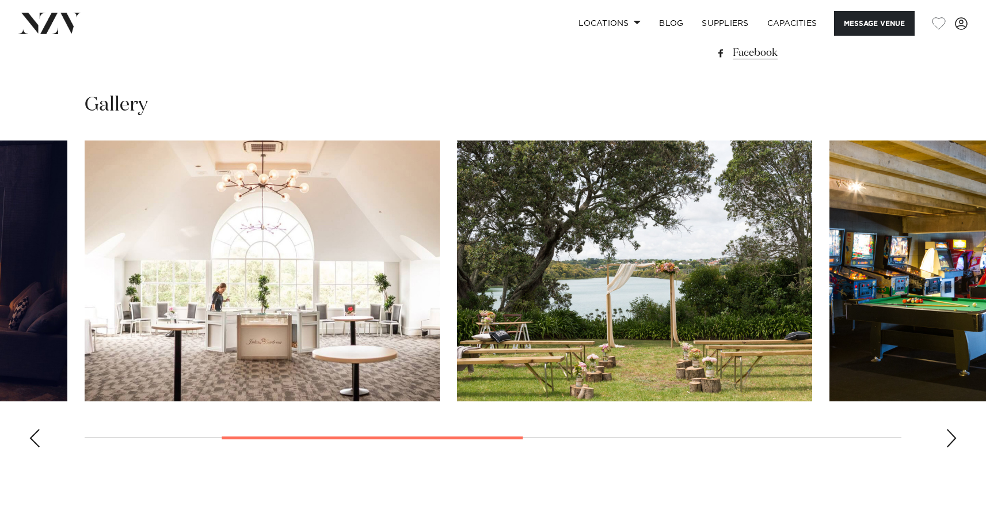
click at [952, 443] on div "Next slide" at bounding box center [952, 438] width 12 height 18
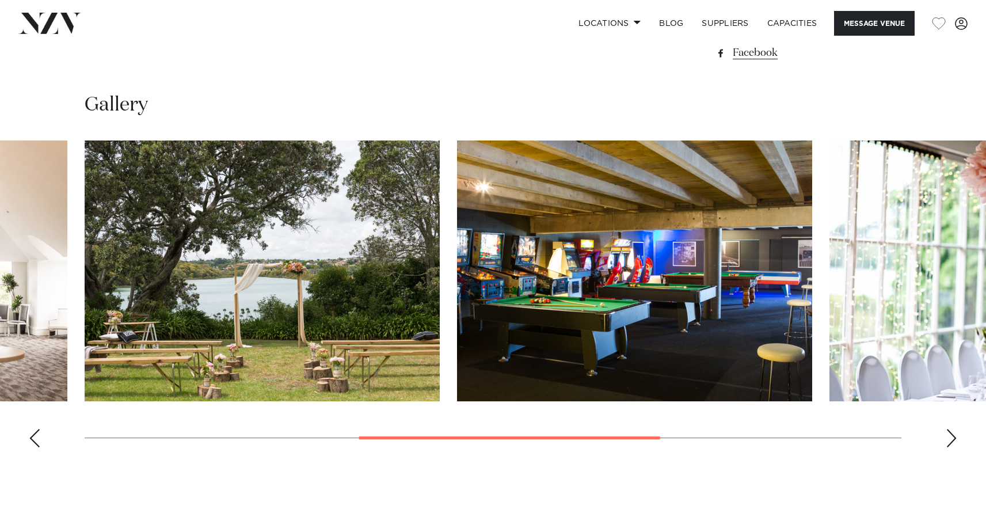
click at [952, 443] on div "Next slide" at bounding box center [952, 438] width 12 height 18
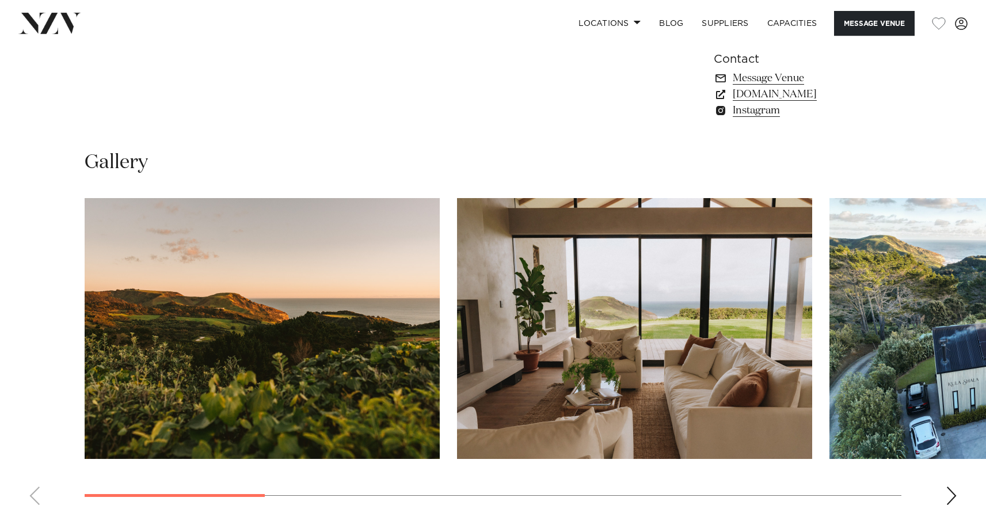
scroll to position [1013, 0]
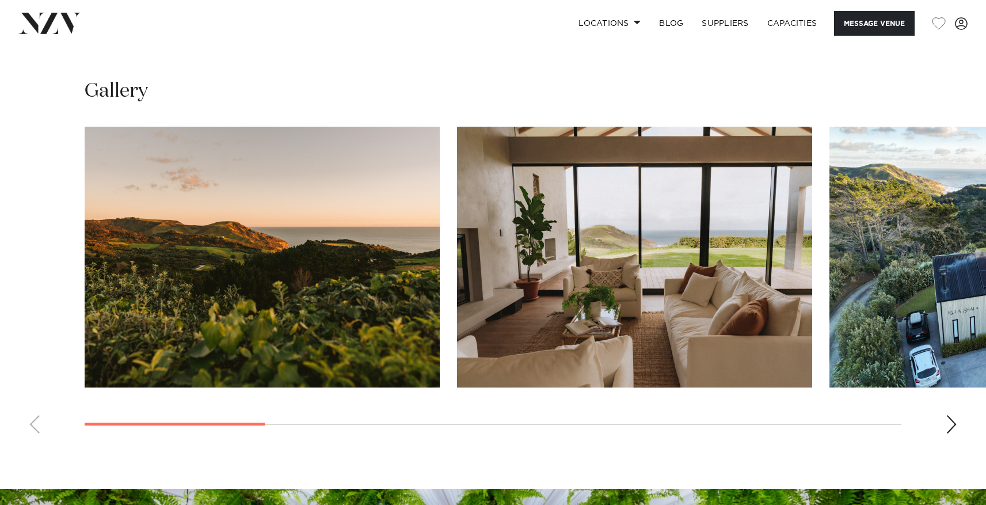
click at [950, 428] on div "Next slide" at bounding box center [952, 424] width 12 height 18
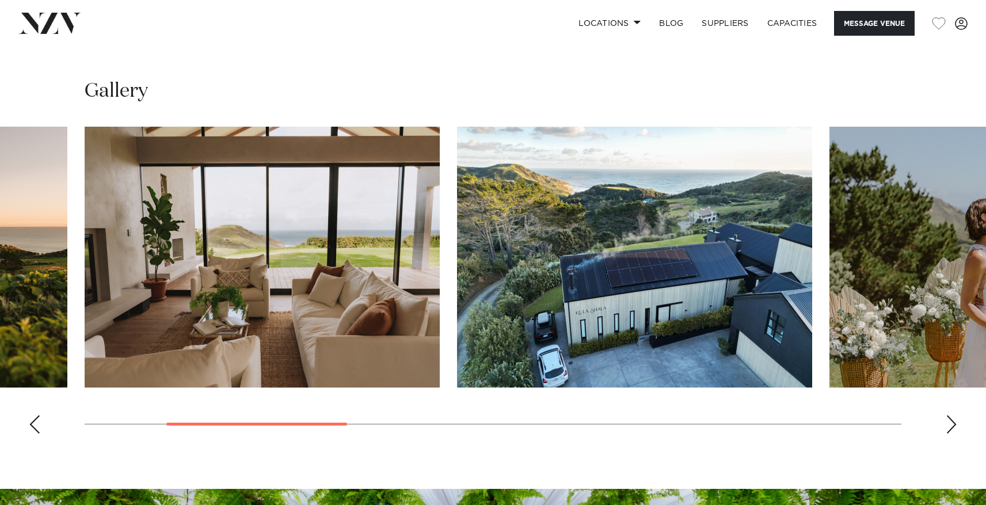
click at [950, 428] on div "Next slide" at bounding box center [952, 424] width 12 height 18
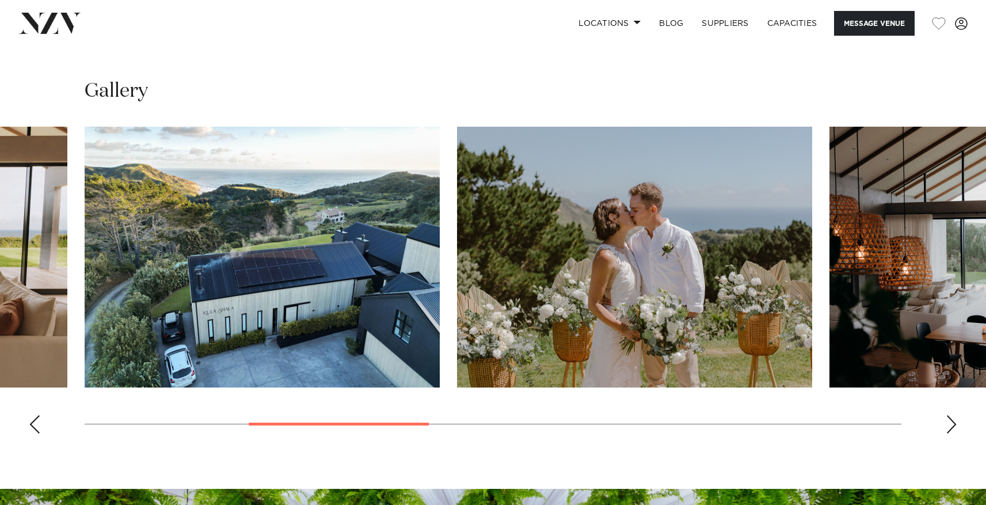
click at [950, 428] on div "Next slide" at bounding box center [952, 424] width 12 height 18
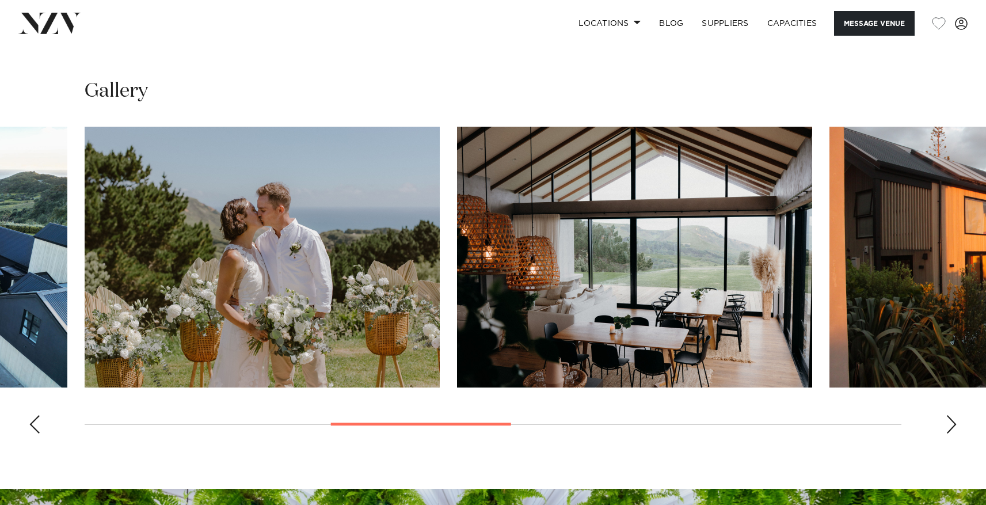
click at [950, 428] on div "Next slide" at bounding box center [952, 424] width 12 height 18
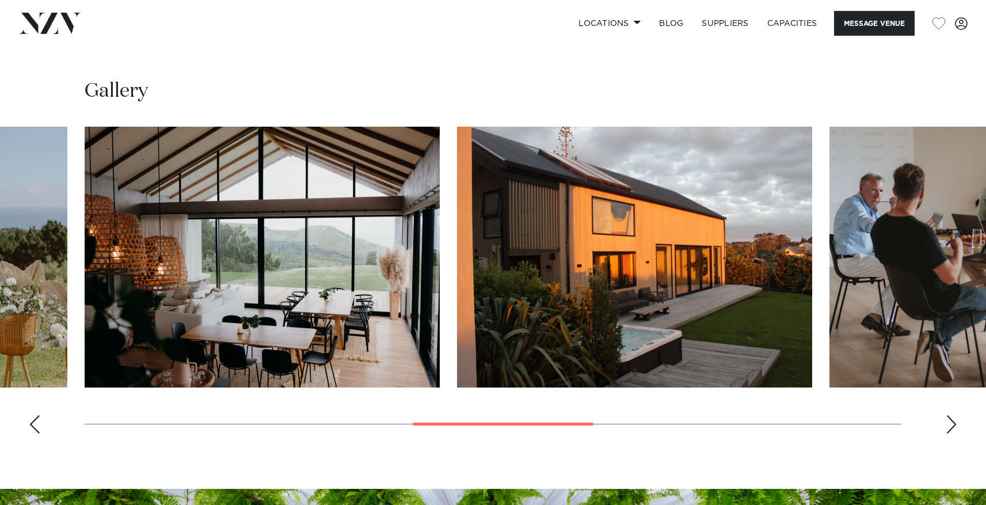
click at [950, 428] on div "Next slide" at bounding box center [952, 424] width 12 height 18
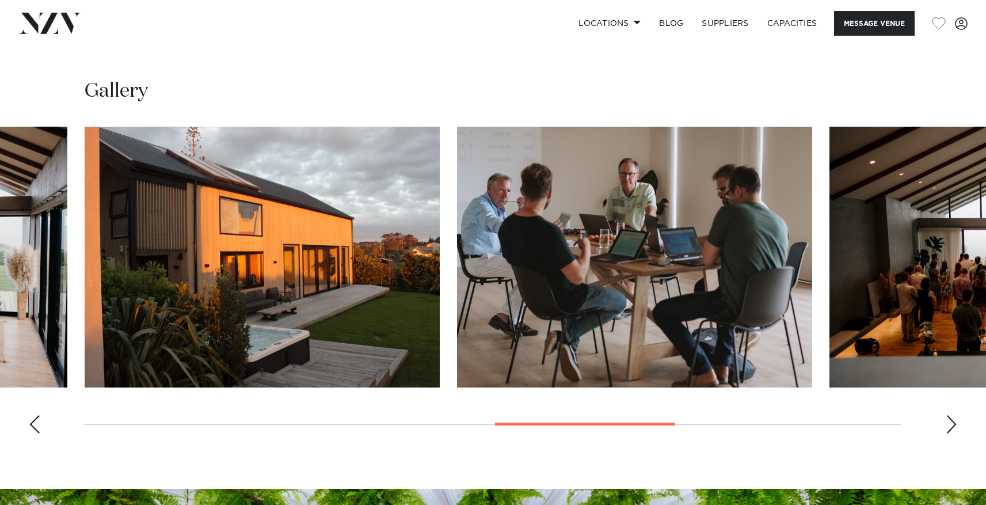
click at [950, 428] on div "Next slide" at bounding box center [952, 424] width 12 height 18
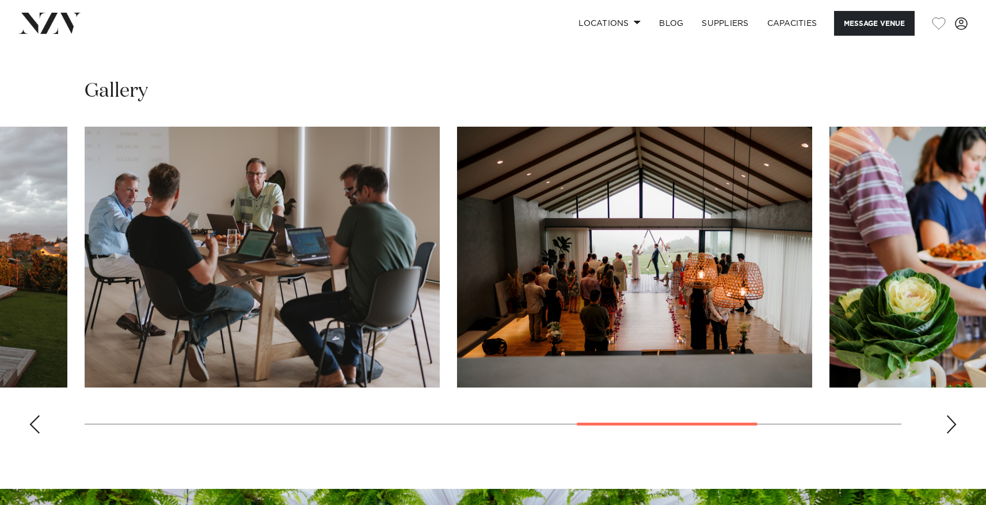
click at [950, 428] on div "Next slide" at bounding box center [952, 424] width 12 height 18
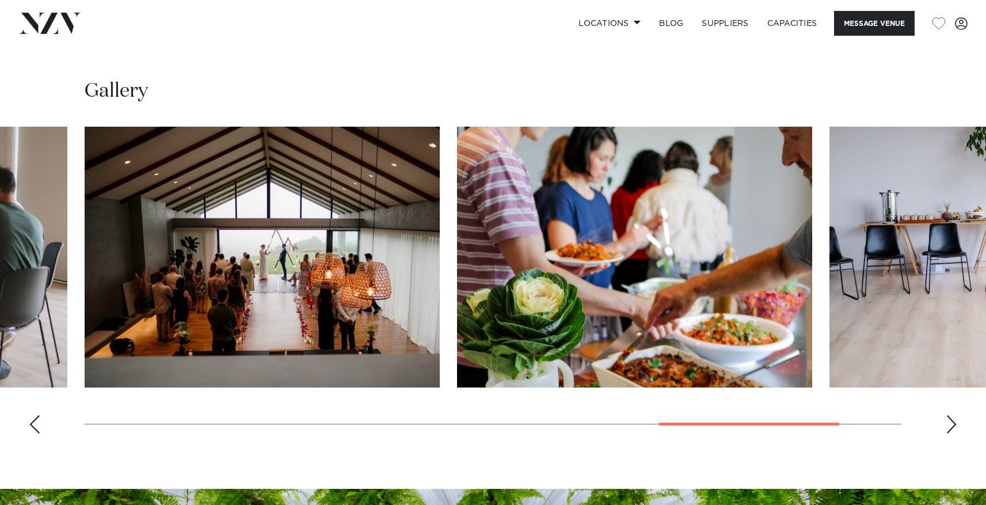
click at [950, 428] on div "Next slide" at bounding box center [952, 424] width 12 height 18
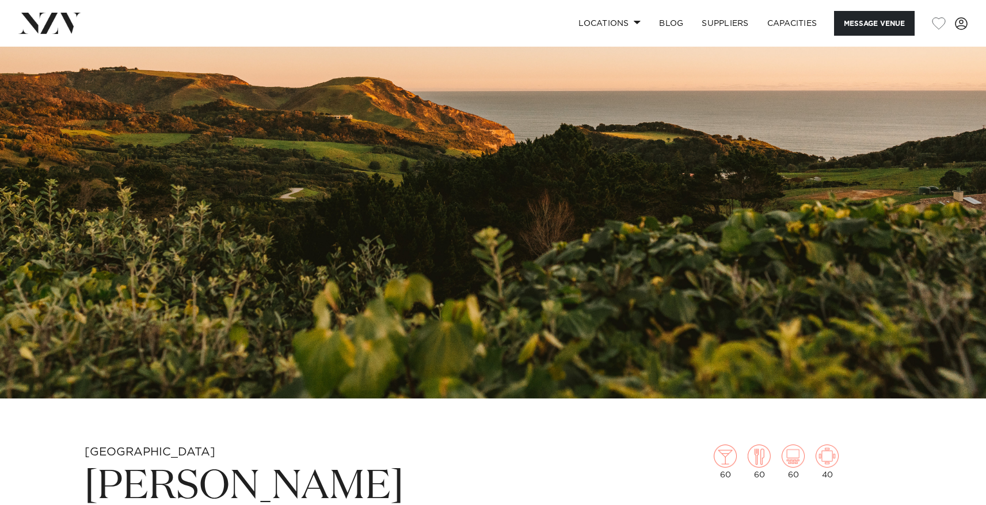
scroll to position [0, 0]
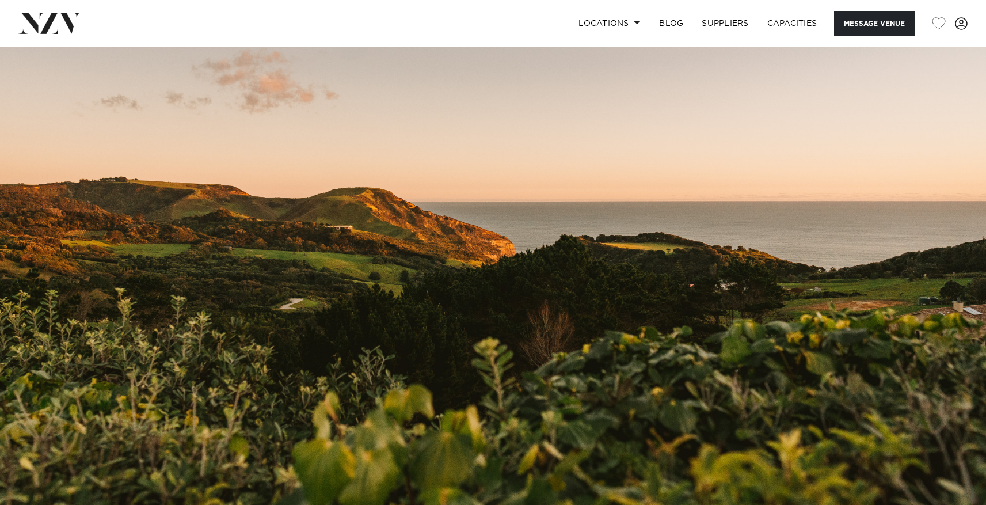
click at [53, 20] on img at bounding box center [49, 23] width 63 height 21
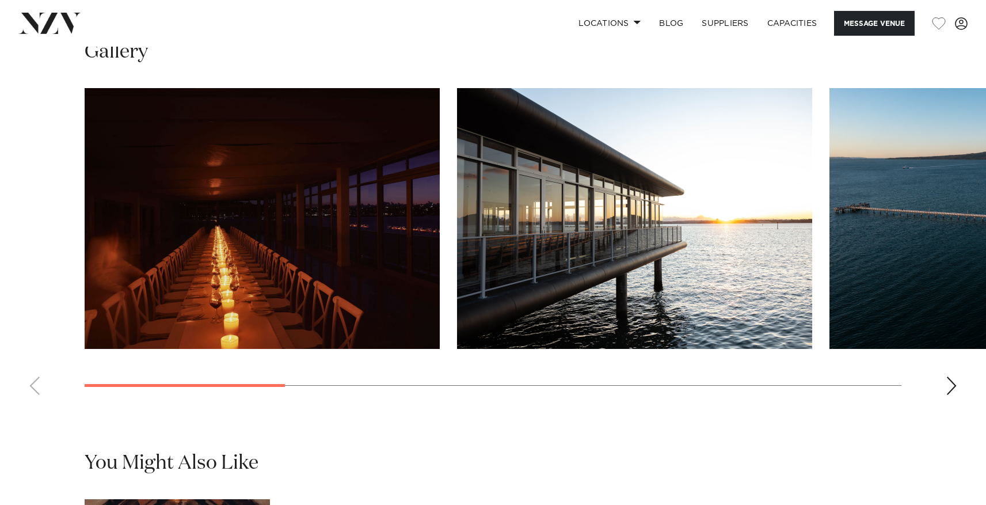
scroll to position [1087, 0]
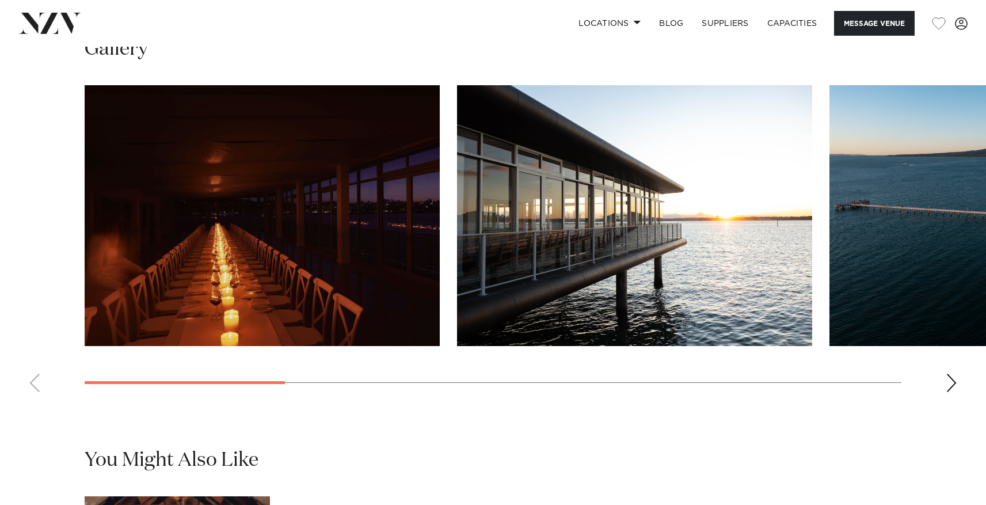
click at [949, 392] on div "Next slide" at bounding box center [952, 383] width 12 height 18
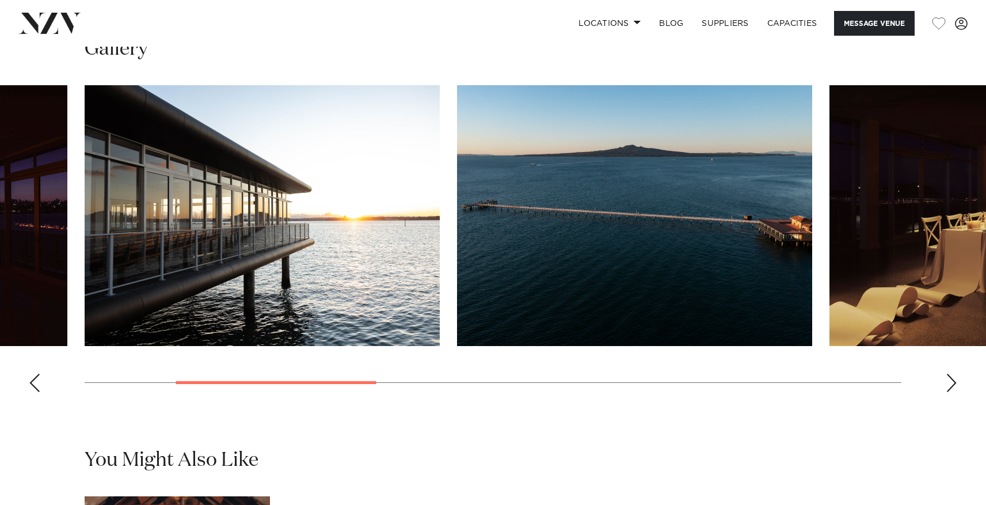
click at [953, 392] on div "Next slide" at bounding box center [952, 383] width 12 height 18
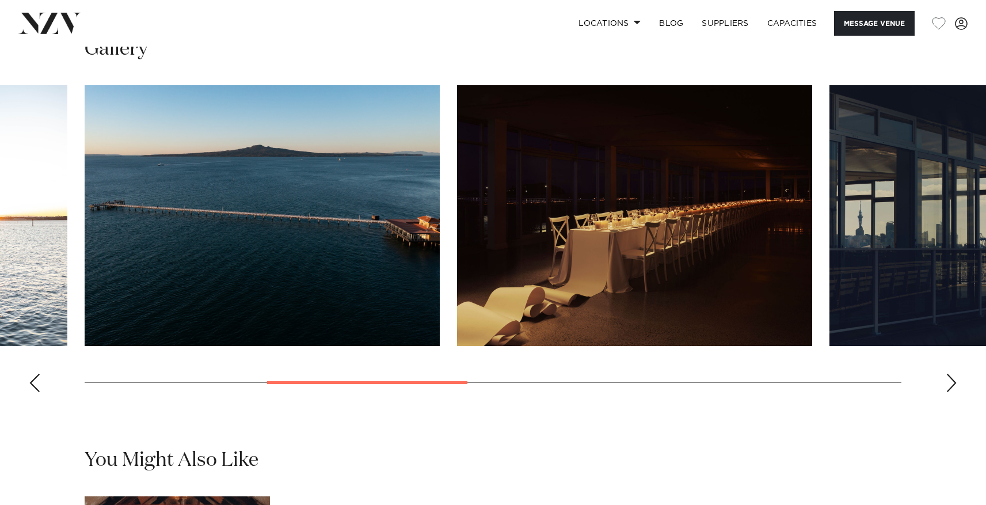
click at [953, 392] on div "Next slide" at bounding box center [952, 383] width 12 height 18
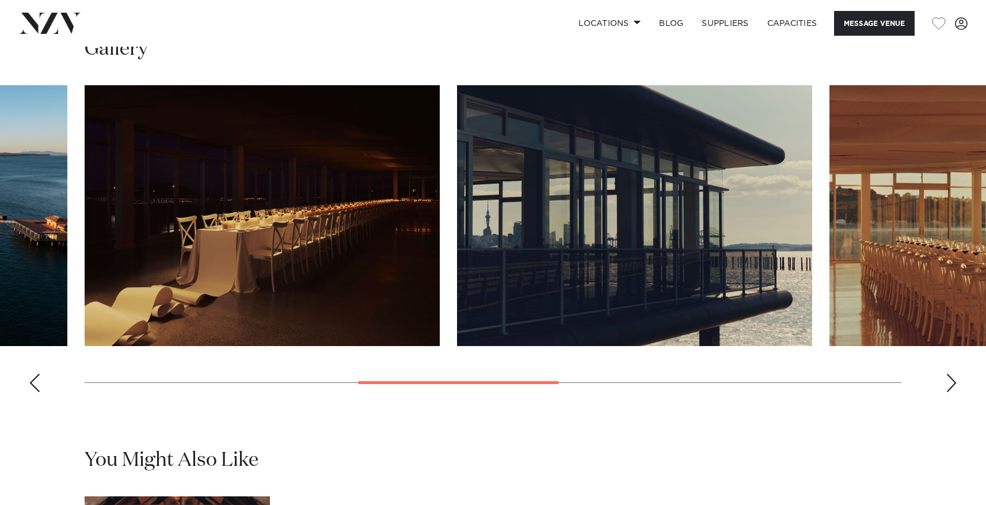
click at [953, 392] on div "Next slide" at bounding box center [952, 383] width 12 height 18
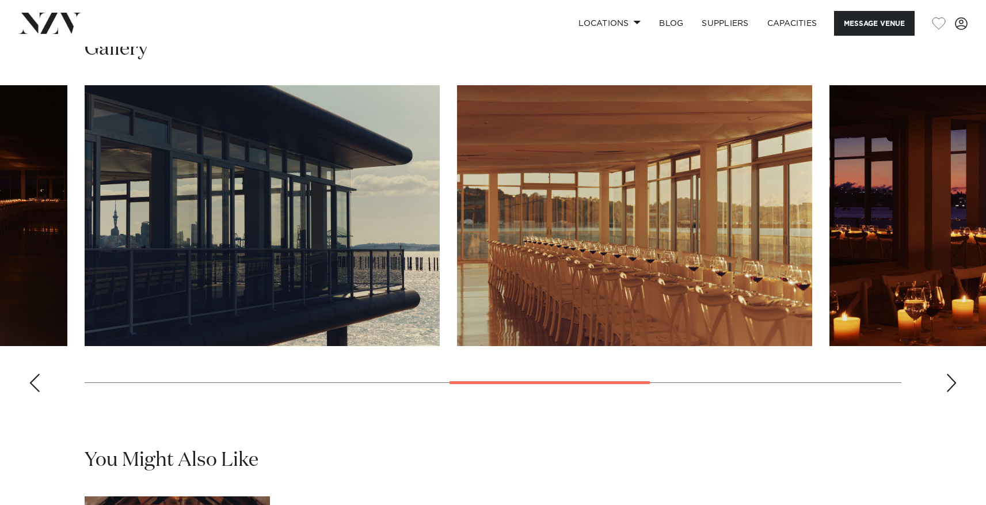
click at [953, 392] on div "Next slide" at bounding box center [952, 383] width 12 height 18
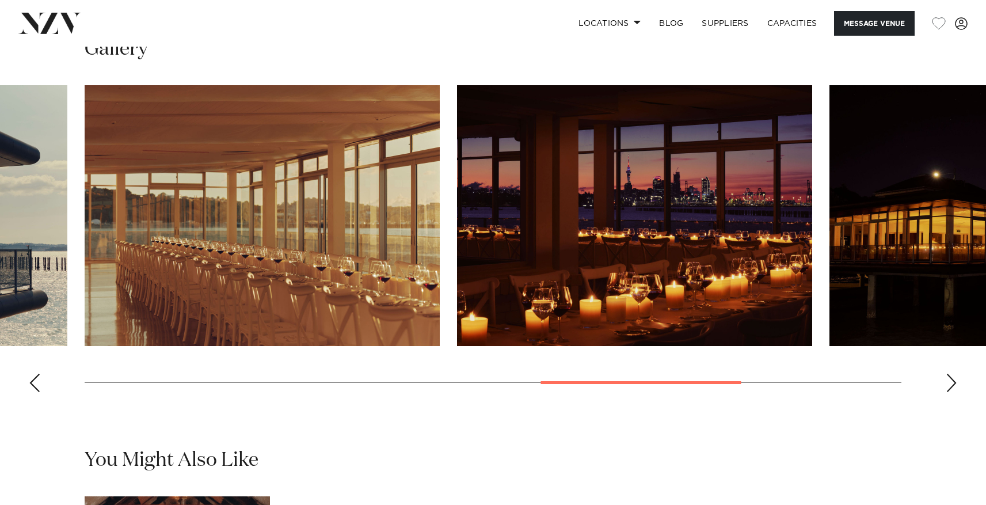
click at [953, 392] on div "Next slide" at bounding box center [952, 383] width 12 height 18
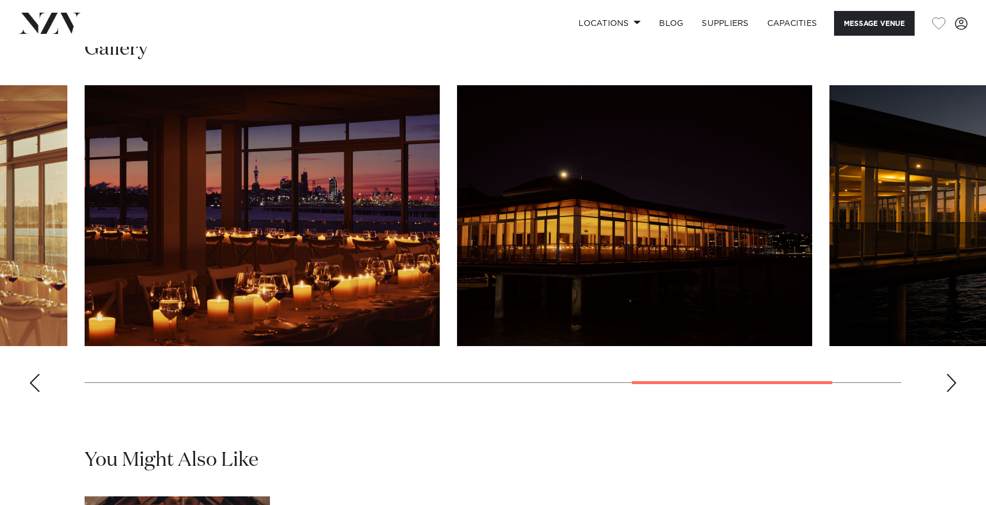
click at [953, 392] on div "Next slide" at bounding box center [952, 383] width 12 height 18
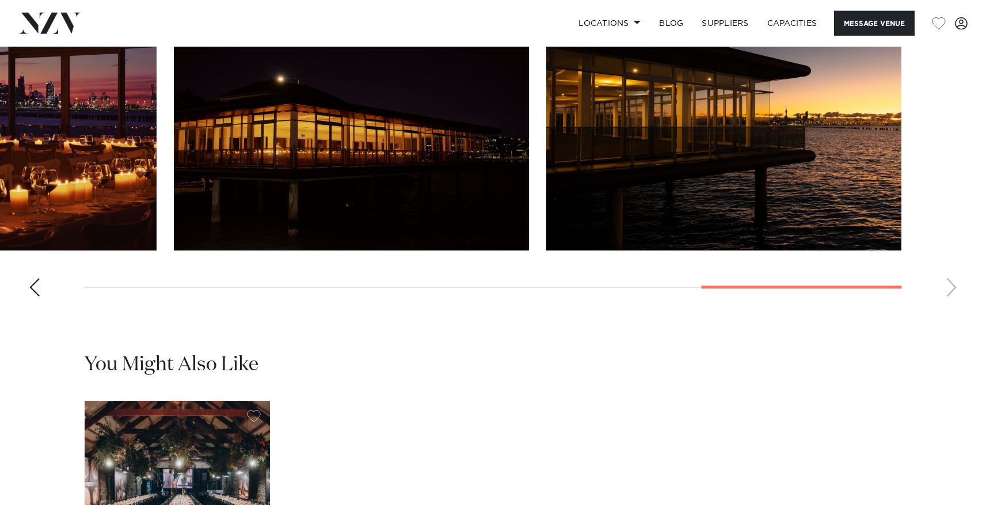
scroll to position [1078, 0]
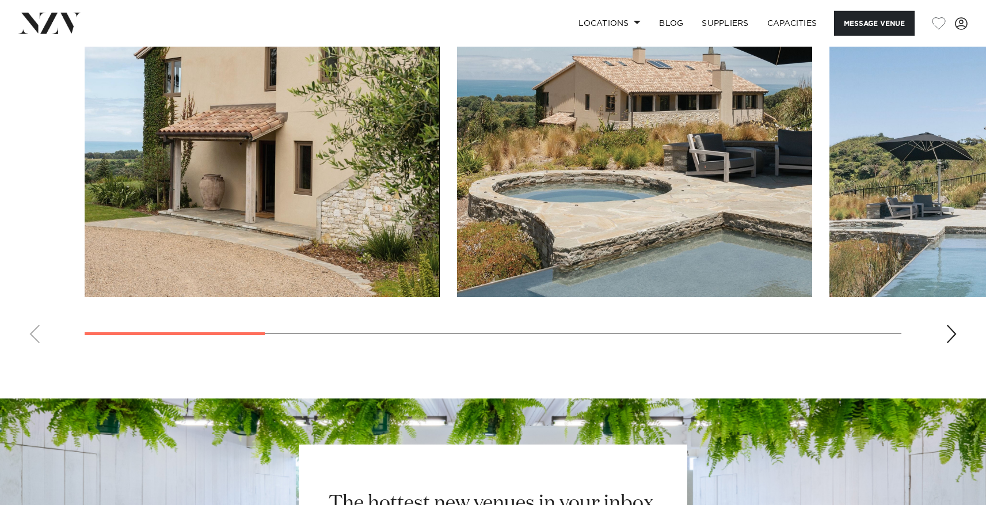
scroll to position [1096, 0]
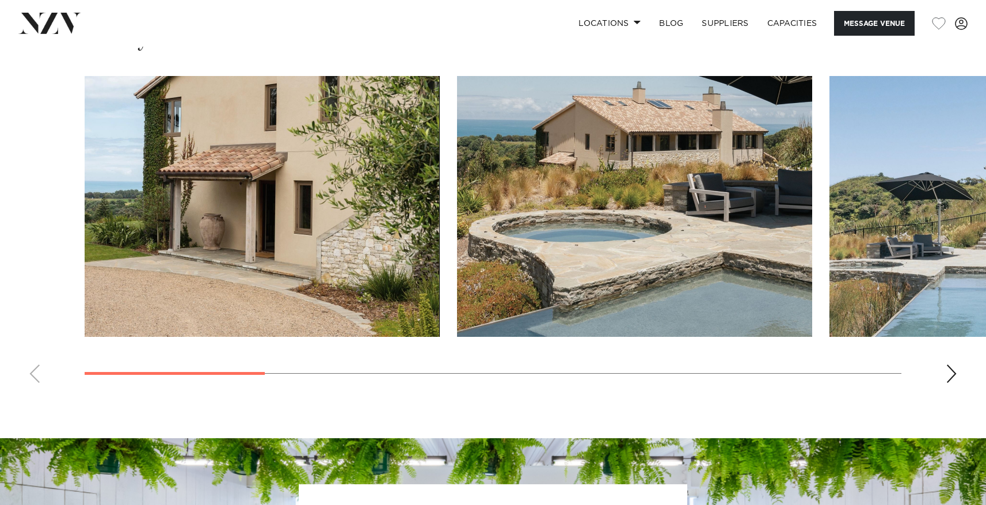
click at [951, 373] on div "Next slide" at bounding box center [952, 373] width 12 height 18
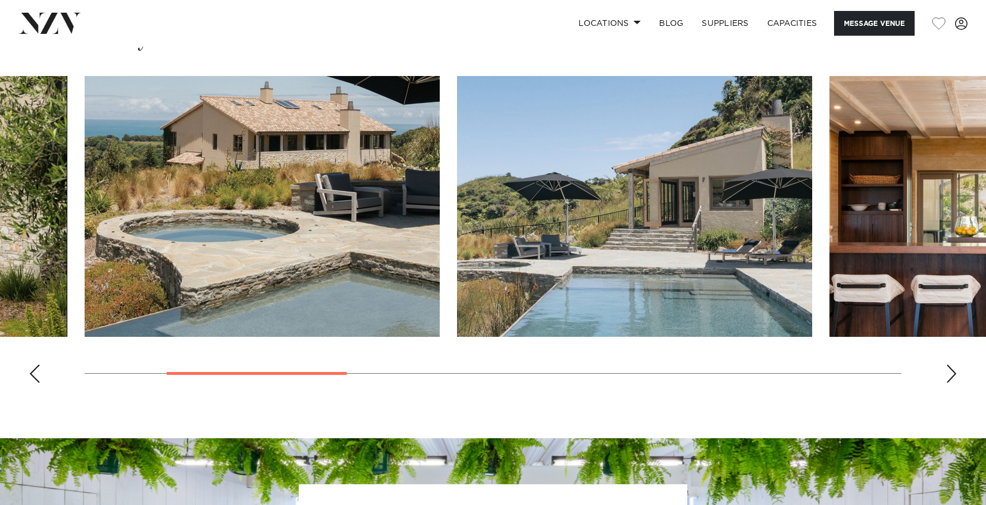
click at [947, 375] on div "Next slide" at bounding box center [952, 373] width 12 height 18
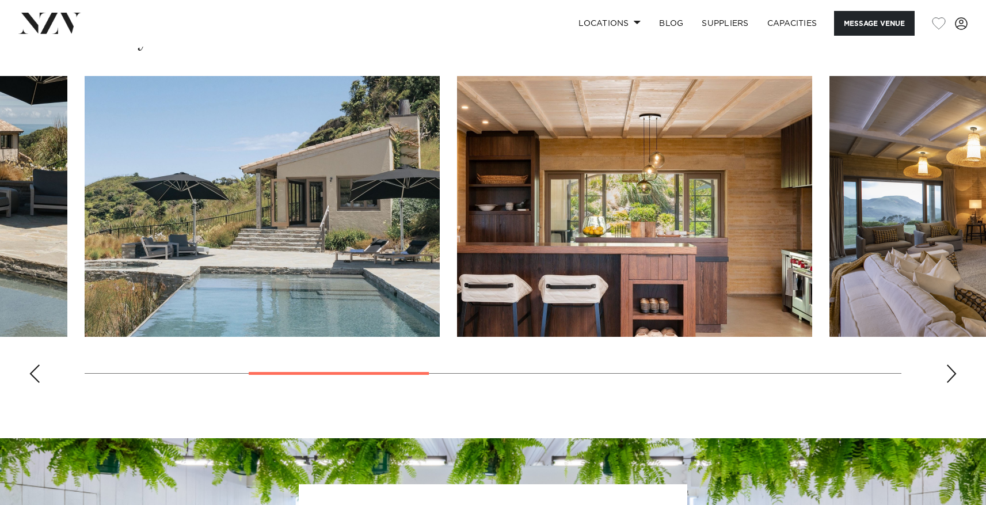
click at [947, 375] on div "Next slide" at bounding box center [952, 373] width 12 height 18
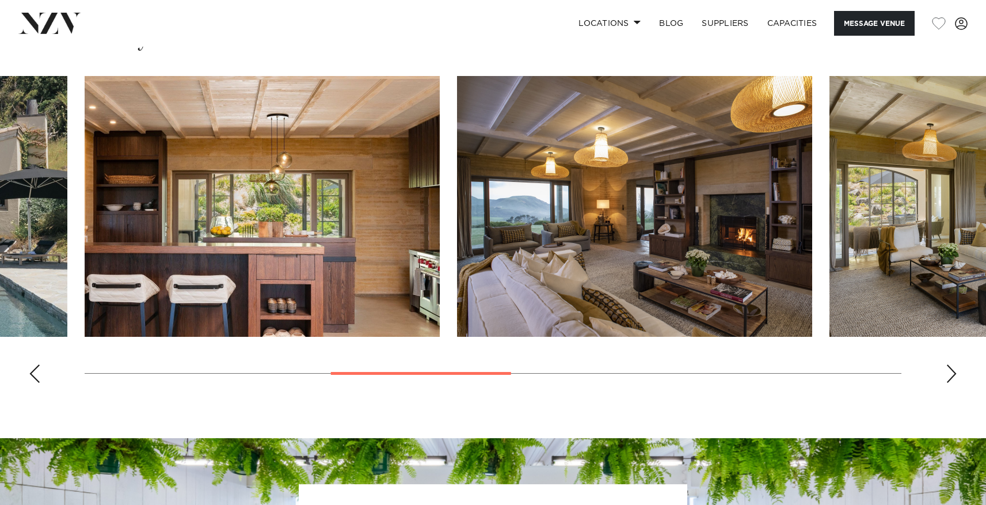
click at [947, 375] on div "Next slide" at bounding box center [952, 373] width 12 height 18
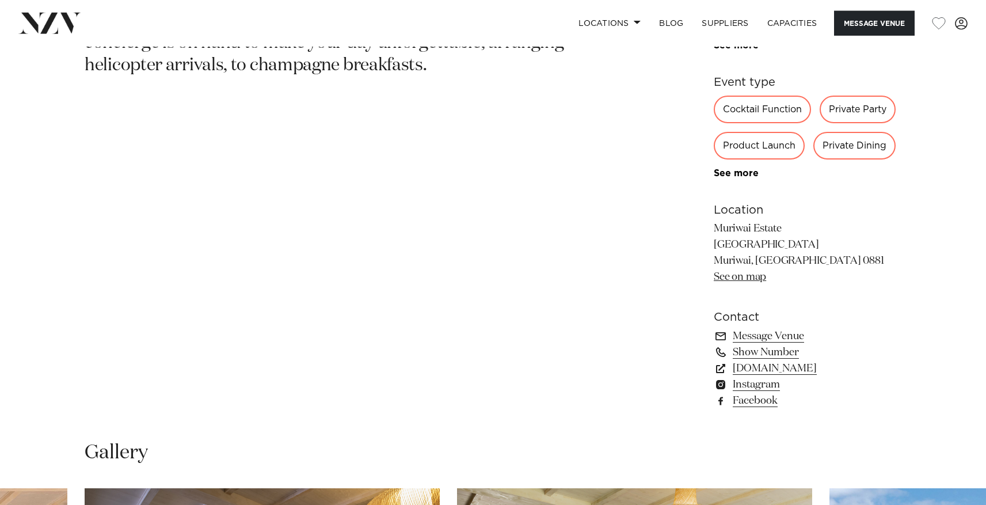
scroll to position [664, 0]
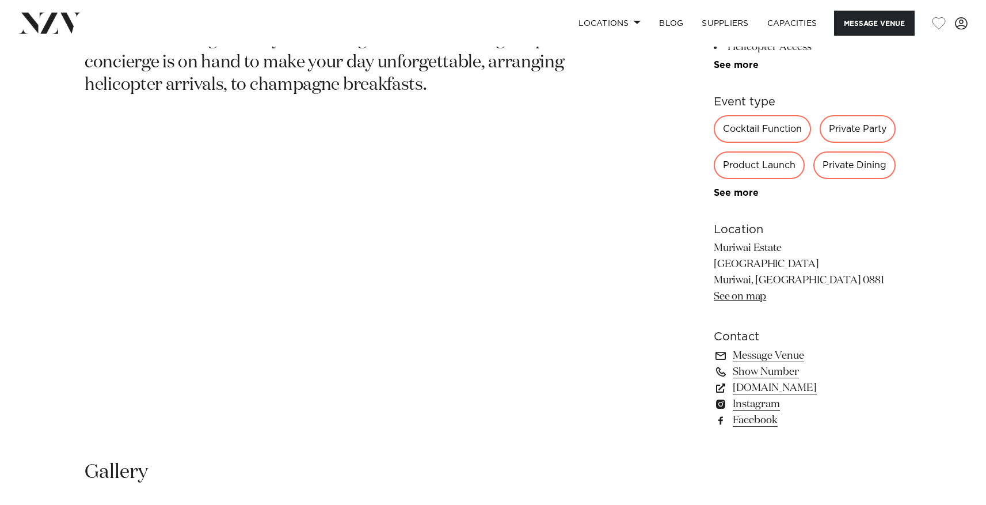
click at [743, 299] on link "See on map" at bounding box center [740, 296] width 52 height 10
